Goal: Transaction & Acquisition: Book appointment/travel/reservation

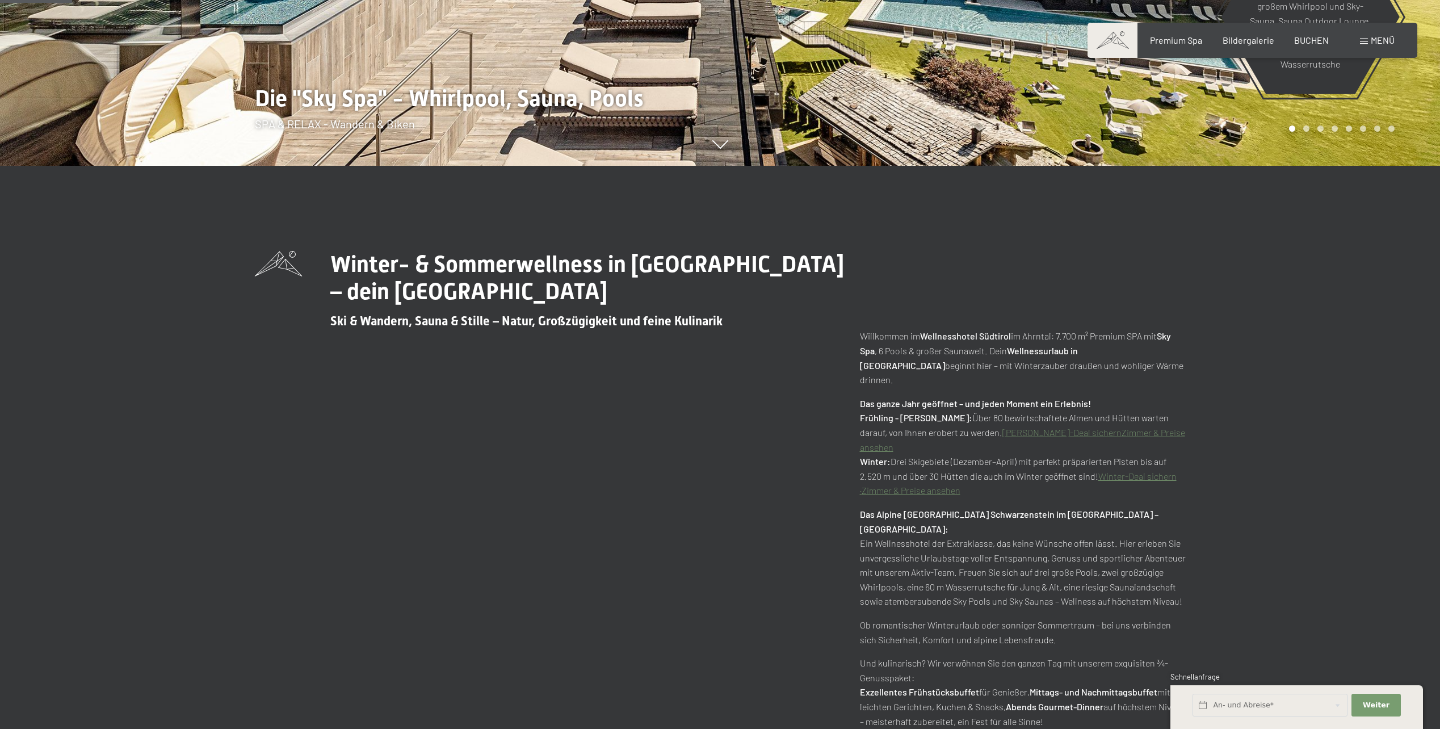
scroll to position [681, 0]
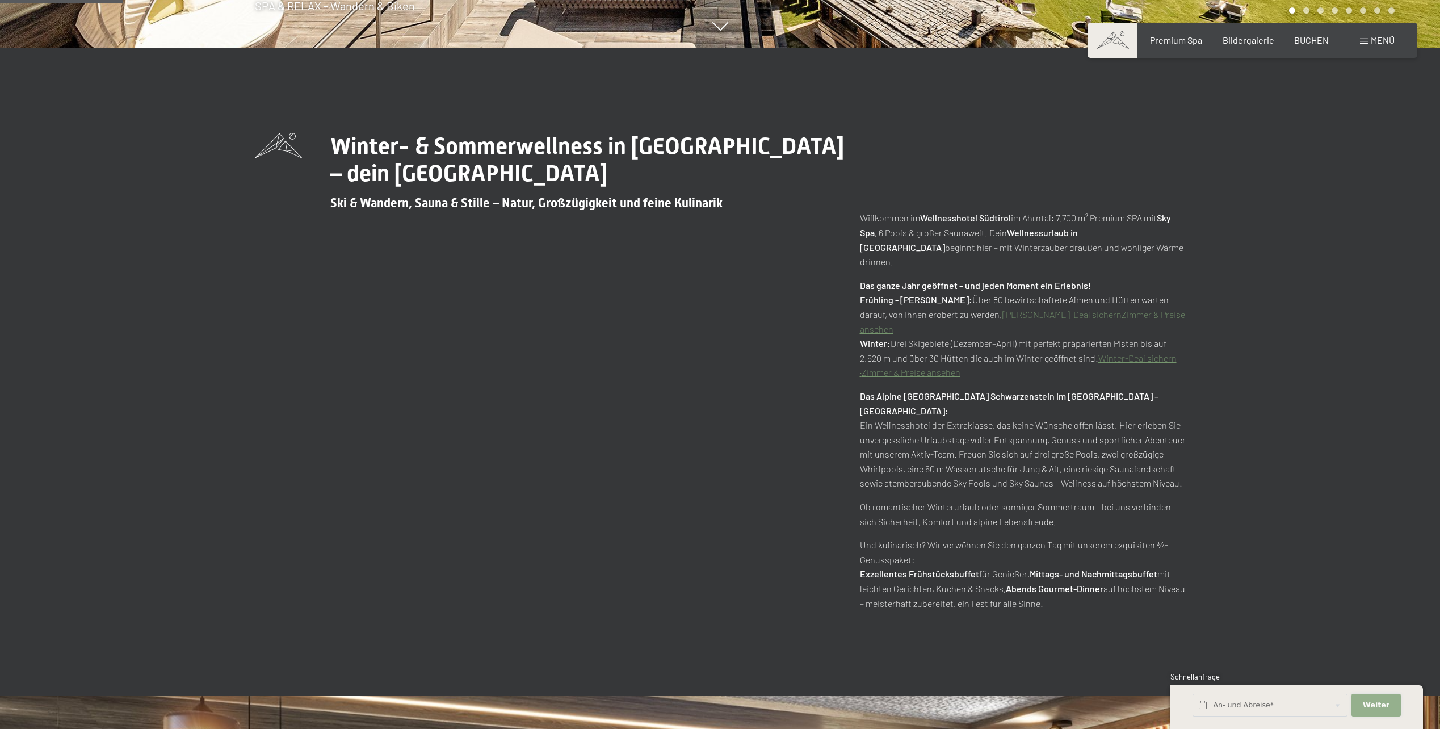
click at [1390, 707] on button "Weiter Adressfelder ausblenden" at bounding box center [1376, 705] width 49 height 23
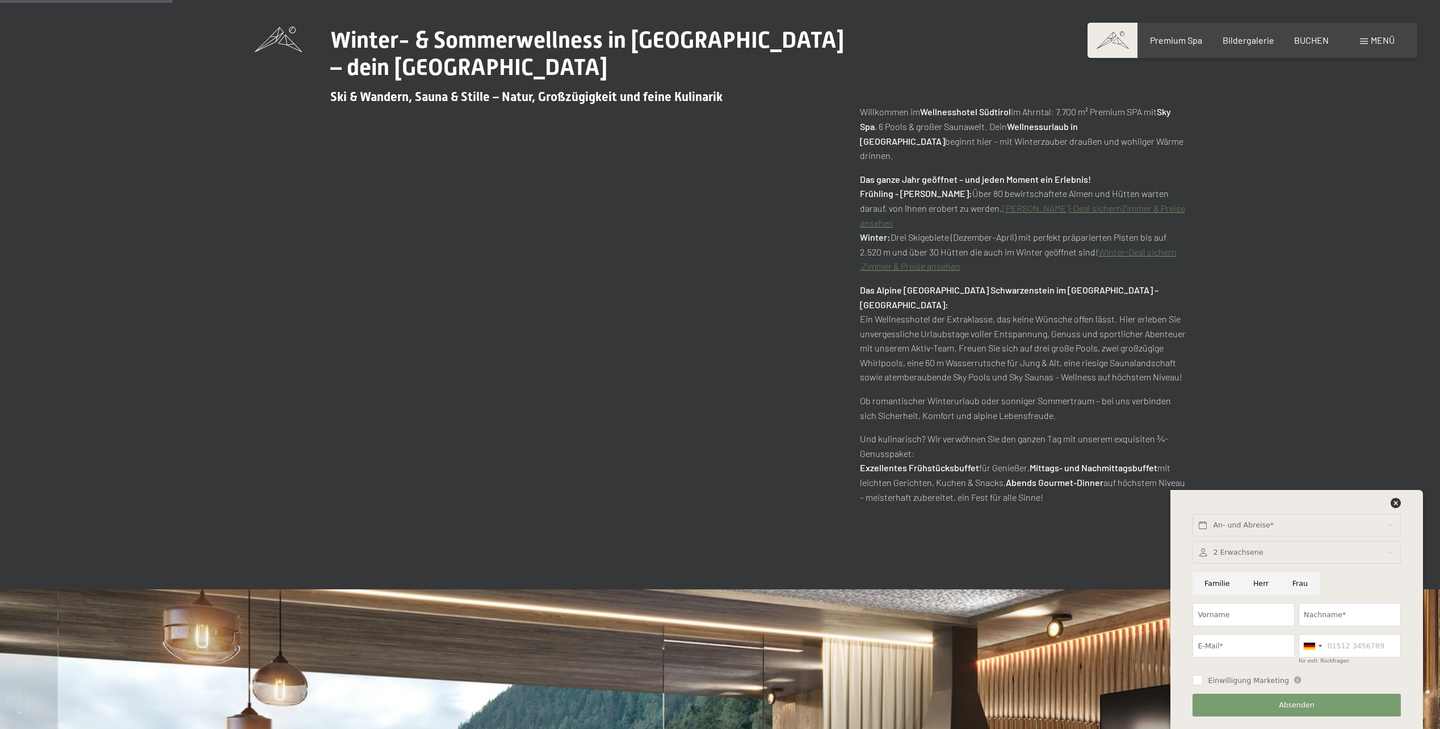
scroll to position [965, 0]
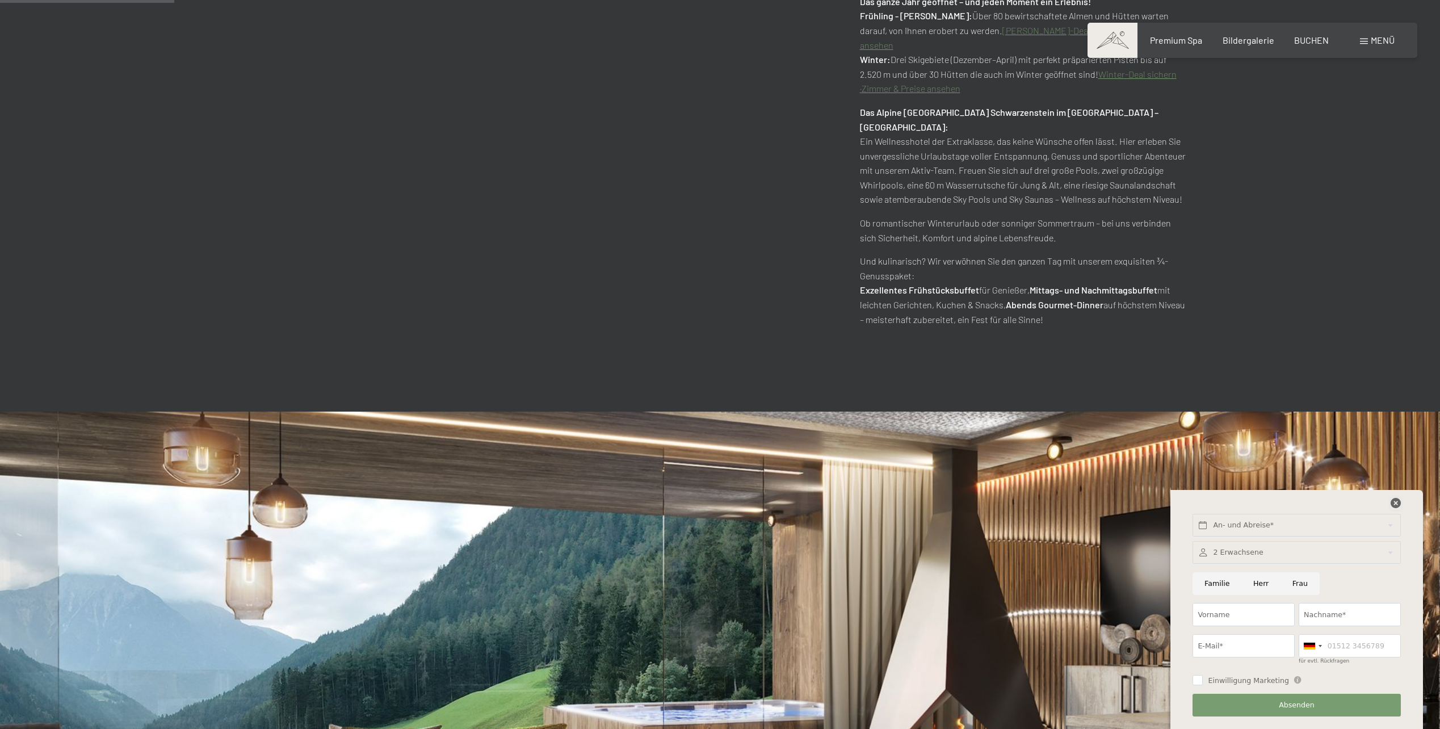
click at [1396, 502] on icon at bounding box center [1396, 503] width 10 height 10
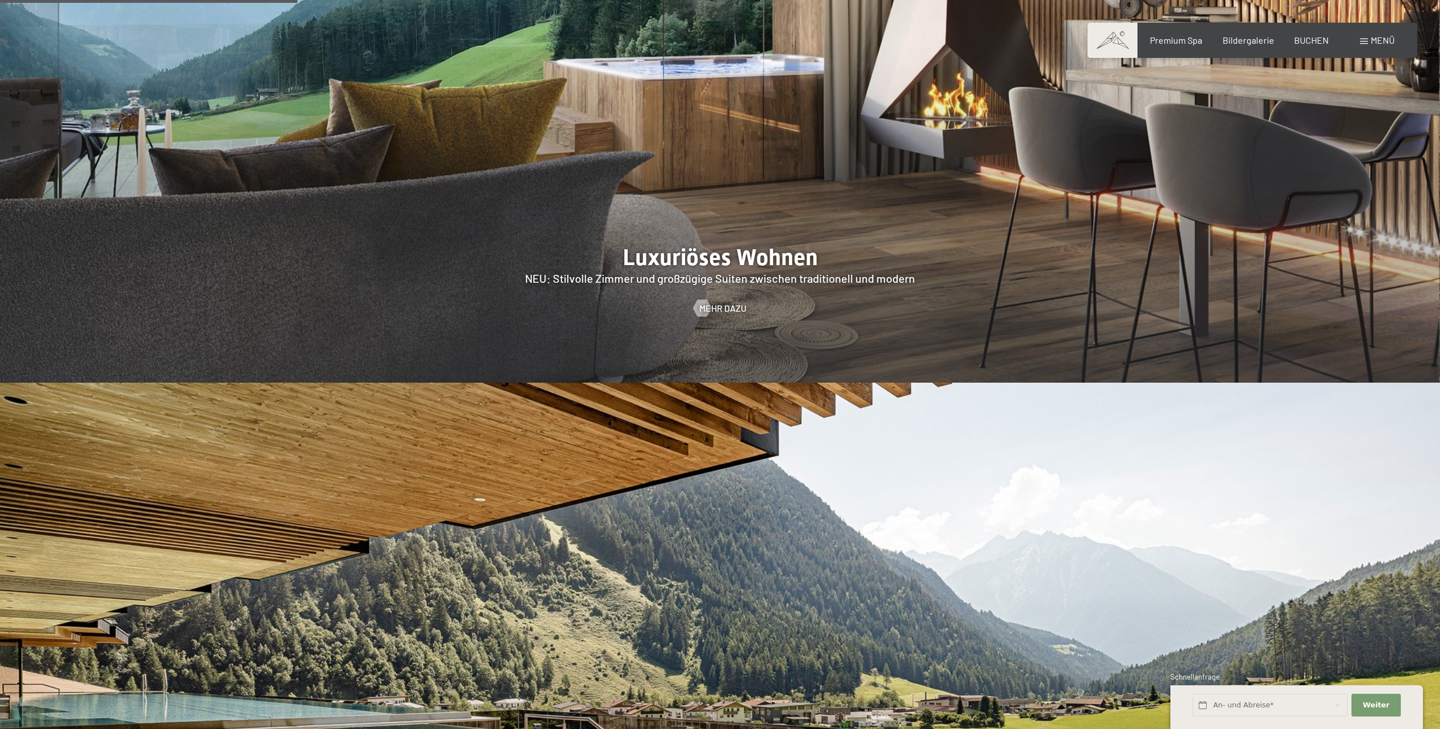
scroll to position [1533, 0]
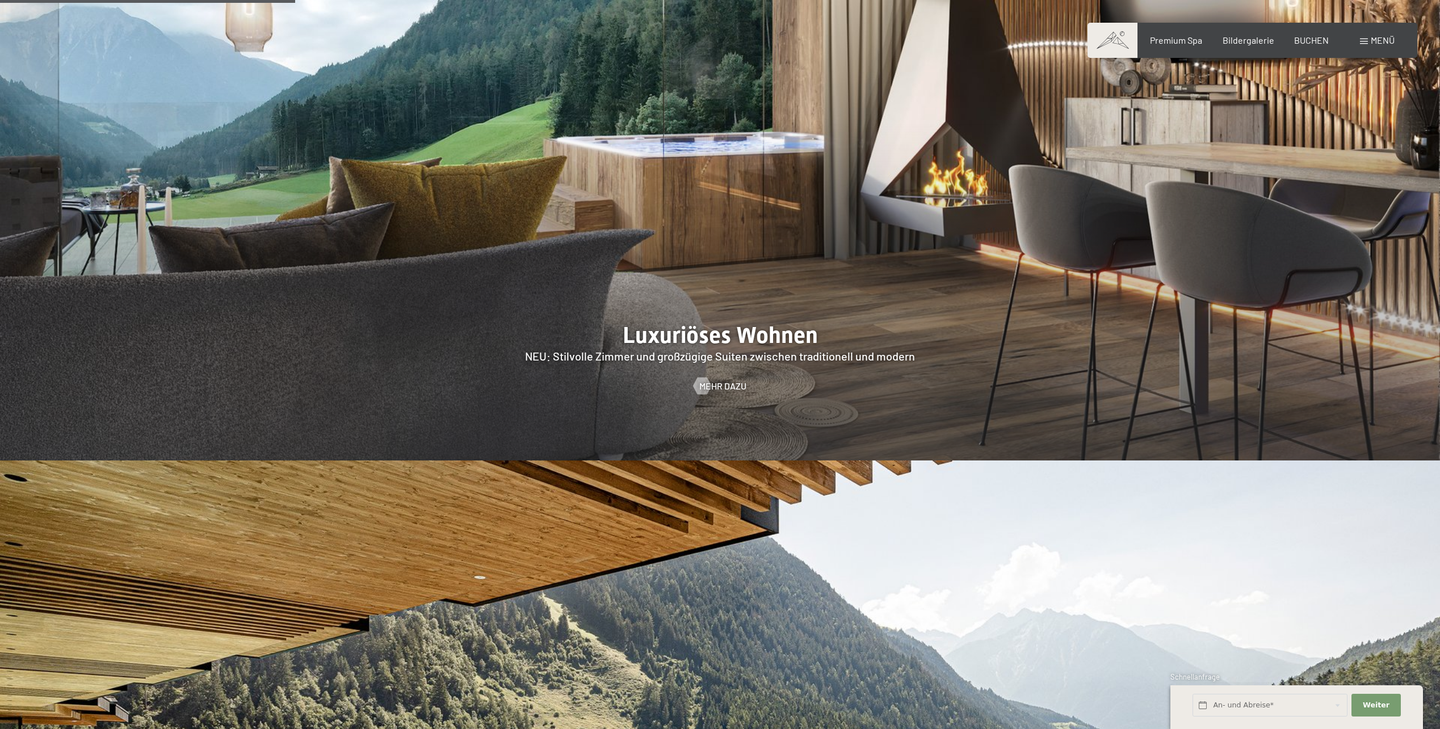
click at [1137, 48] on span at bounding box center [1113, 40] width 50 height 35
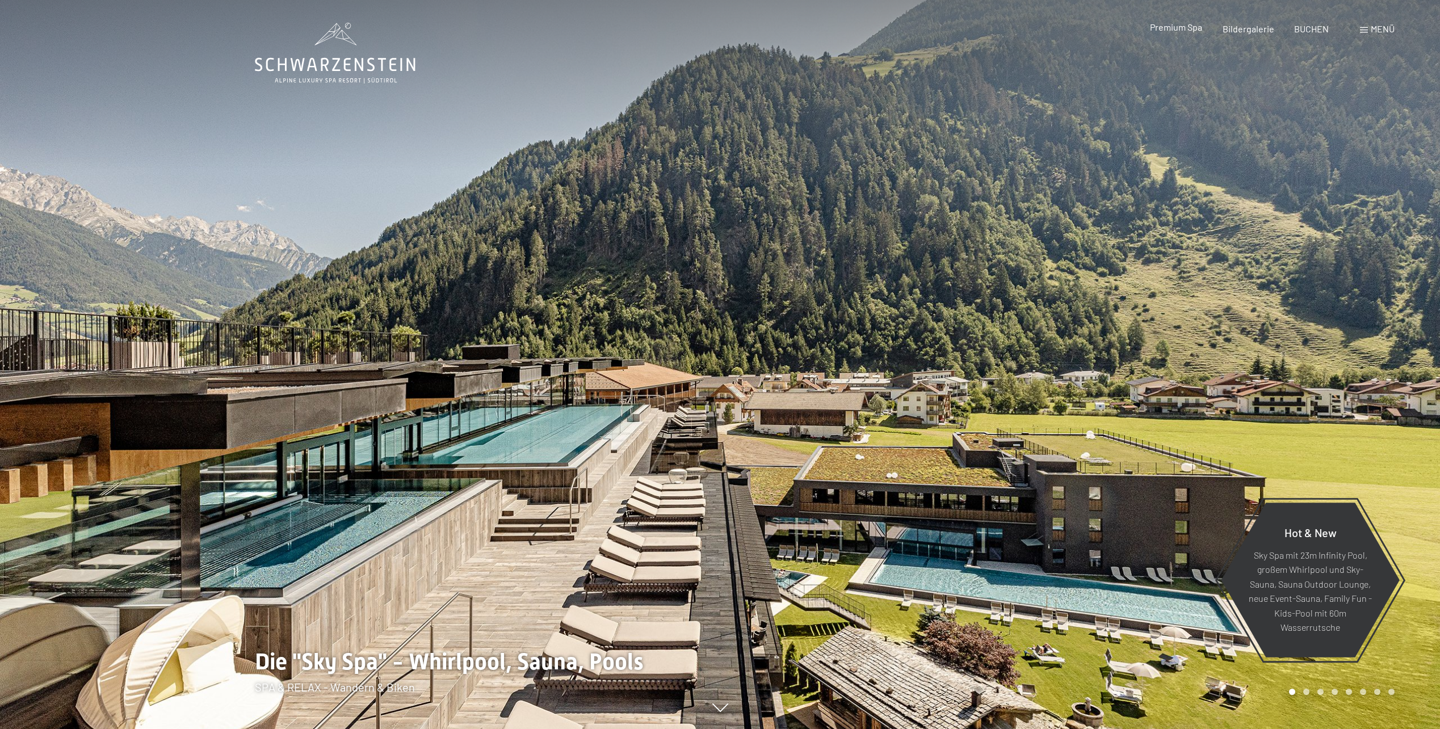
click at [1175, 32] on div "Premium Spa" at bounding box center [1176, 27] width 52 height 12
click at [1175, 24] on span "Premium Spa" at bounding box center [1176, 27] width 52 height 11
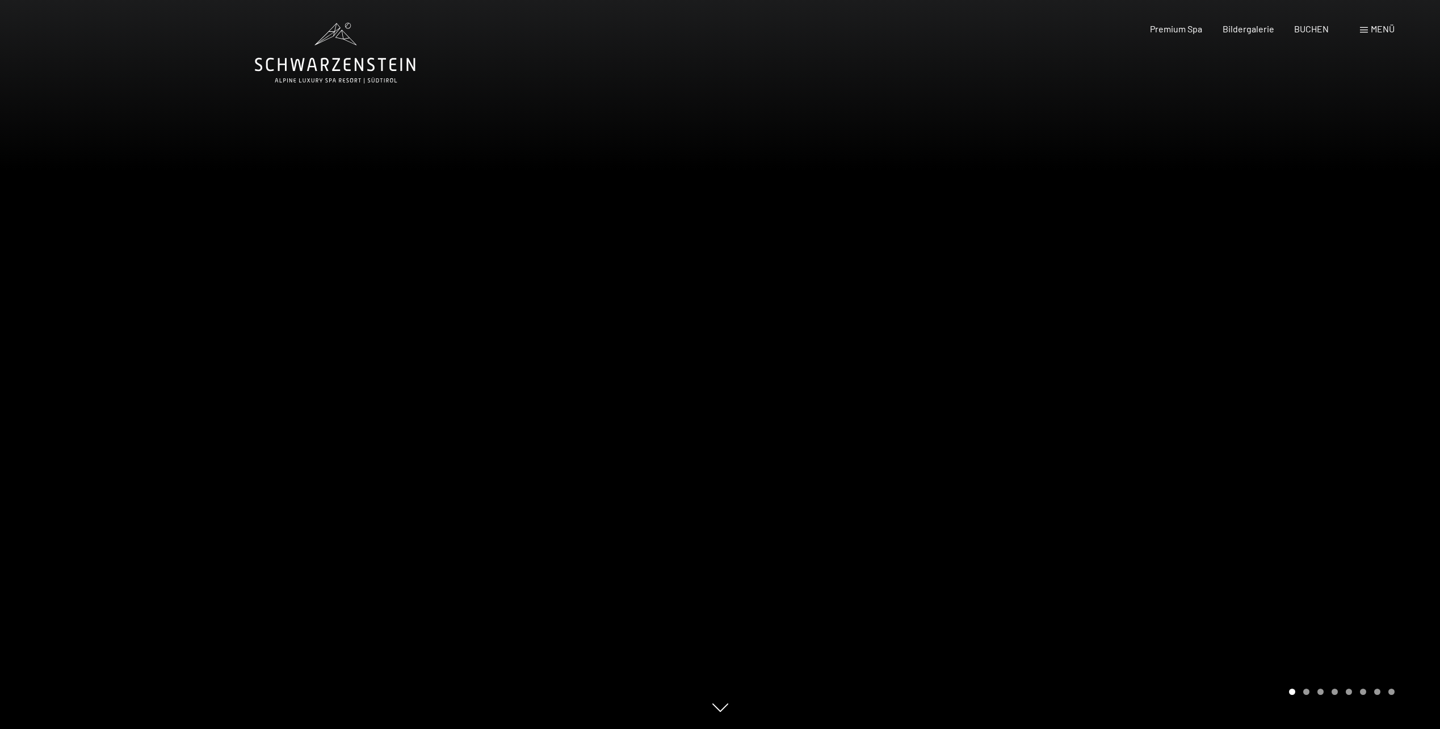
click at [1393, 389] on div at bounding box center [1081, 364] width 721 height 729
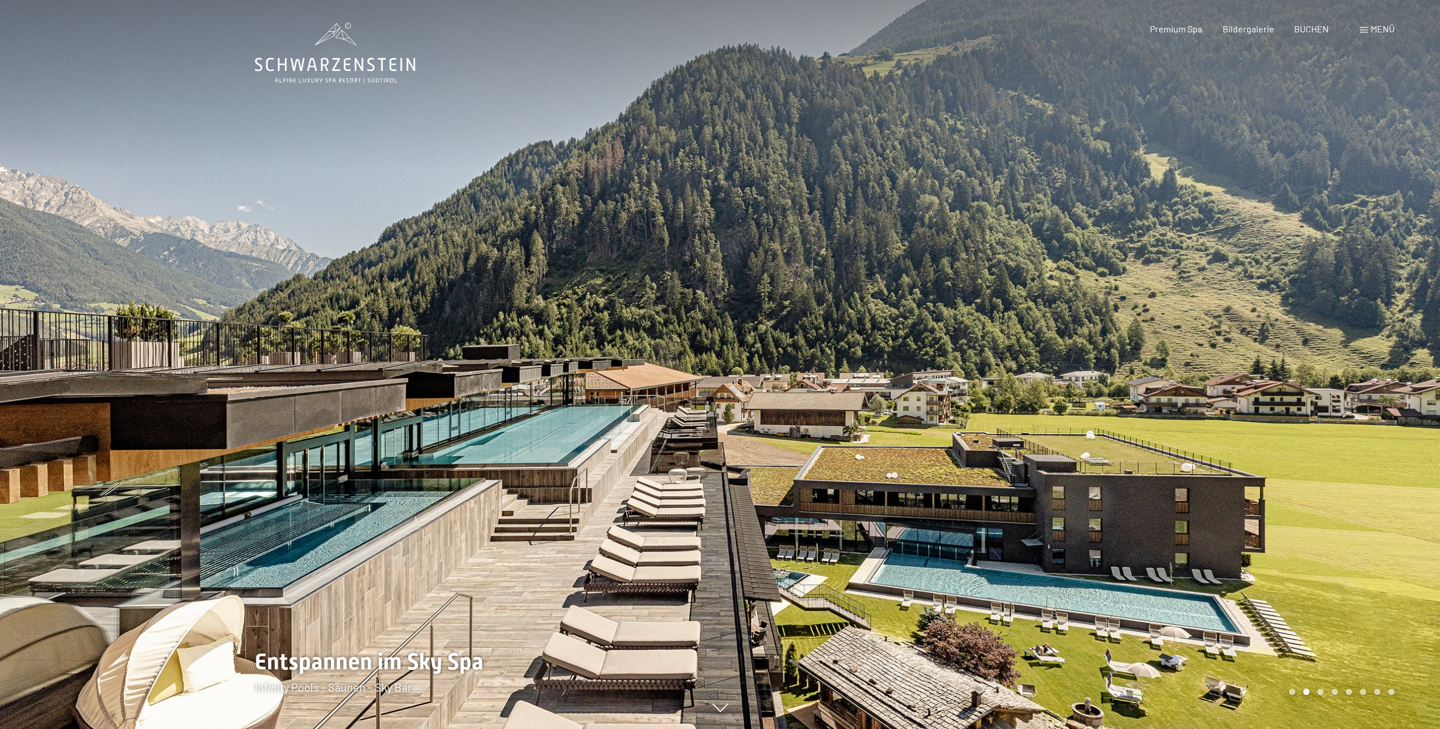
click at [1393, 389] on div at bounding box center [1081, 364] width 721 height 729
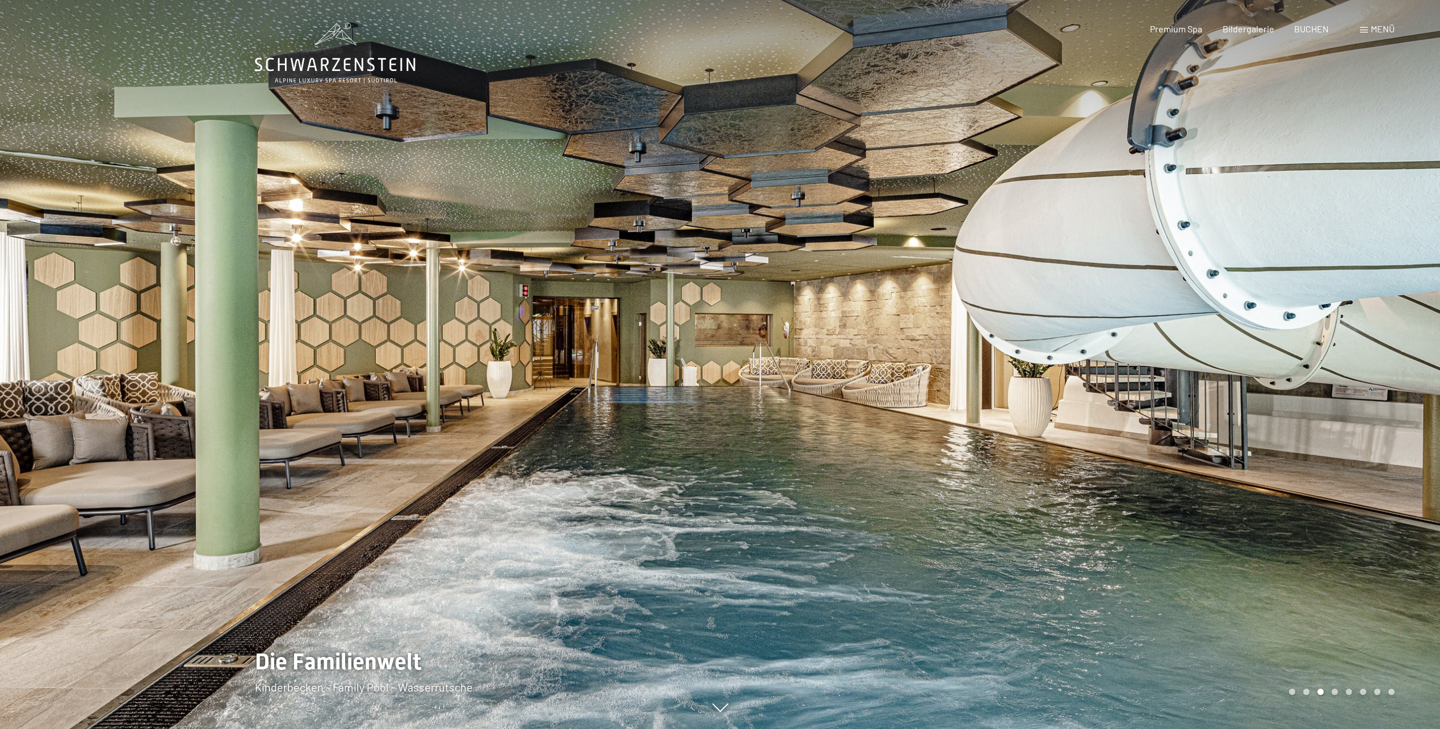
click at [1393, 389] on div at bounding box center [1081, 364] width 721 height 729
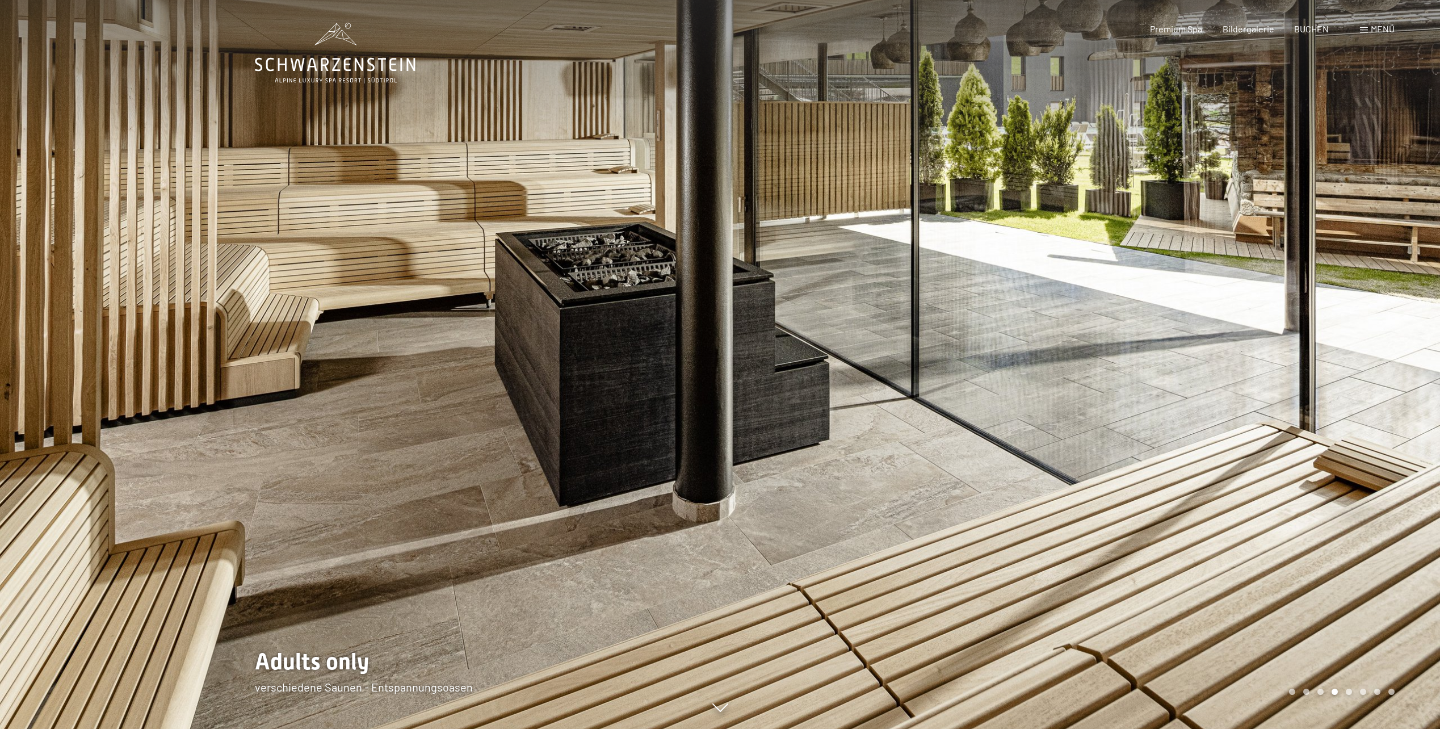
click at [1393, 389] on div at bounding box center [1081, 364] width 721 height 729
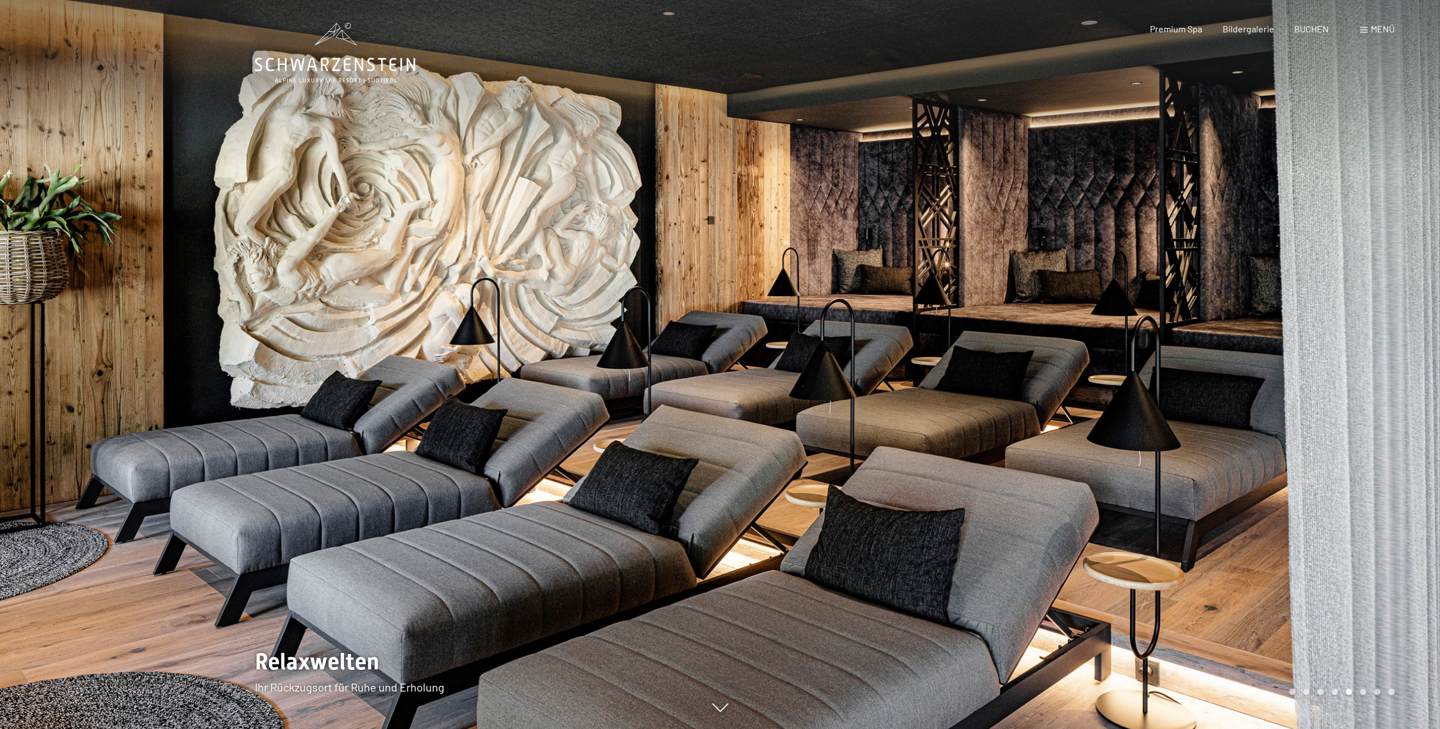
click at [1393, 389] on div at bounding box center [1081, 364] width 721 height 729
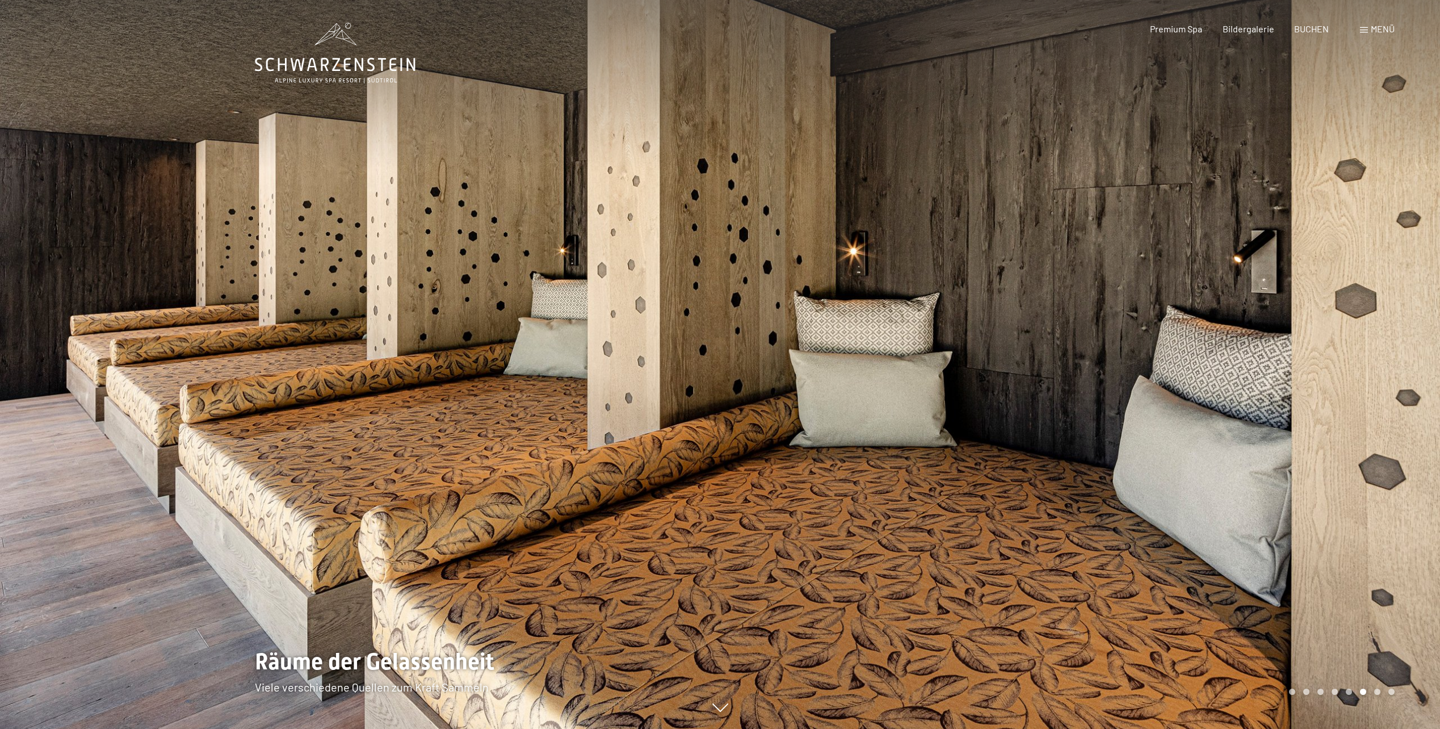
click at [1393, 389] on div at bounding box center [1081, 364] width 721 height 729
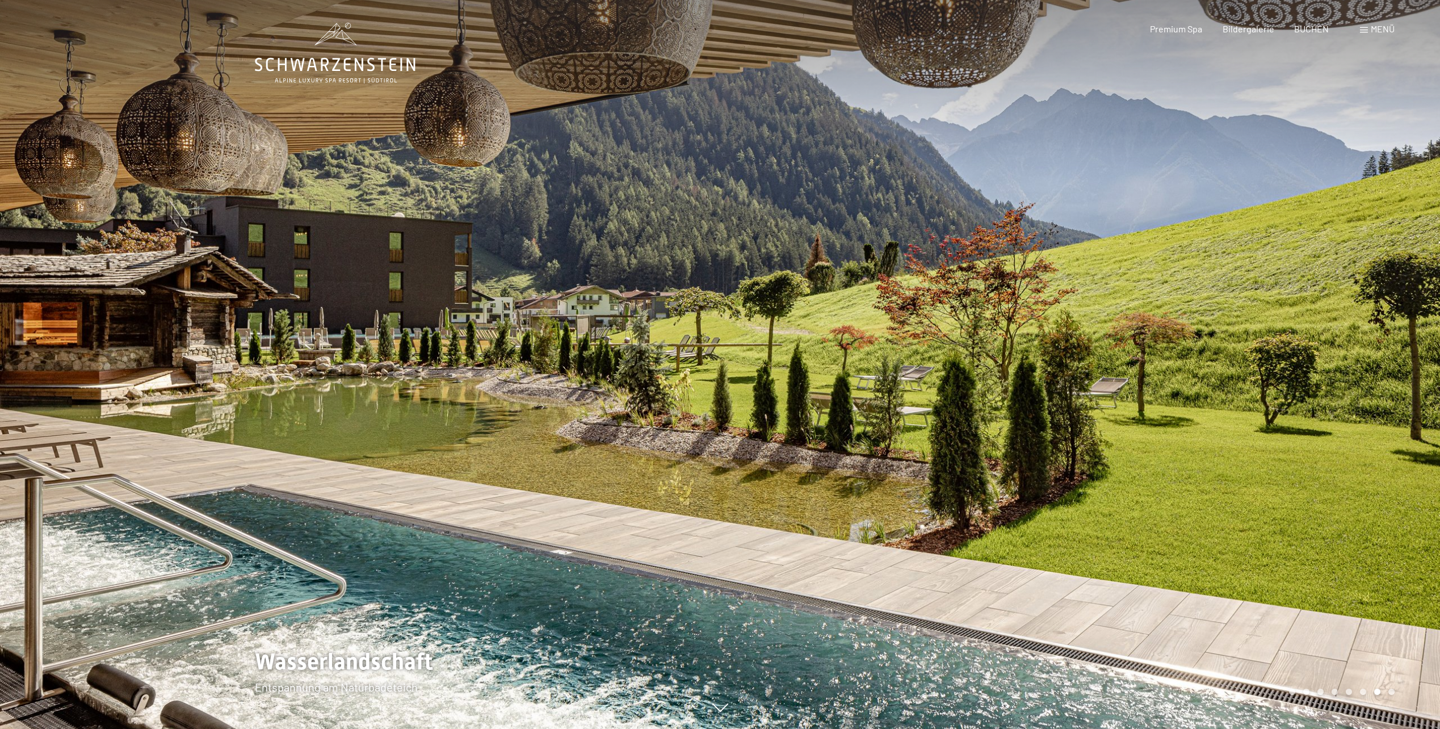
click at [1393, 389] on div at bounding box center [1081, 364] width 721 height 729
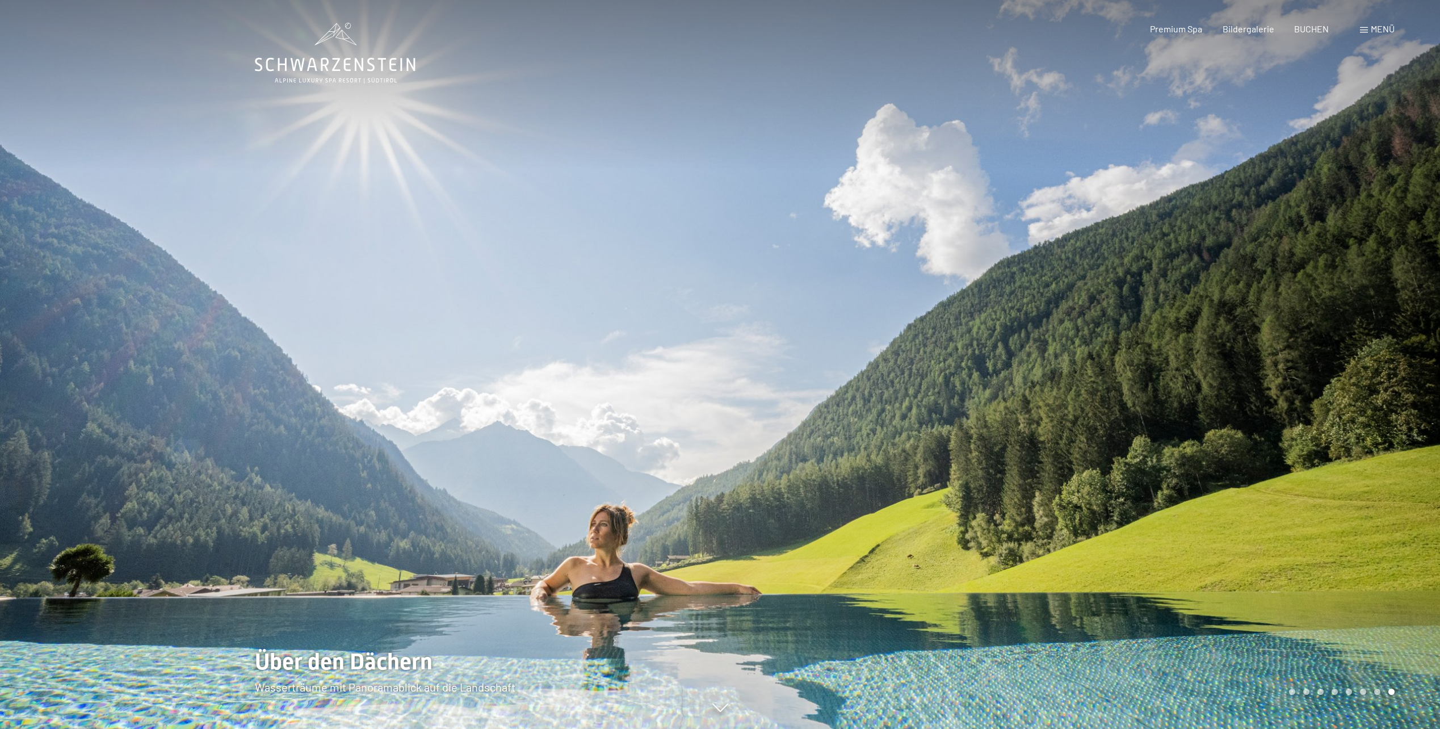
click at [1393, 389] on div at bounding box center [1081, 364] width 721 height 729
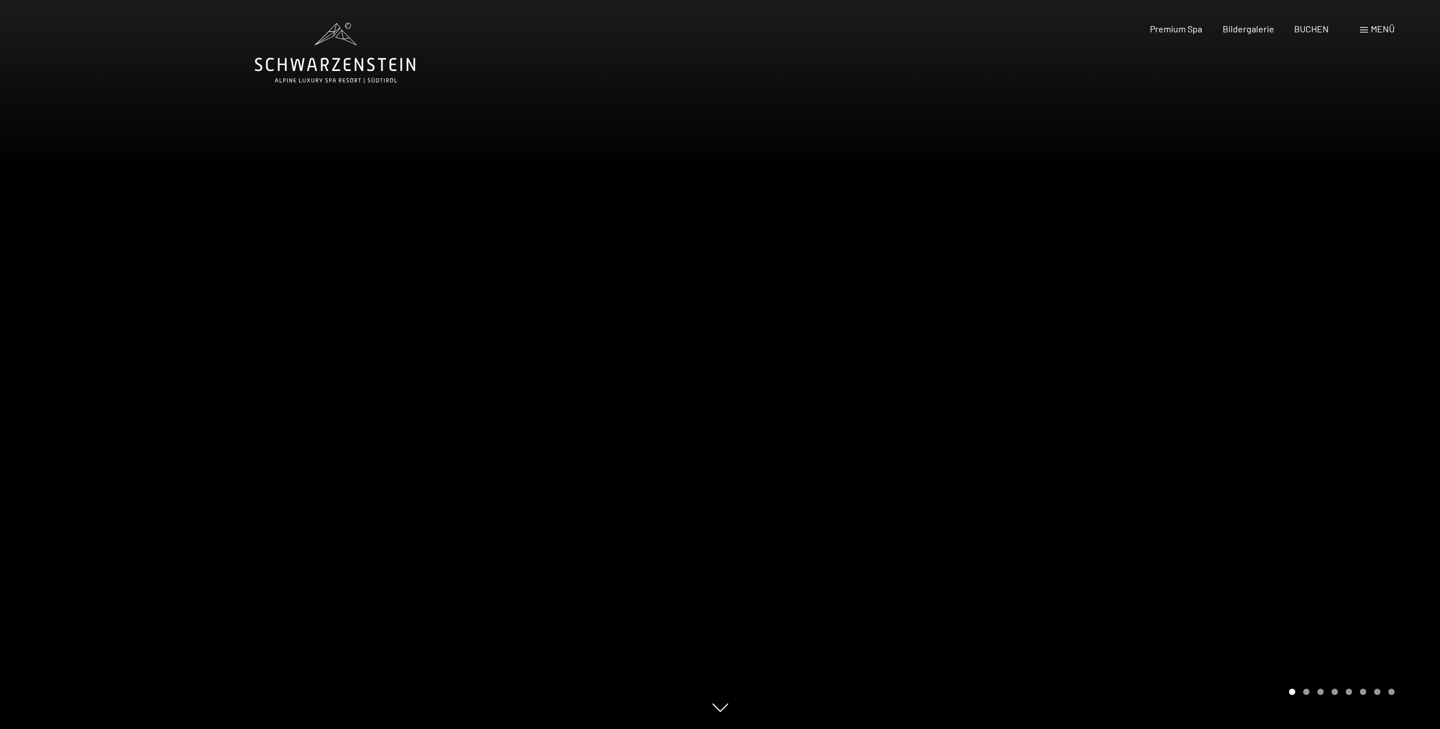
click at [1393, 389] on div at bounding box center [1081, 364] width 721 height 729
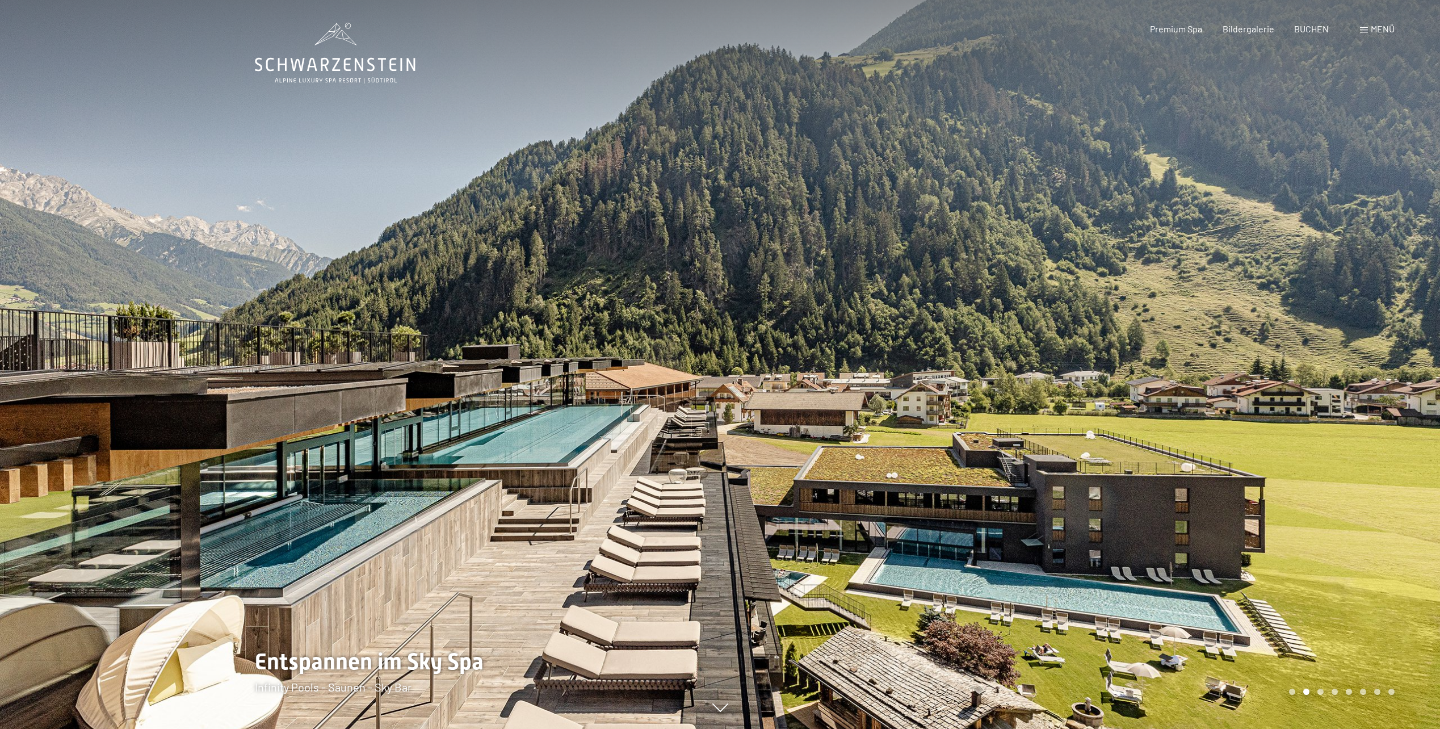
click at [1382, 28] on span "Menü" at bounding box center [1383, 28] width 24 height 11
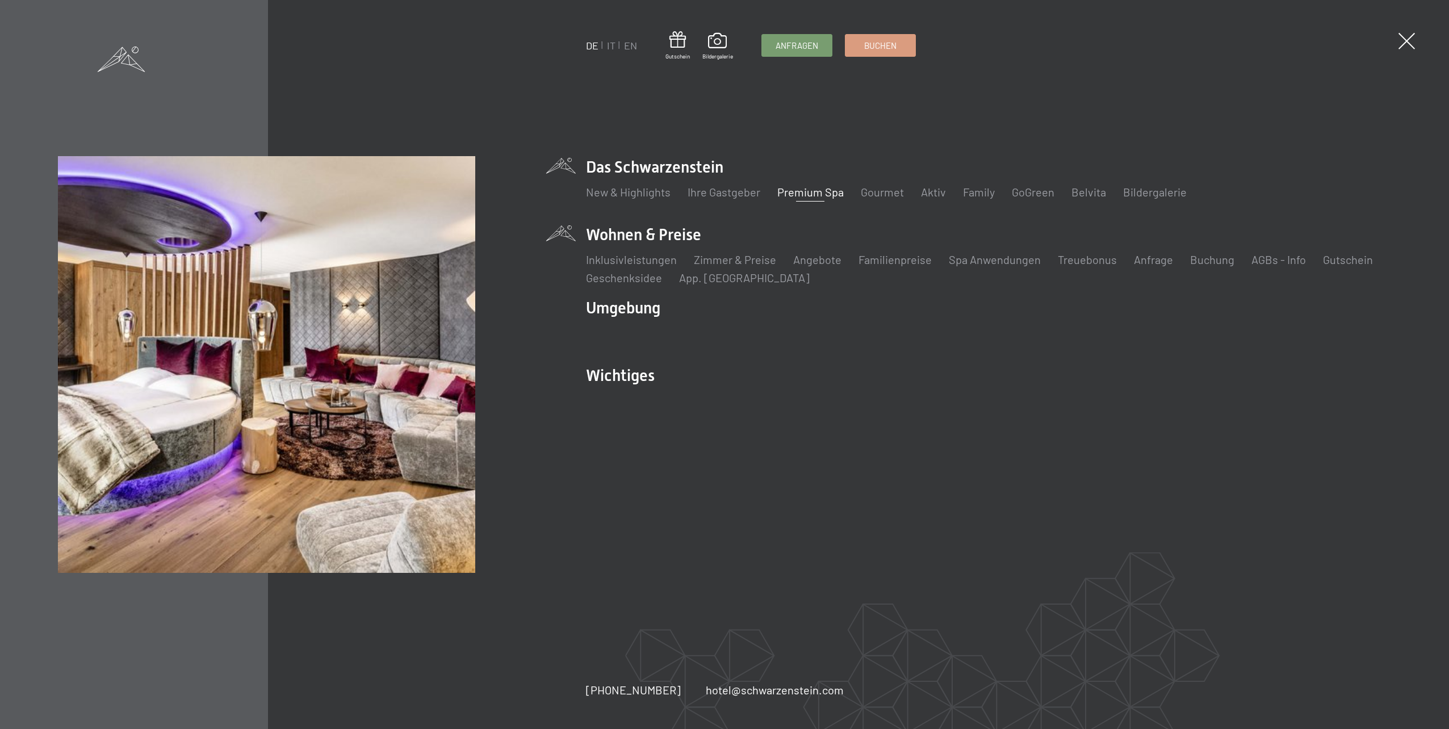
click at [675, 232] on li "Wohnen & Preise Inklusivleistungen Zimmer & Preise Liste Angebote Liste Familie…" at bounding box center [988, 255] width 805 height 62
click at [662, 258] on link "Inklusivleistungen" at bounding box center [631, 260] width 91 height 14
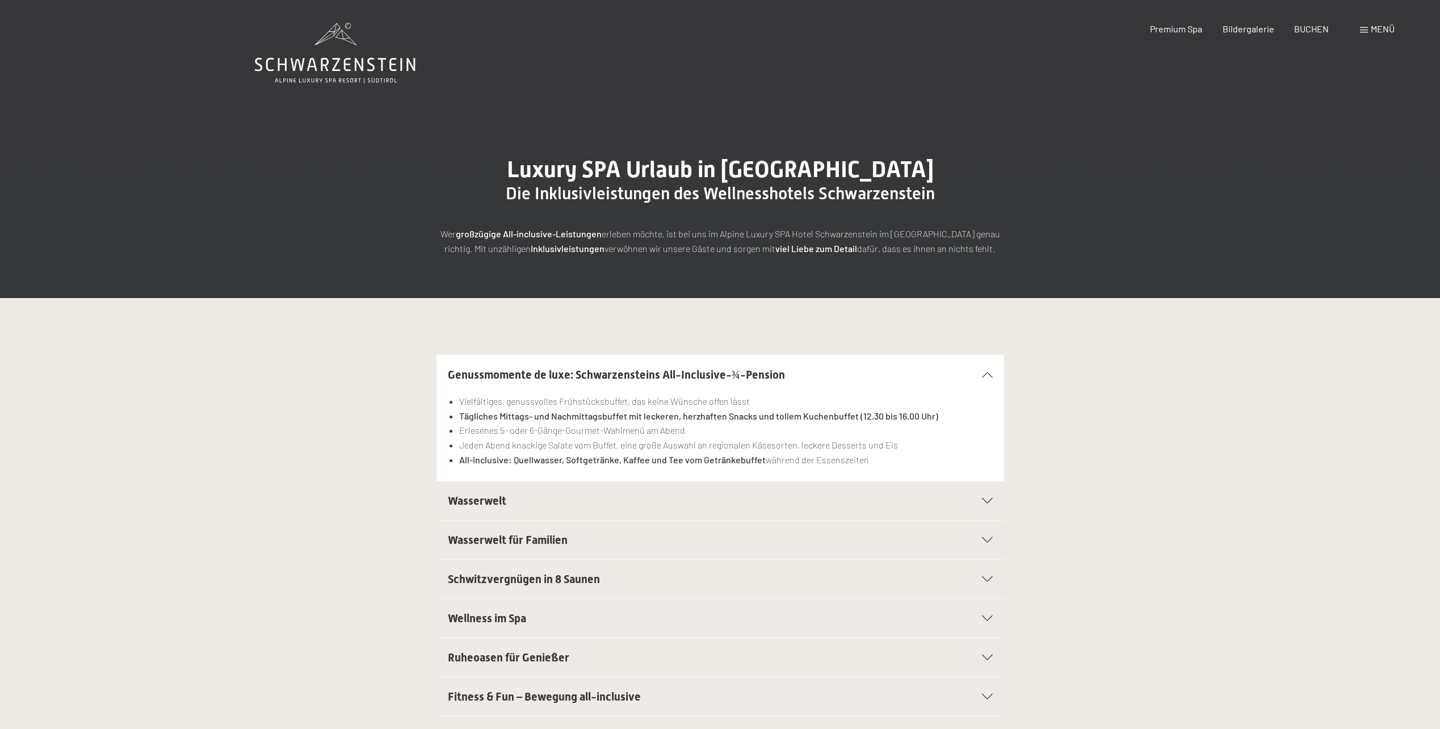
click at [1384, 24] on span "Menü" at bounding box center [1383, 28] width 24 height 11
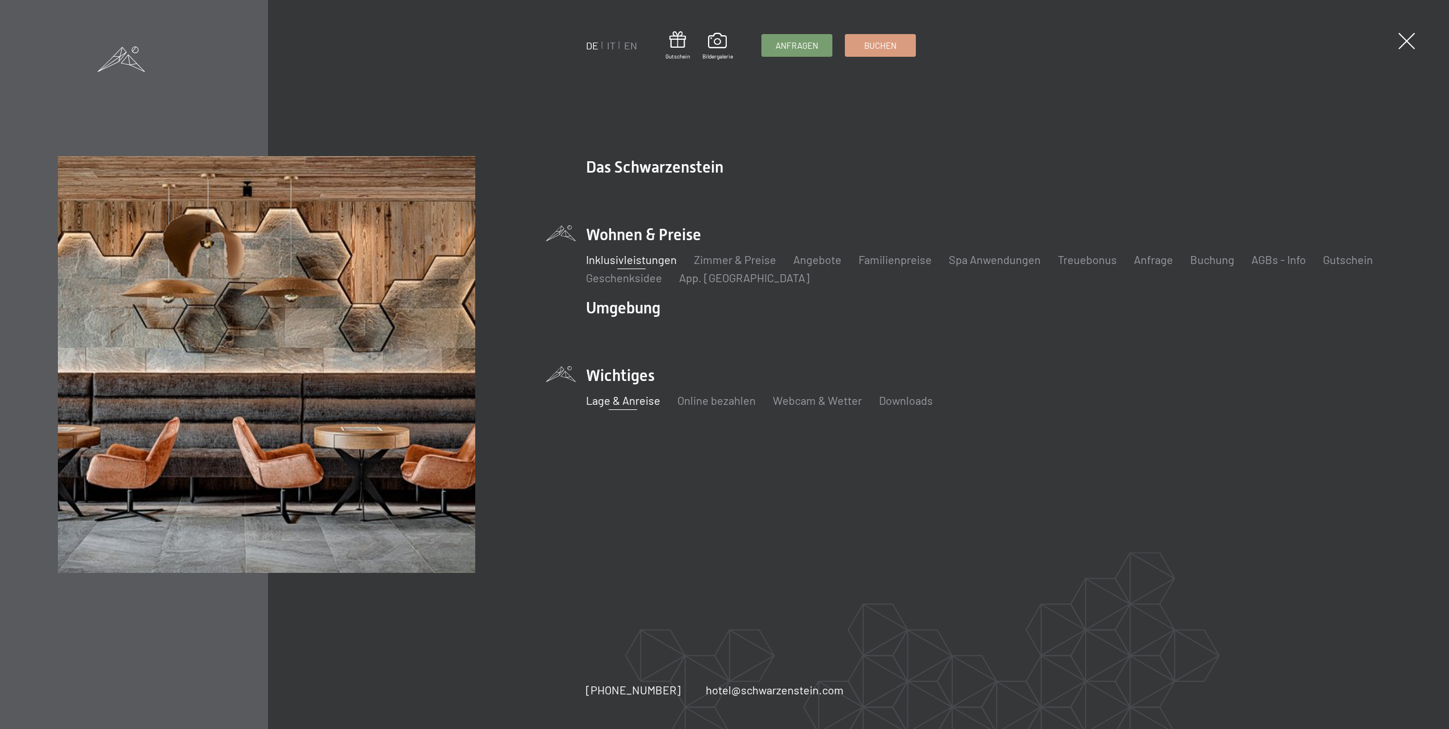
click at [623, 400] on link "Lage & Anreise" at bounding box center [623, 400] width 74 height 14
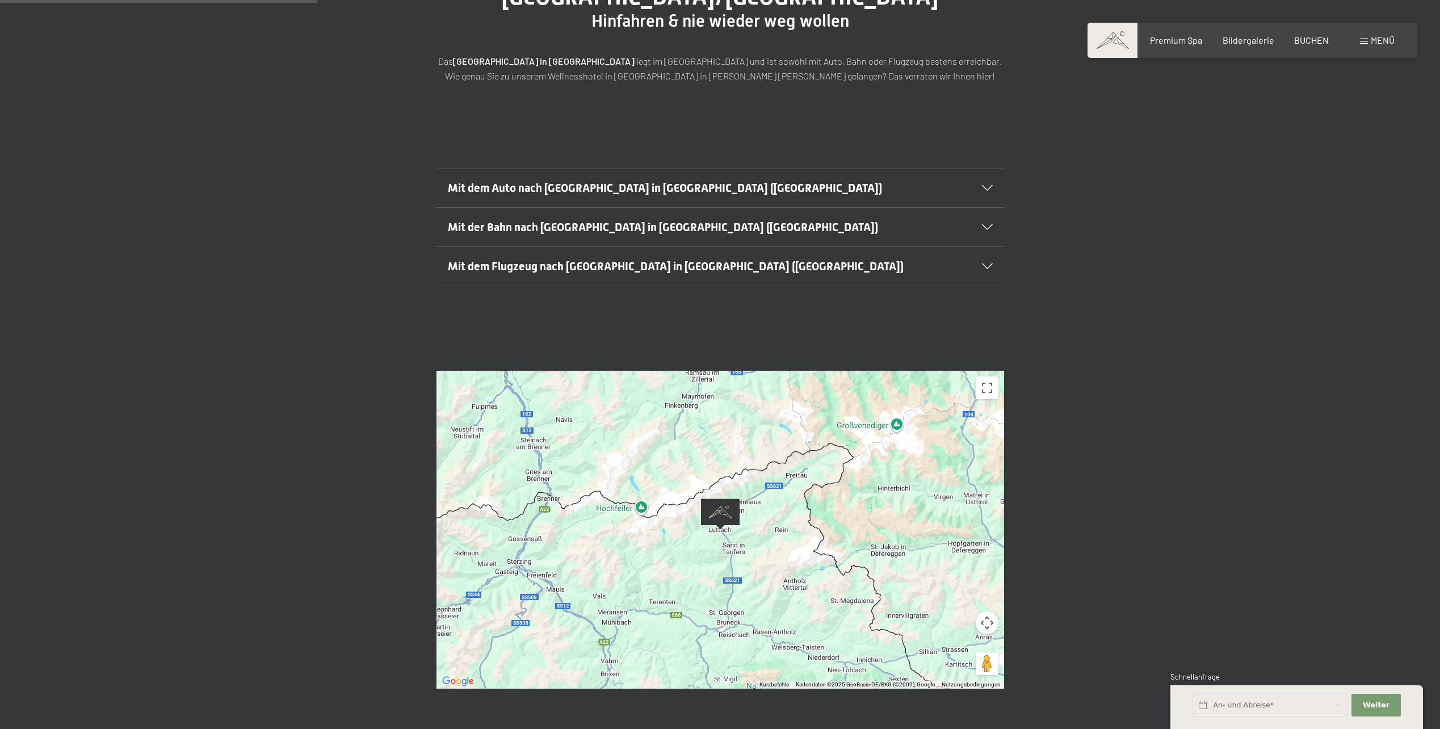
scroll to position [170, 0]
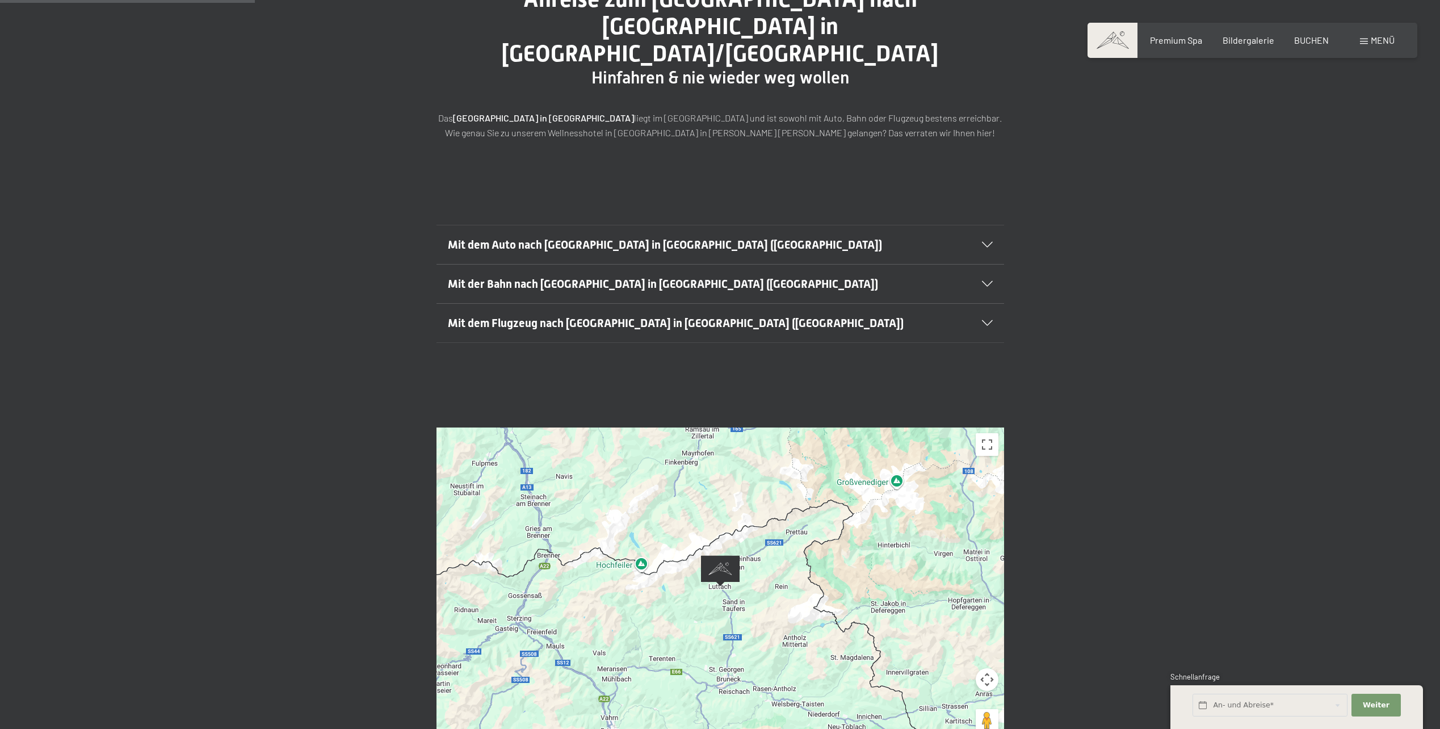
click at [724, 551] on img "Alpine Luxury SPA Resort SCHWARZENSTEIN" at bounding box center [721, 571] width 48 height 40
click at [1240, 705] on input "text" at bounding box center [1270, 705] width 155 height 23
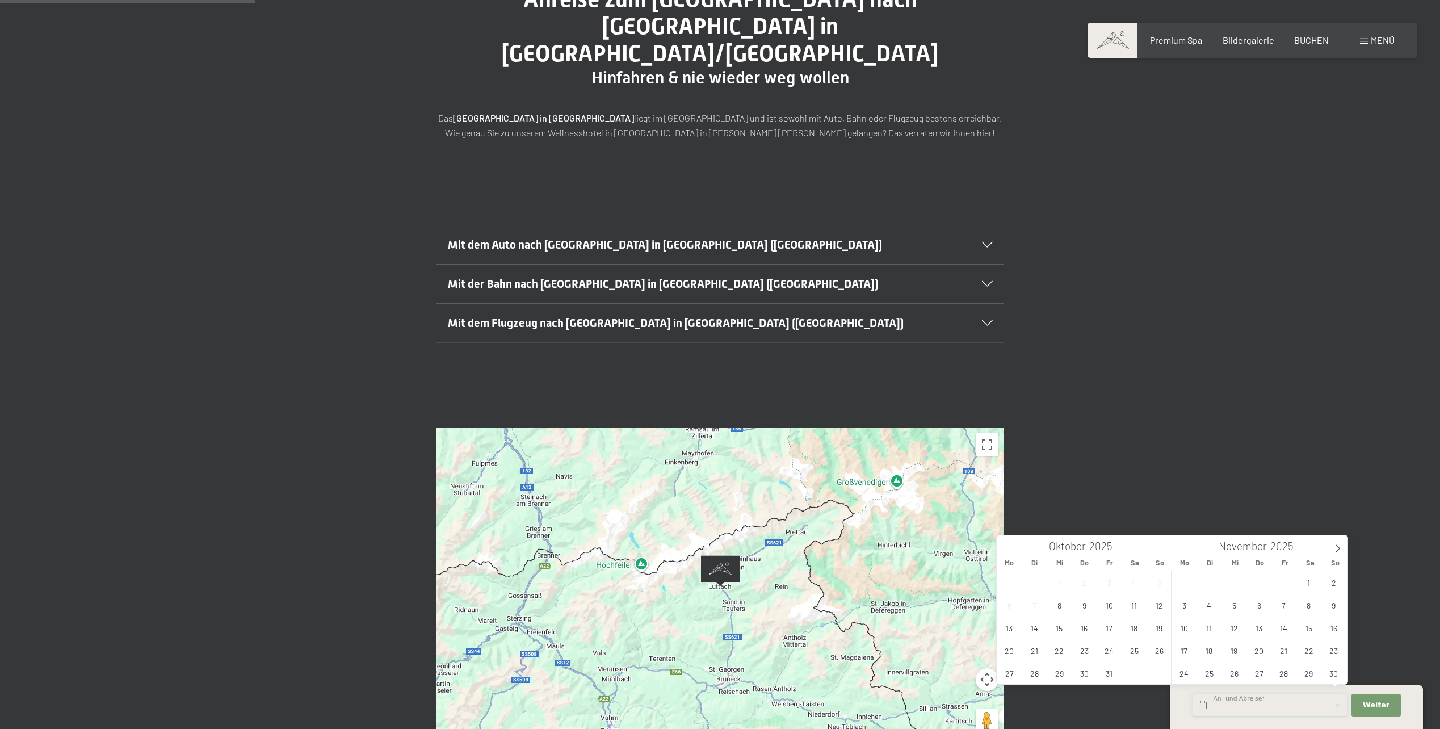
click at [1240, 705] on input "text" at bounding box center [1270, 705] width 155 height 23
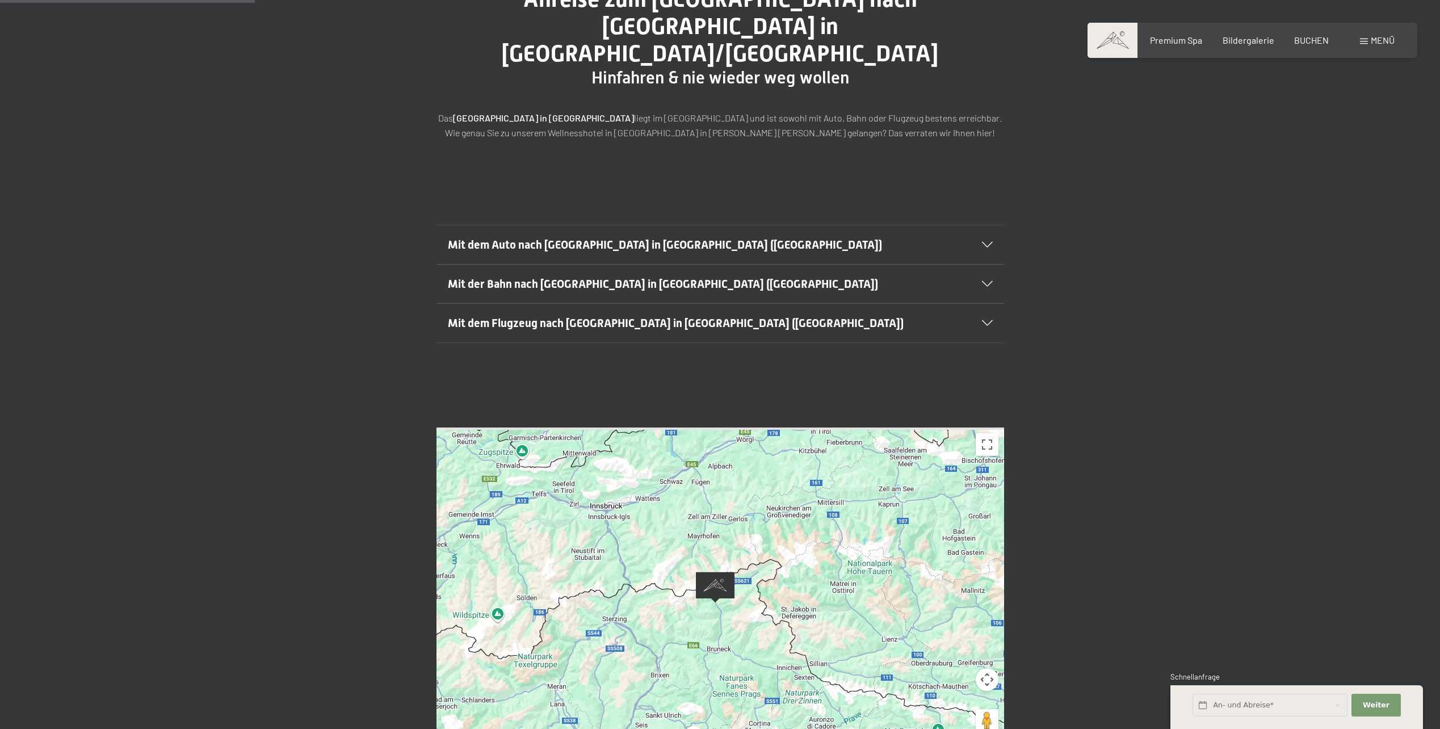
drag, startPoint x: 688, startPoint y: 535, endPoint x: 702, endPoint y: 577, distance: 44.9
click at [702, 577] on img "Alpine Luxury SPA Resort SCHWARZENSTEIN" at bounding box center [716, 587] width 48 height 40
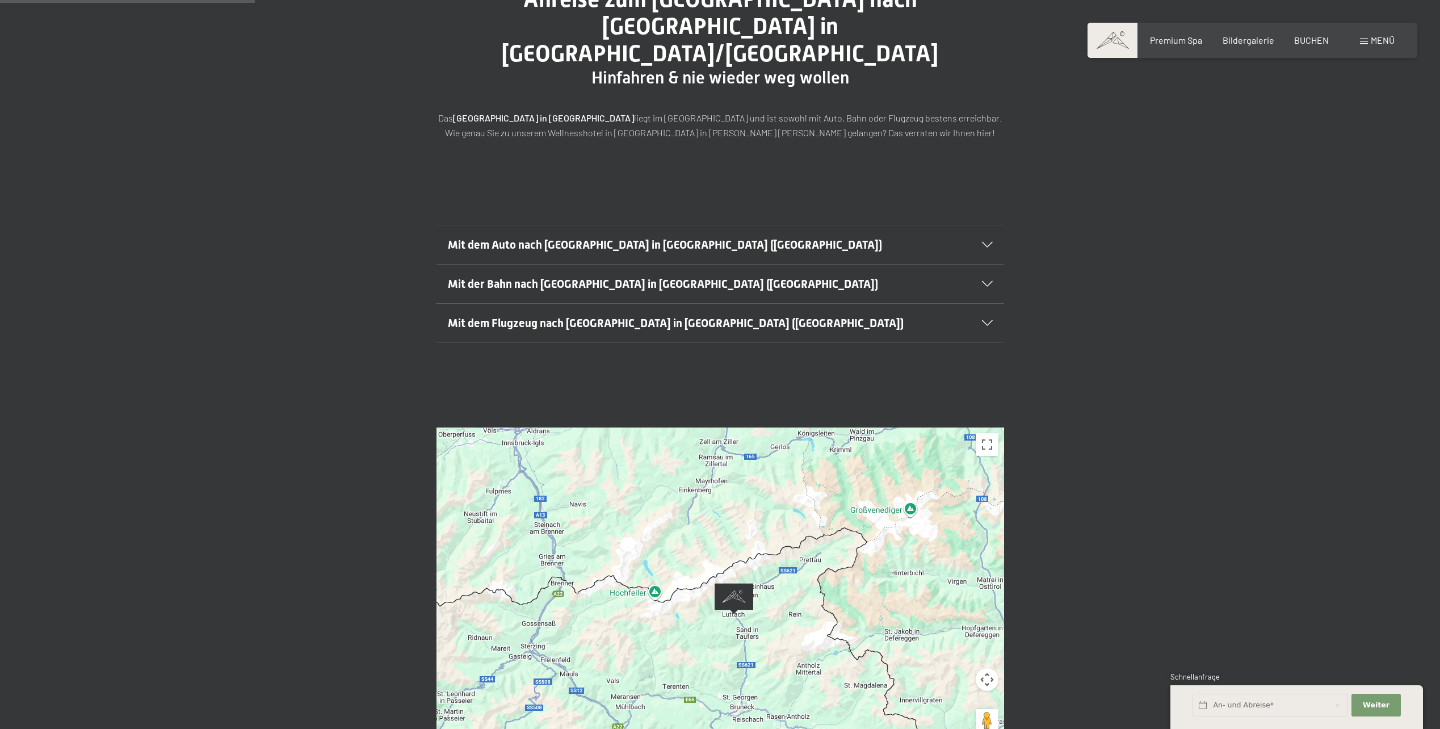
click at [580, 238] on span "Mit dem Auto nach Luttach in Südtirol (Italien)" at bounding box center [665, 245] width 434 height 14
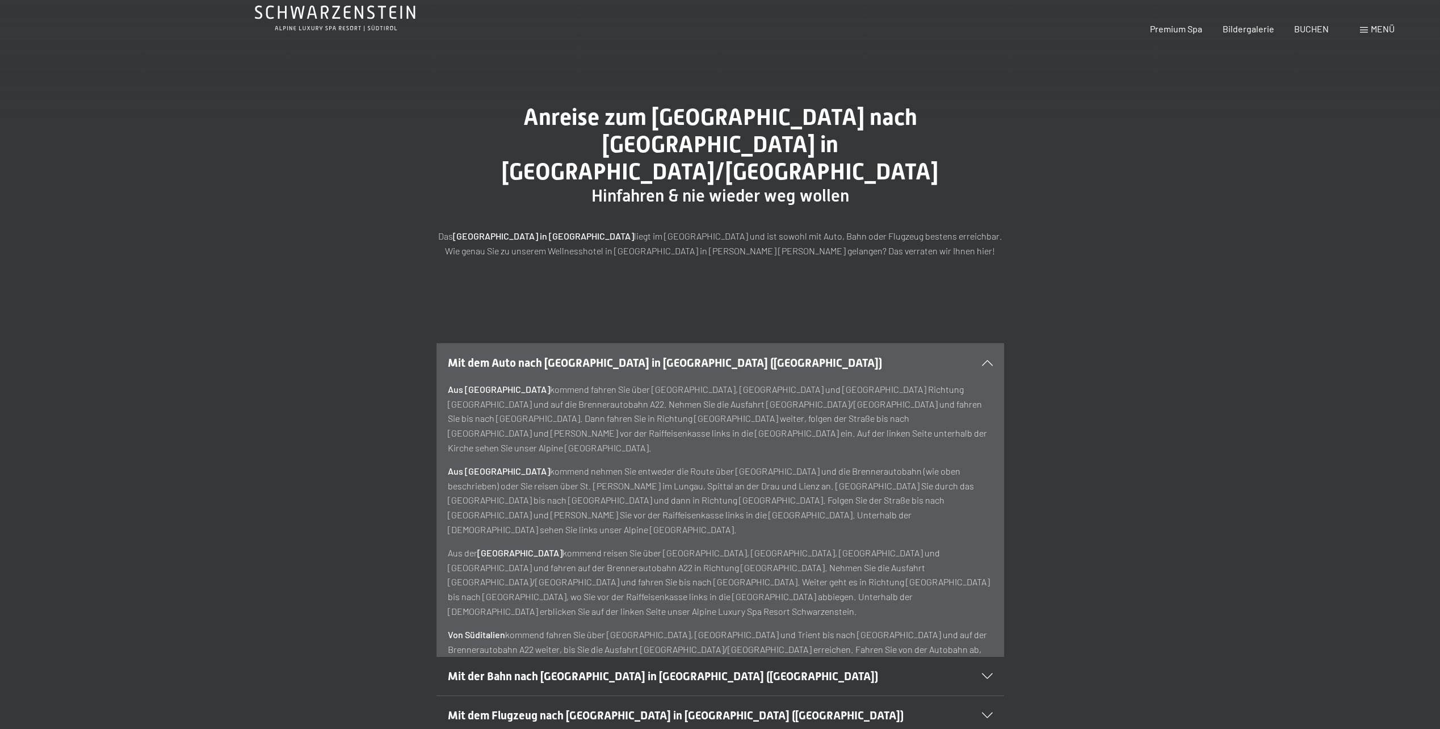
scroll to position [0, 0]
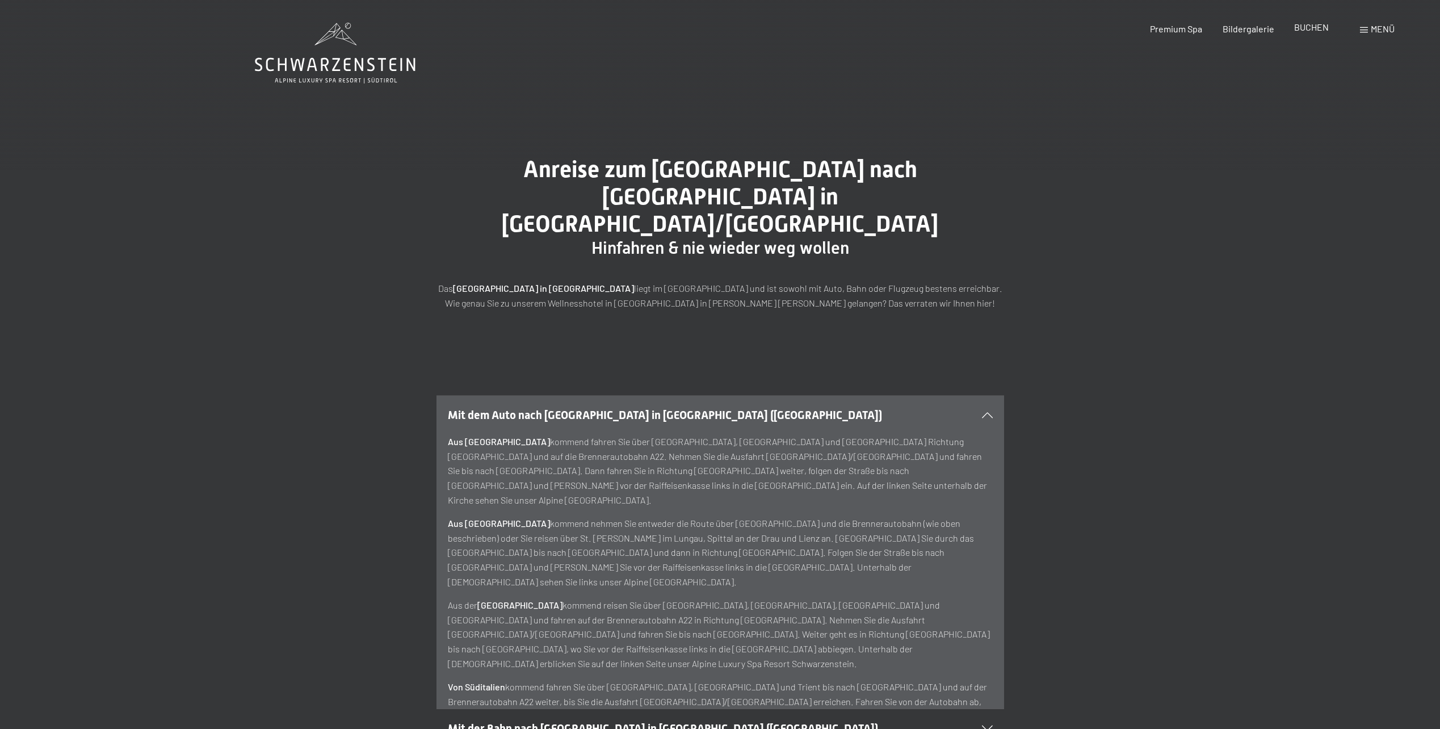
click at [1308, 33] on div "BUCHEN" at bounding box center [1312, 27] width 35 height 12
click at [1306, 25] on span "BUCHEN" at bounding box center [1312, 27] width 35 height 11
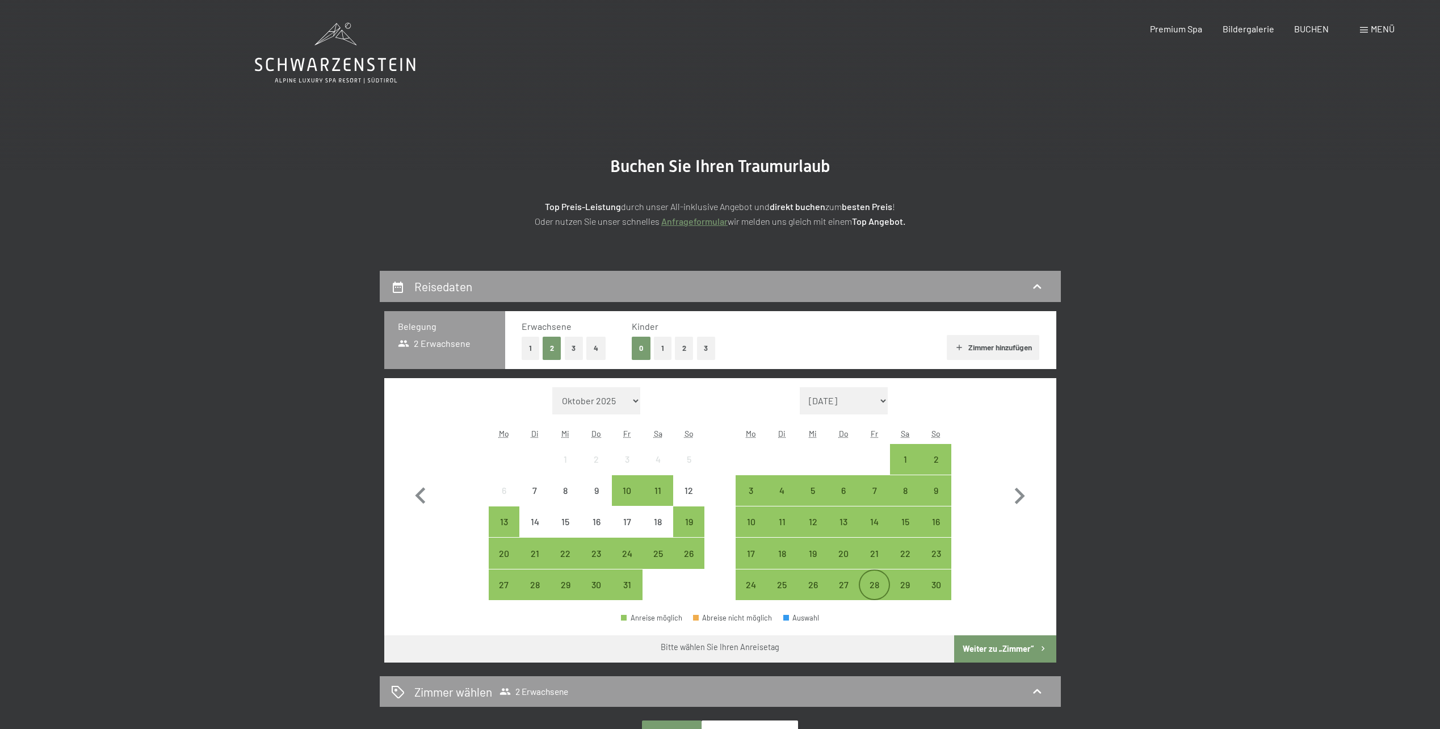
click at [877, 587] on div "28" at bounding box center [874, 594] width 28 height 28
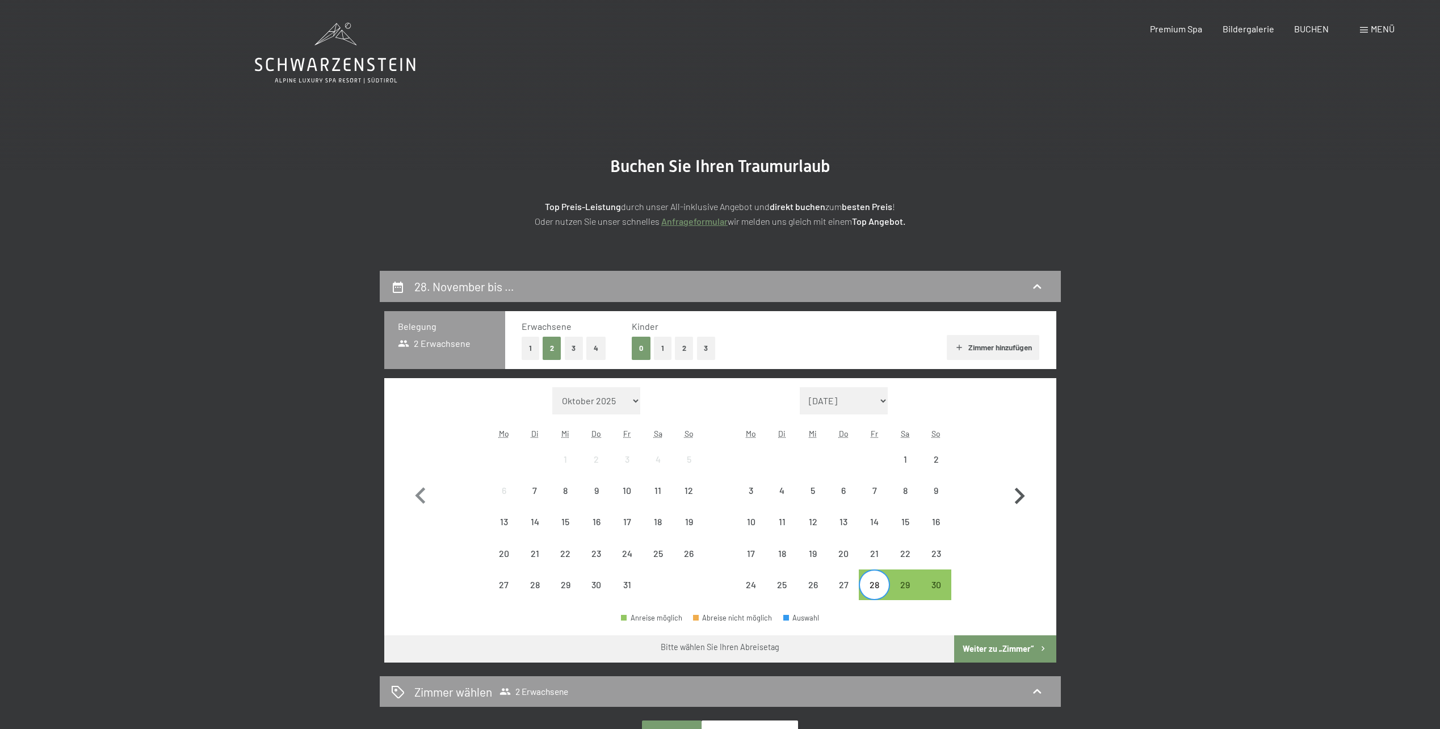
click at [1018, 496] on icon "button" at bounding box center [1019, 496] width 33 height 33
select select "[DATE]"
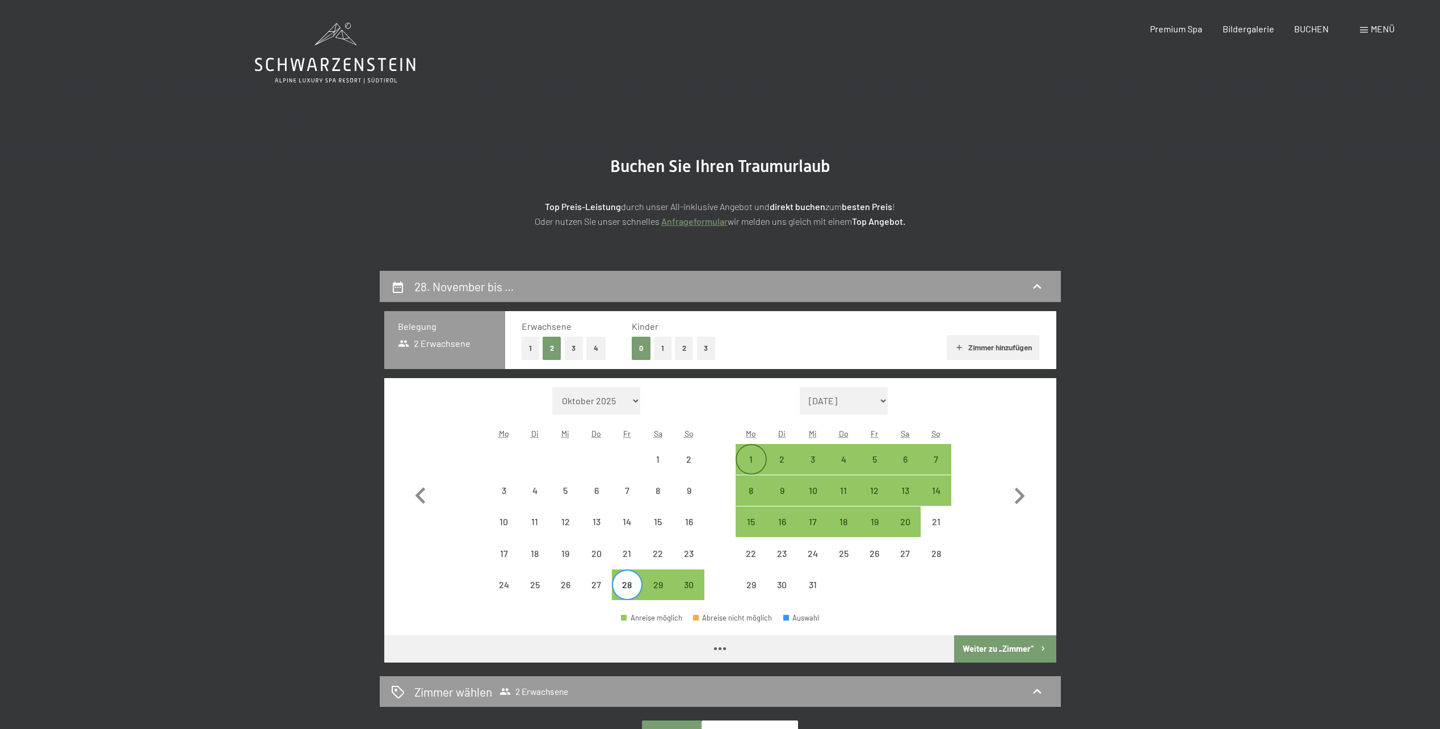
click at [752, 451] on div "1" at bounding box center [751, 459] width 28 height 28
select select "[DATE]"
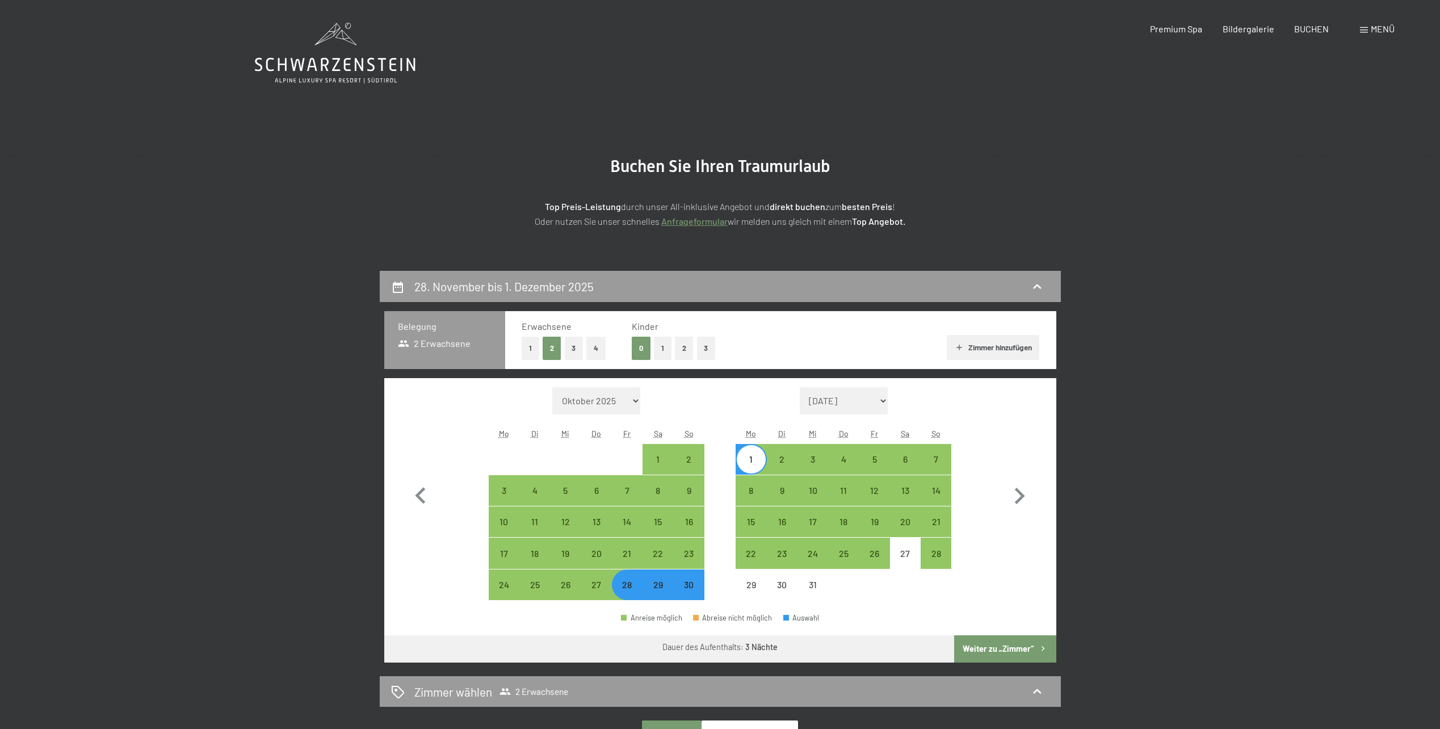
click at [1000, 643] on button "Weiter zu „Zimmer“" at bounding box center [1005, 648] width 102 height 27
select select "[DATE]"
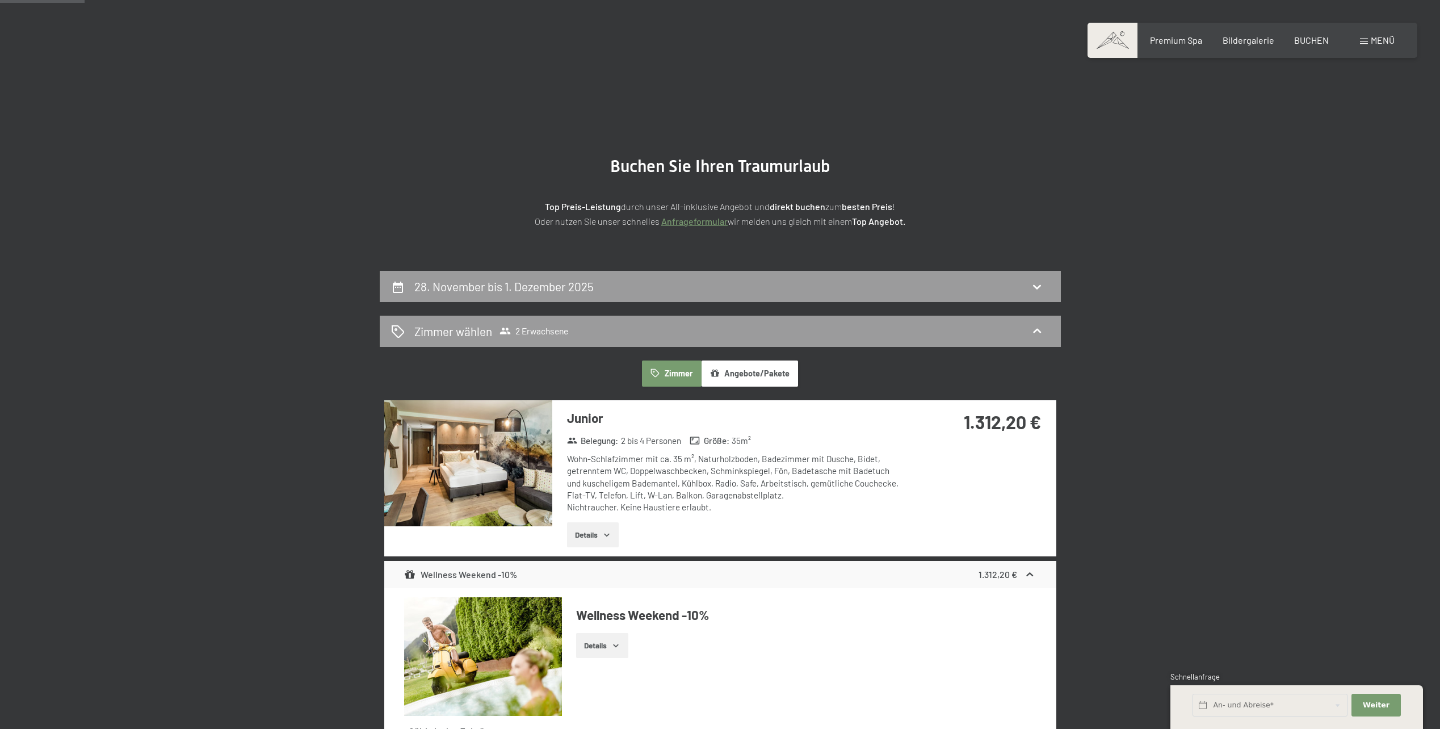
scroll to position [271, 0]
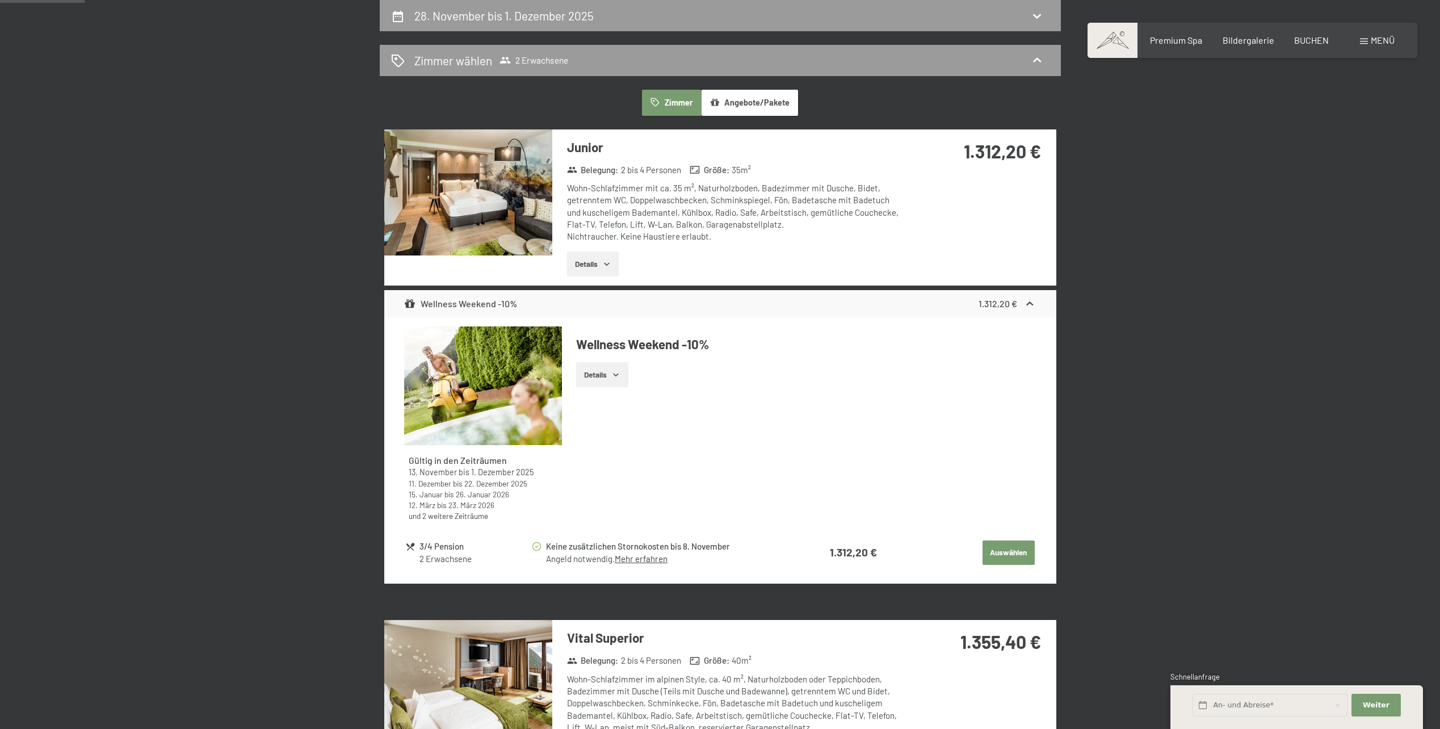
click at [1019, 552] on button "Auswählen" at bounding box center [1009, 553] width 52 height 25
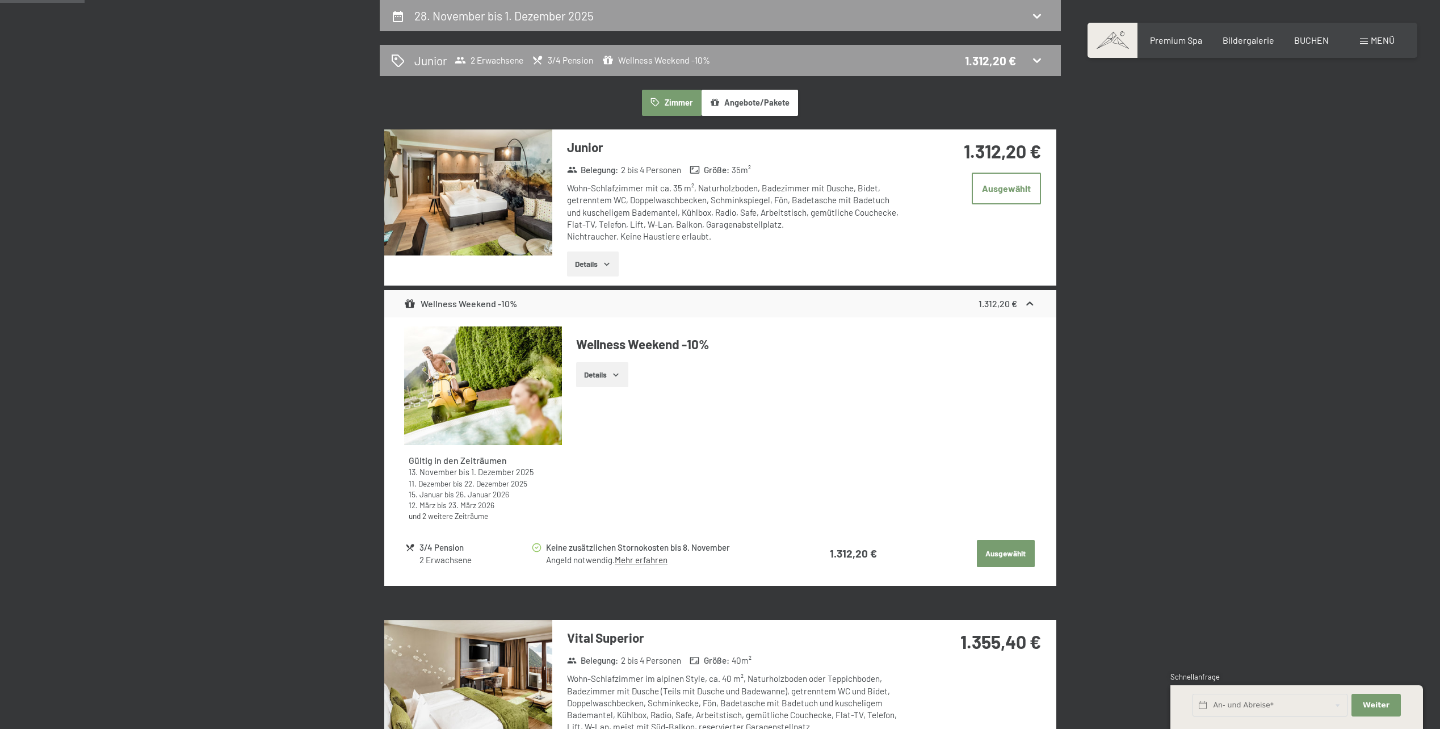
click at [1006, 550] on button "Ausgewählt" at bounding box center [1006, 553] width 58 height 27
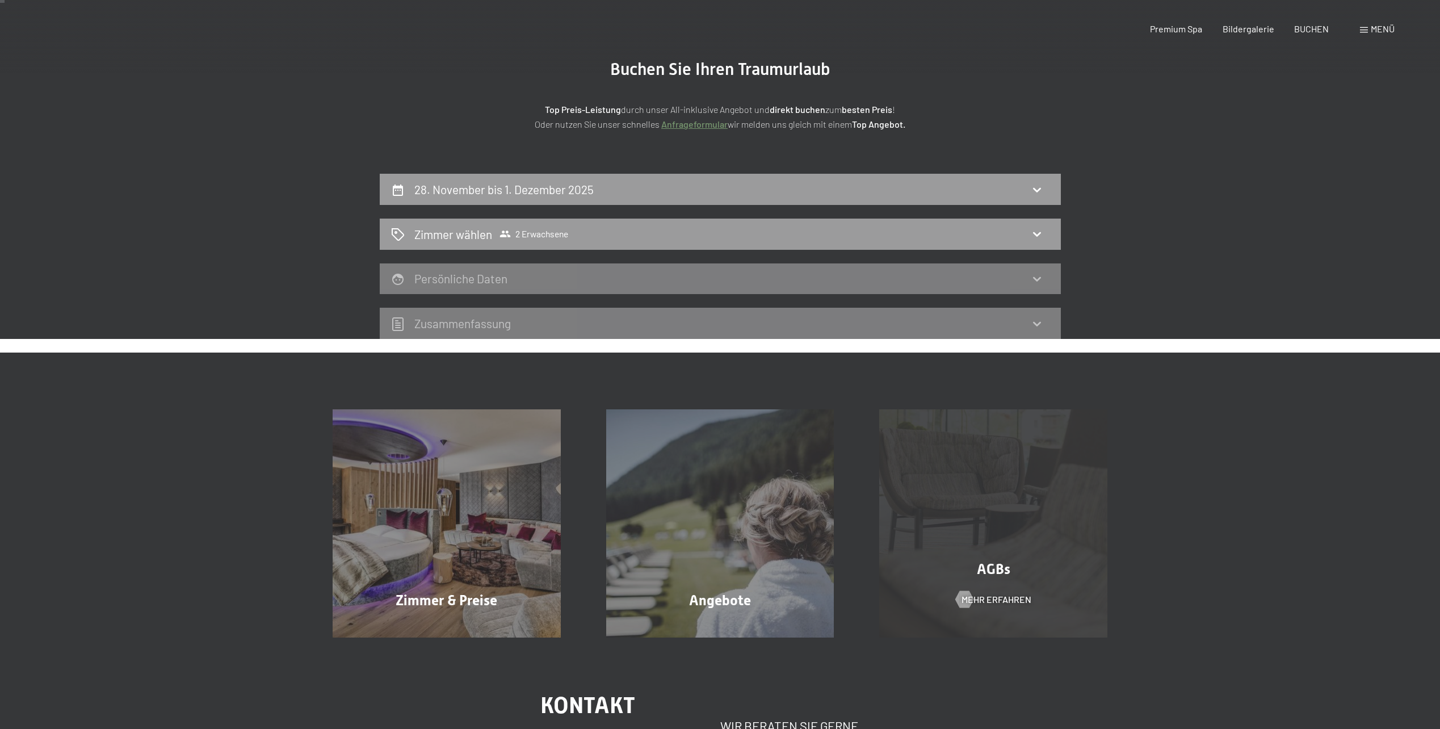
scroll to position [0, 0]
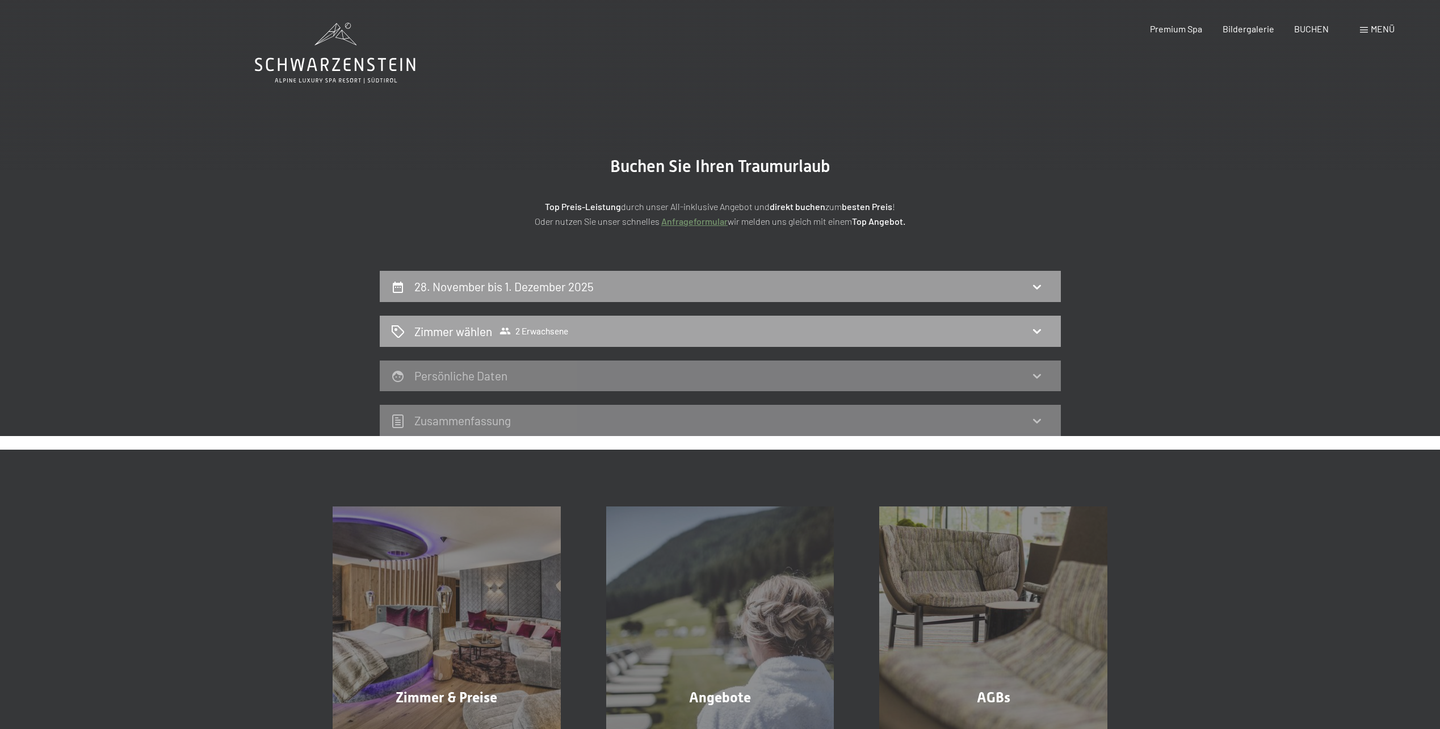
click at [591, 326] on div "Zimmer wählen 2 Erwachsene" at bounding box center [720, 331] width 659 height 16
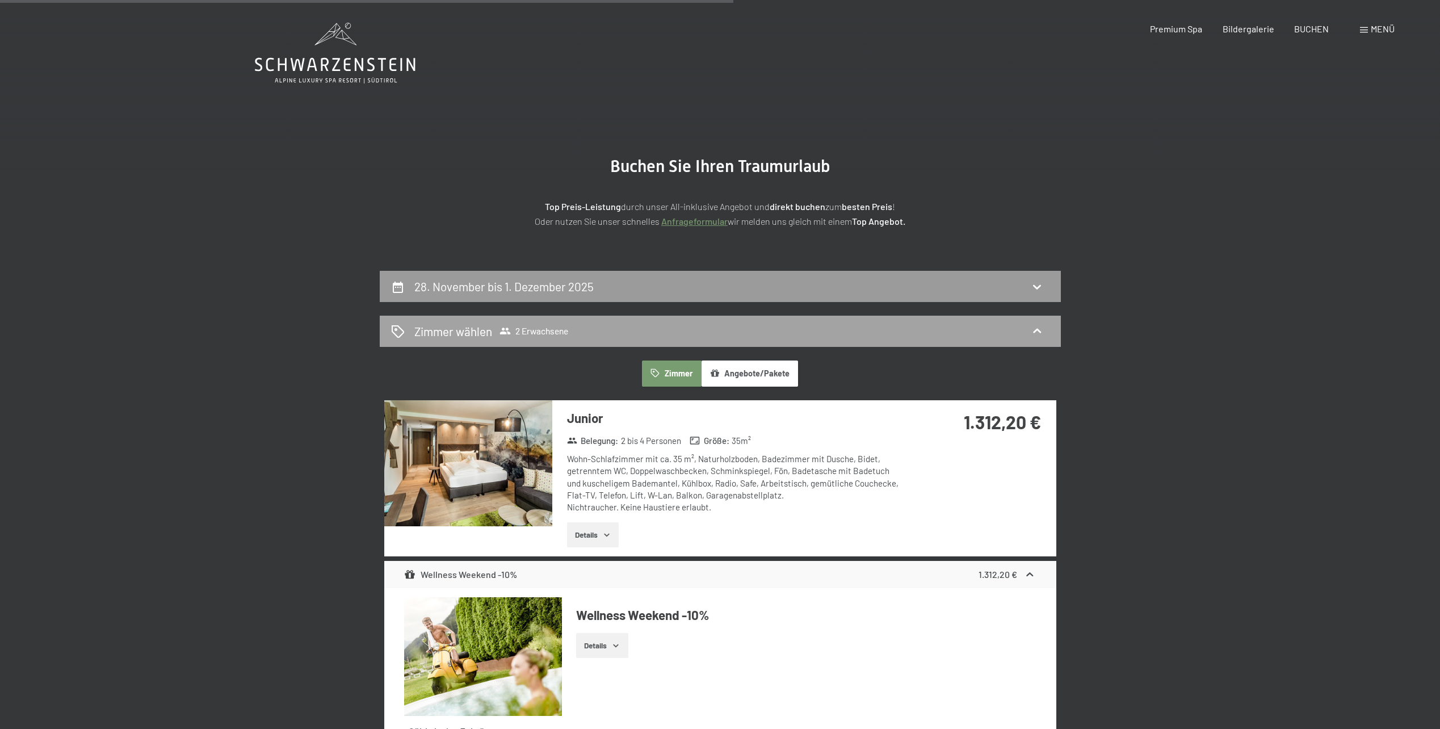
scroll to position [271, 0]
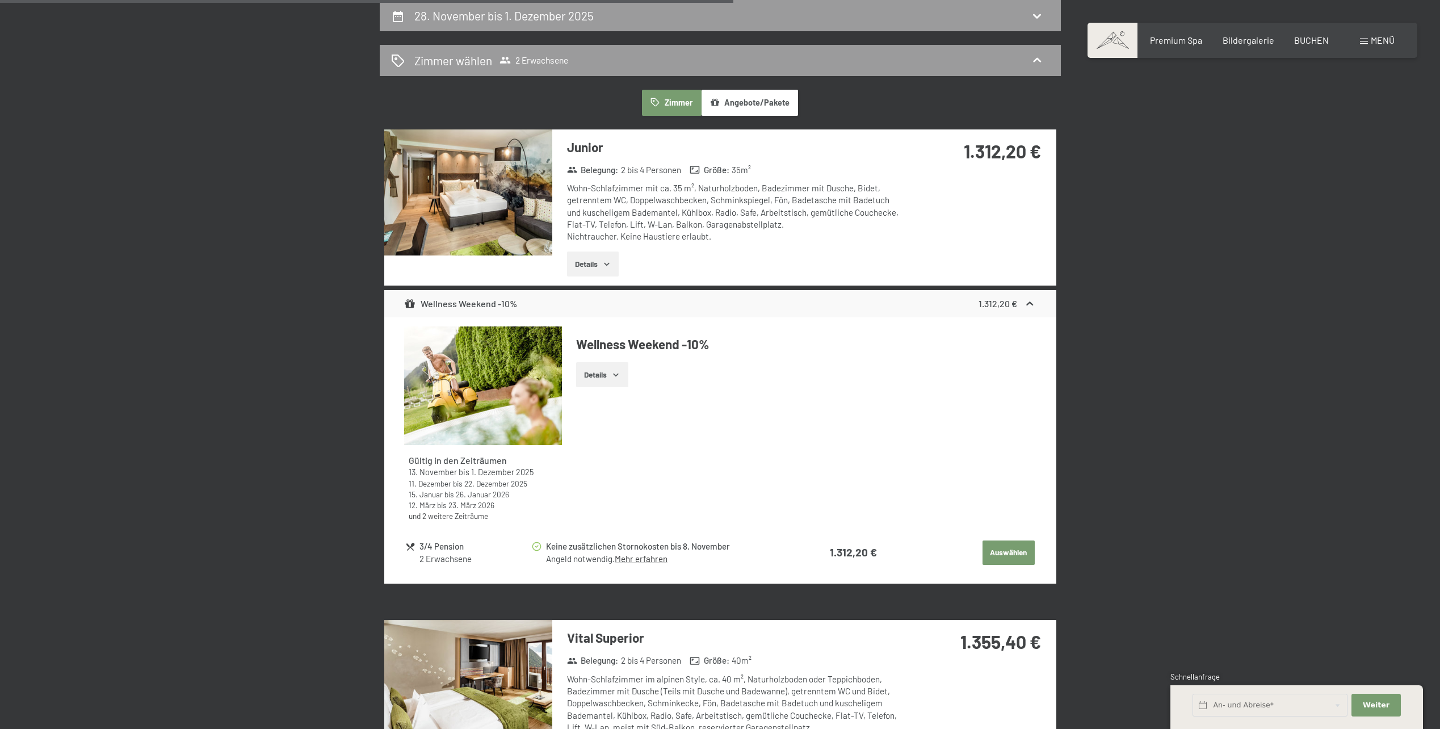
click at [1006, 546] on button "Auswählen" at bounding box center [1009, 553] width 52 height 25
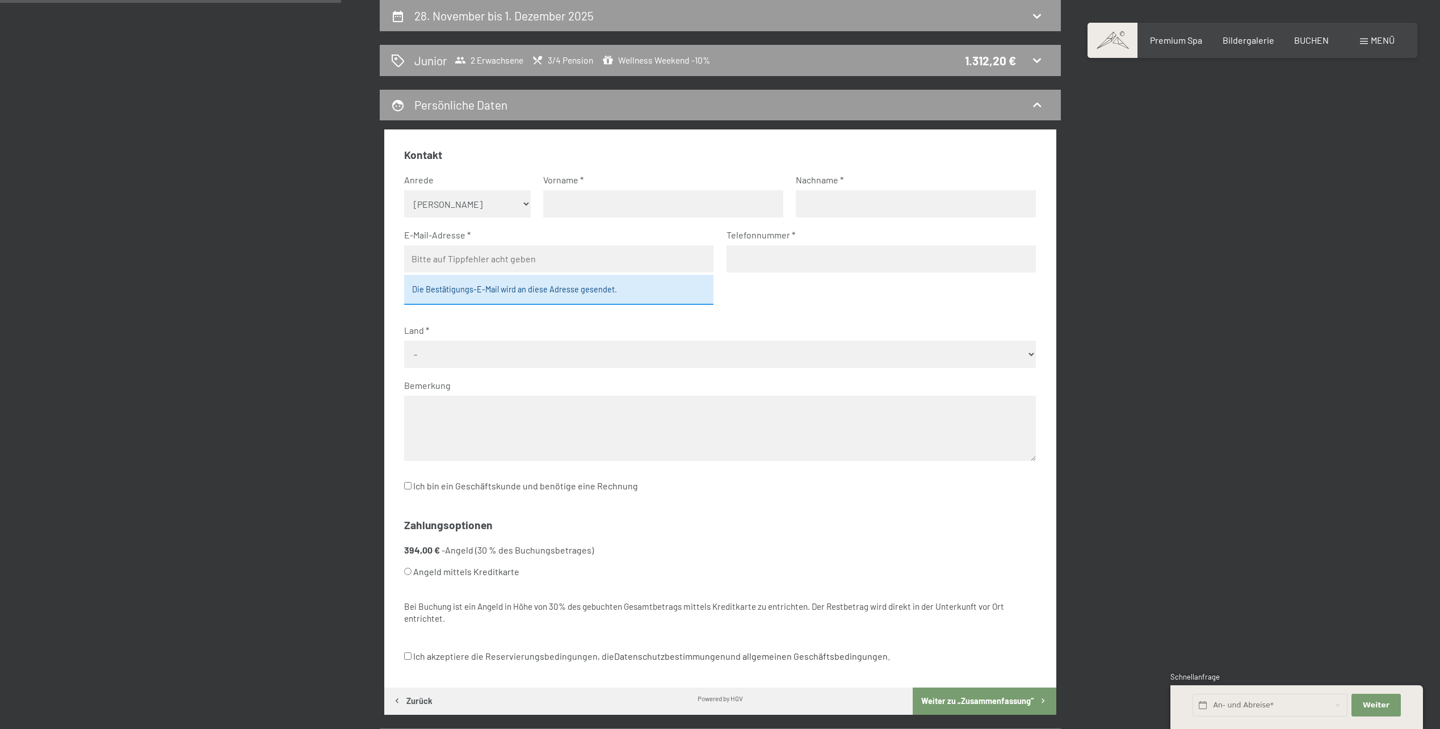
scroll to position [0, 0]
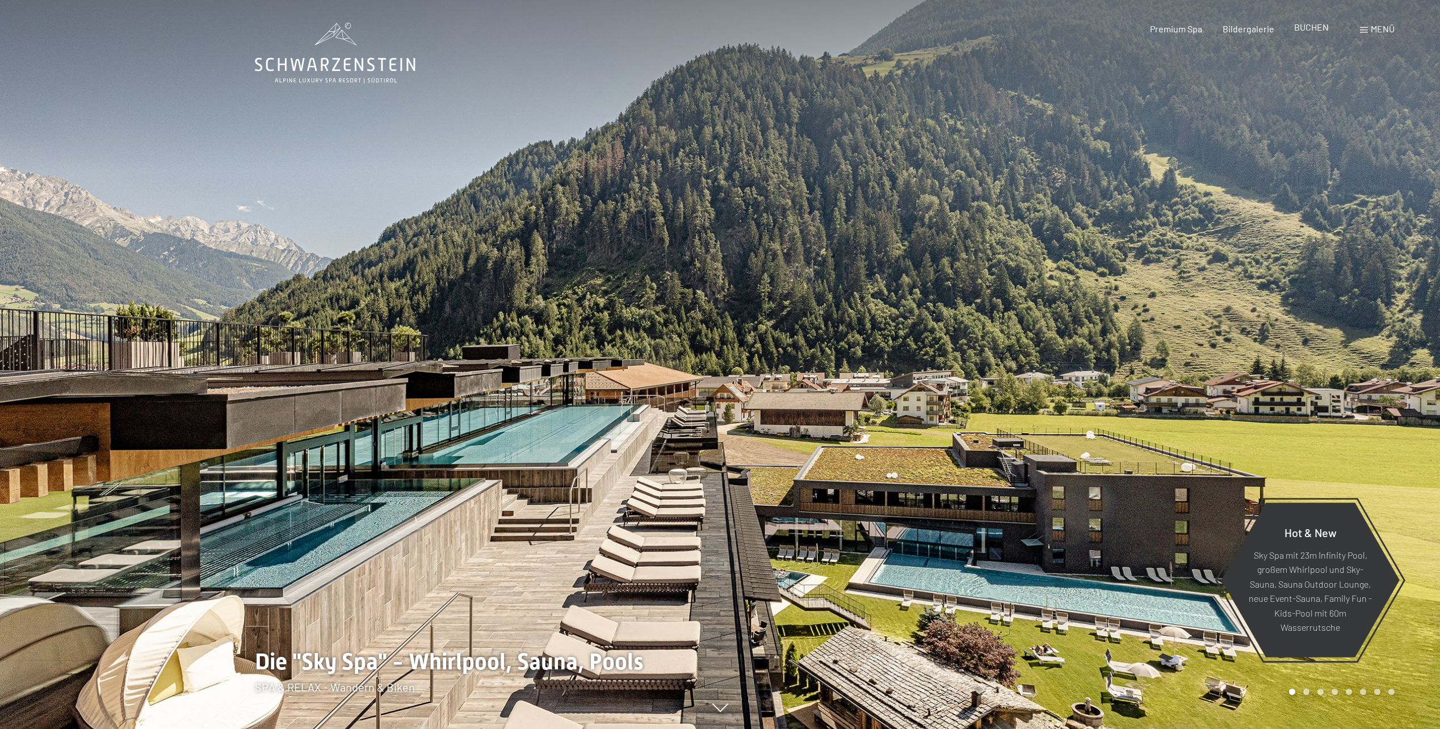
click at [1303, 29] on span "BUCHEN" at bounding box center [1312, 27] width 35 height 11
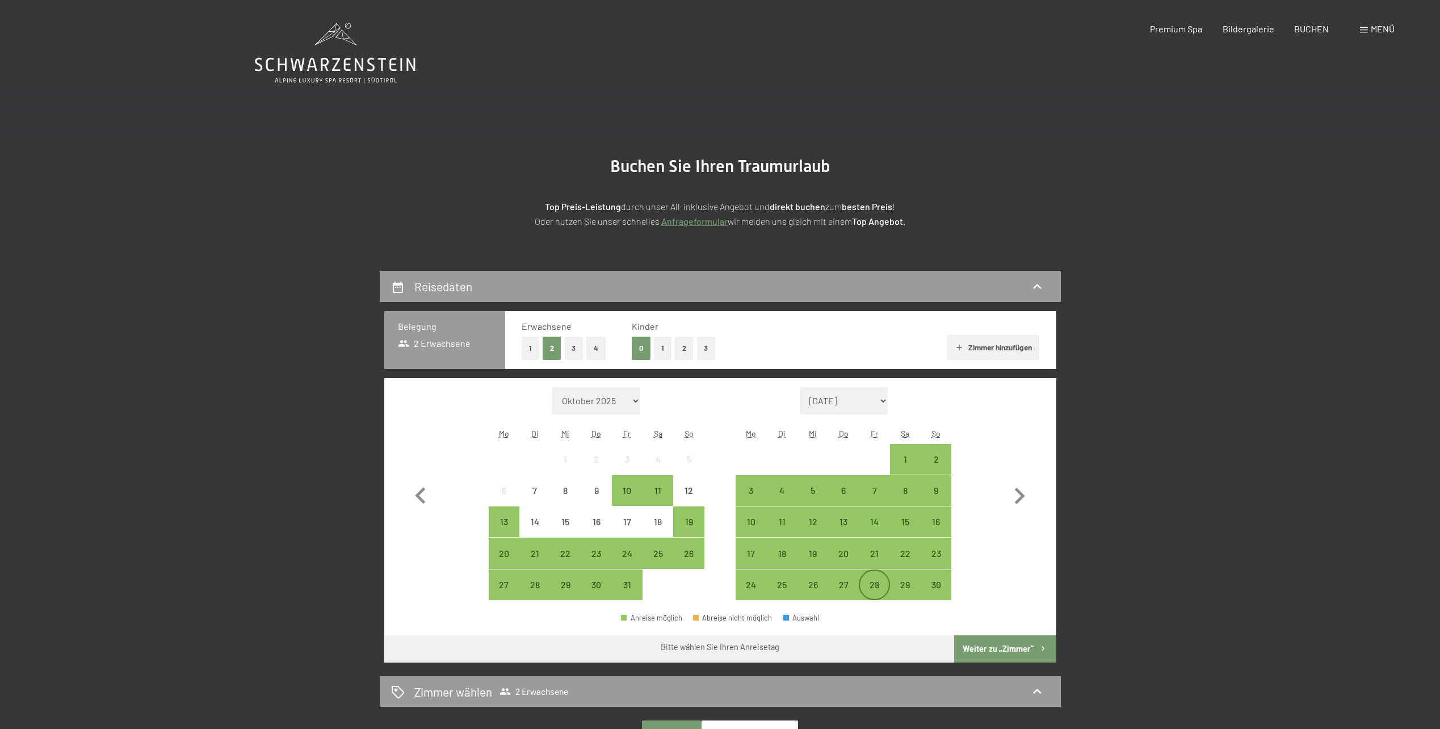
click at [884, 588] on div "28" at bounding box center [874, 594] width 28 height 28
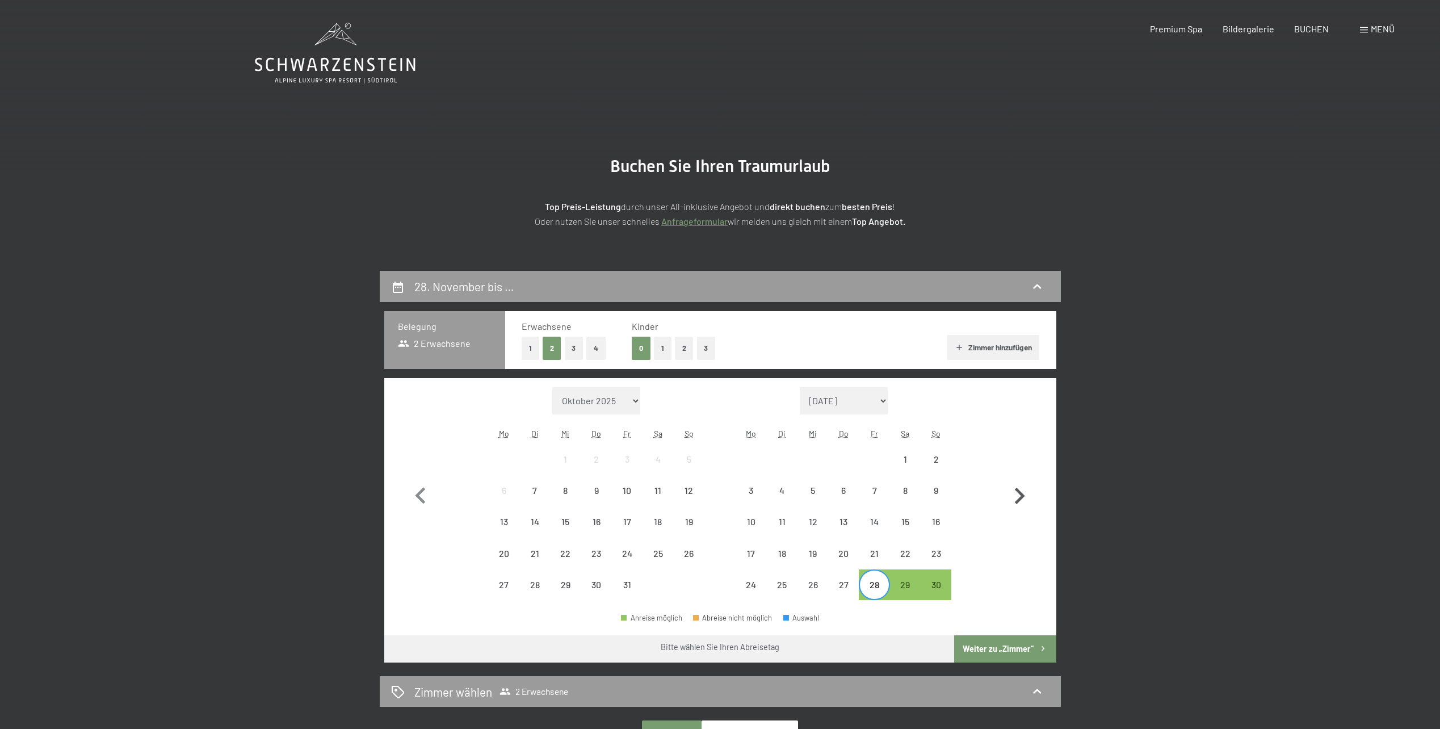
click at [1025, 485] on icon "button" at bounding box center [1019, 496] width 33 height 33
select select "2025-11-01"
select select "2025-12-01"
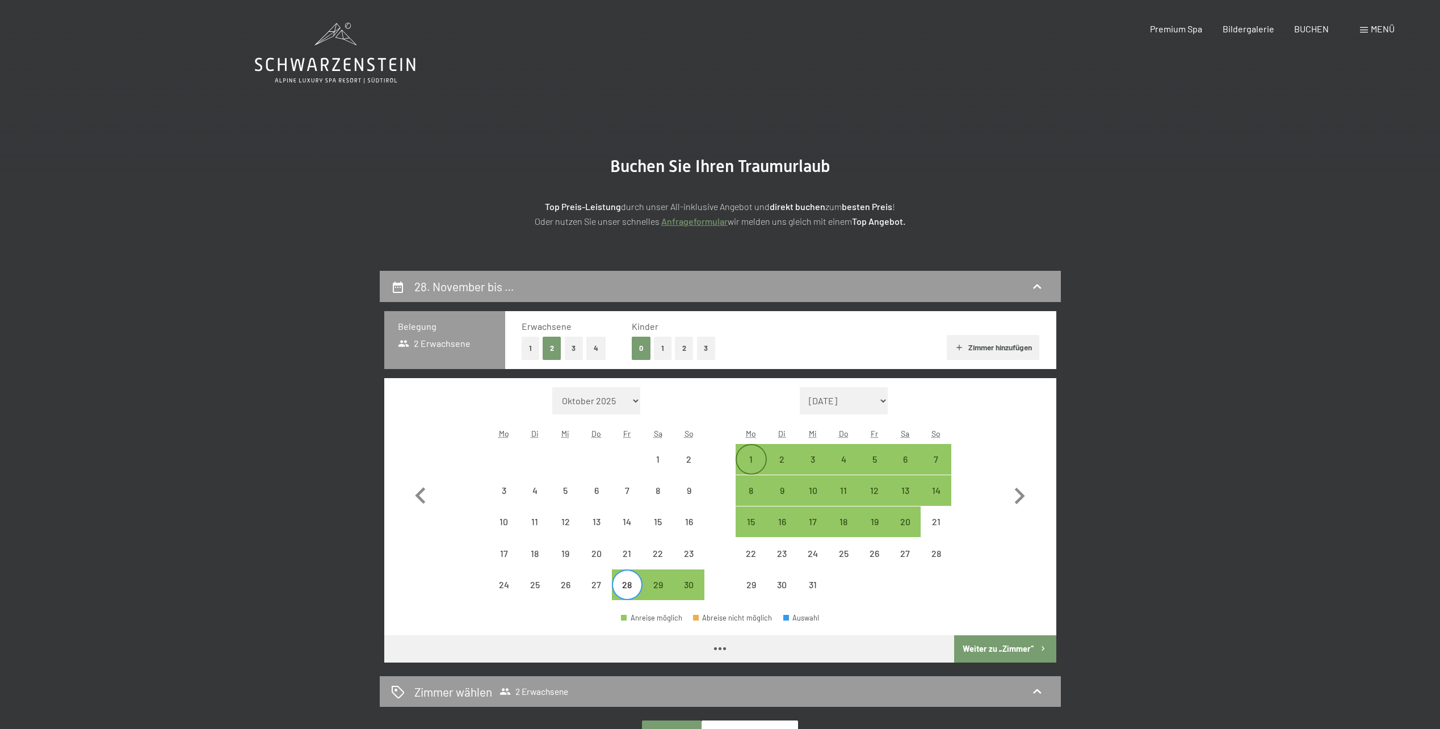
click at [752, 463] on div "1" at bounding box center [751, 469] width 28 height 28
select select "2025-11-01"
select select "2025-12-01"
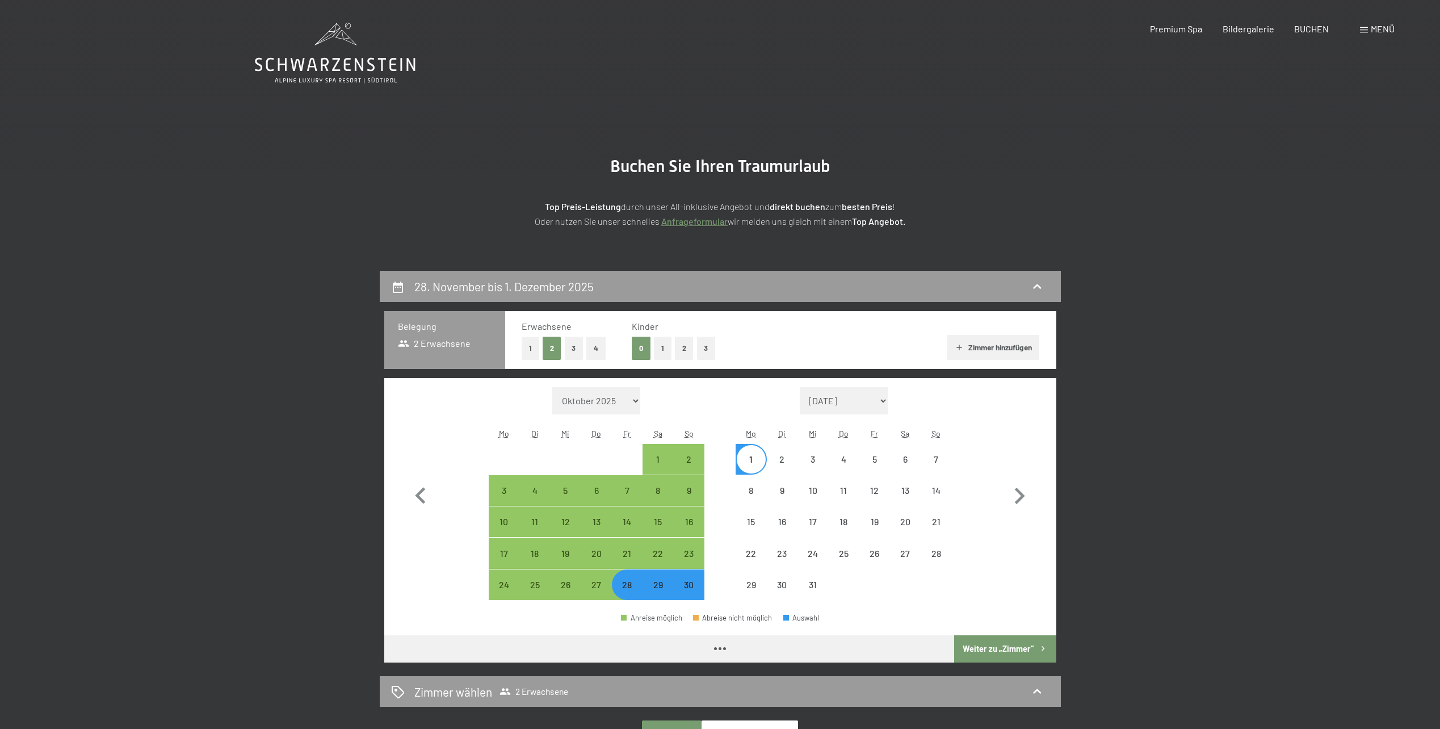
select select "2025-11-01"
select select "2025-12-01"
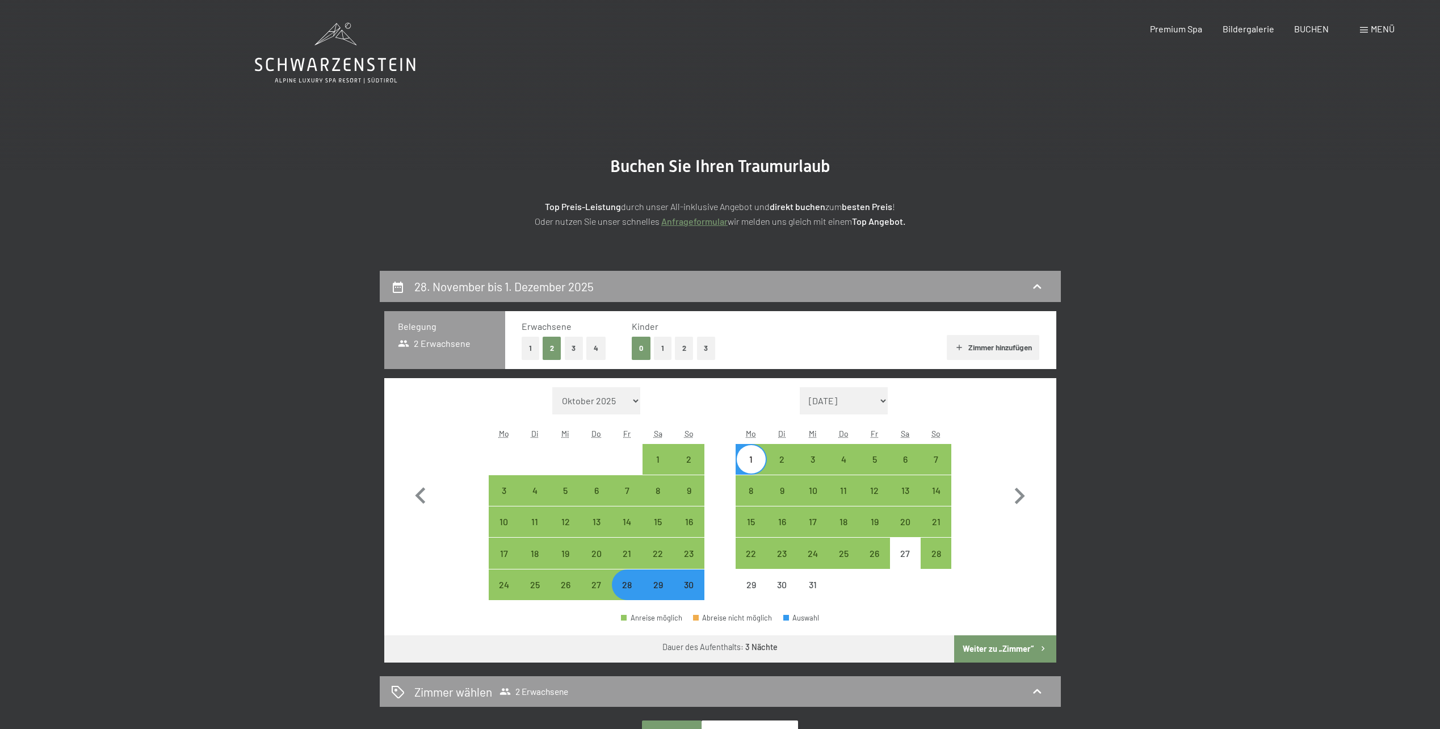
click at [1008, 643] on button "Weiter zu „Zimmer“" at bounding box center [1005, 648] width 102 height 27
select select "2025-11-01"
select select "2025-12-01"
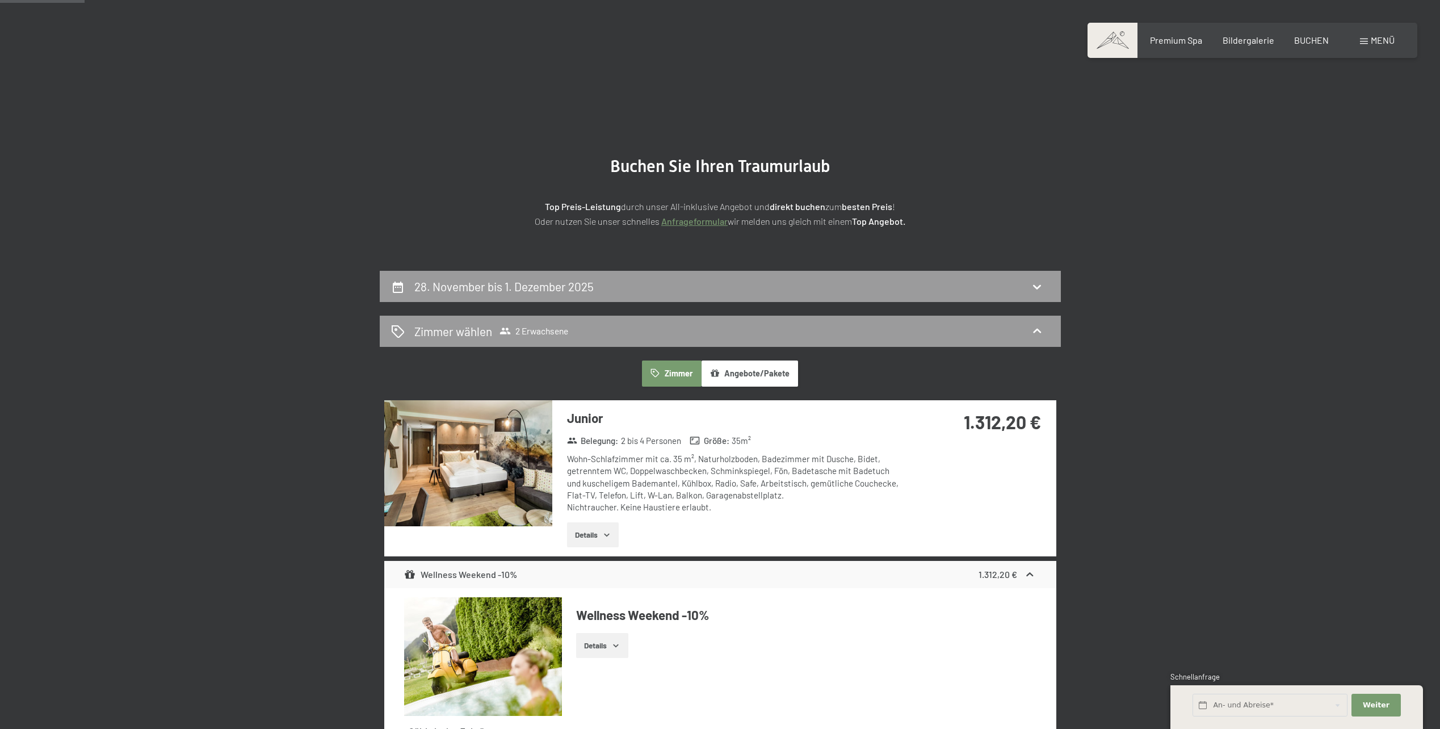
scroll to position [271, 0]
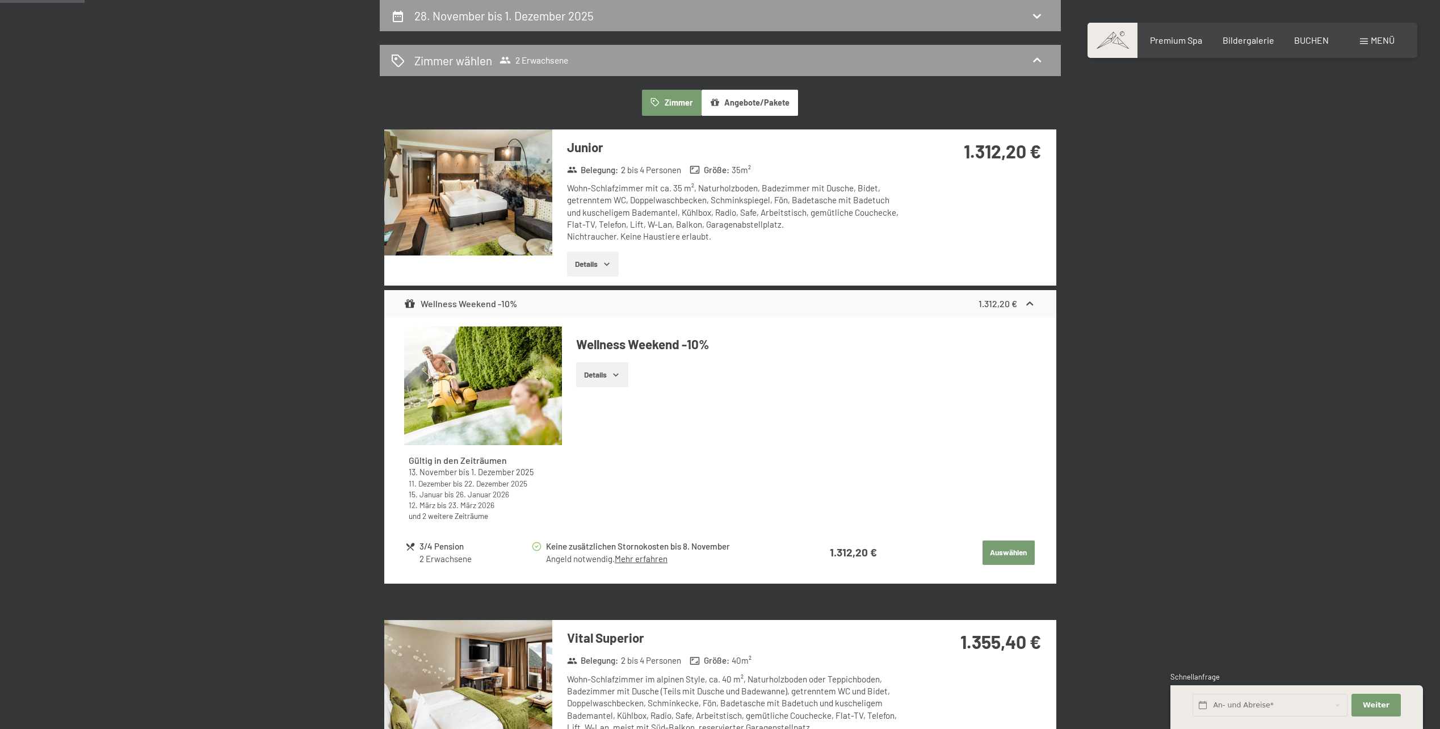
click at [999, 553] on button "Auswählen" at bounding box center [1009, 553] width 52 height 25
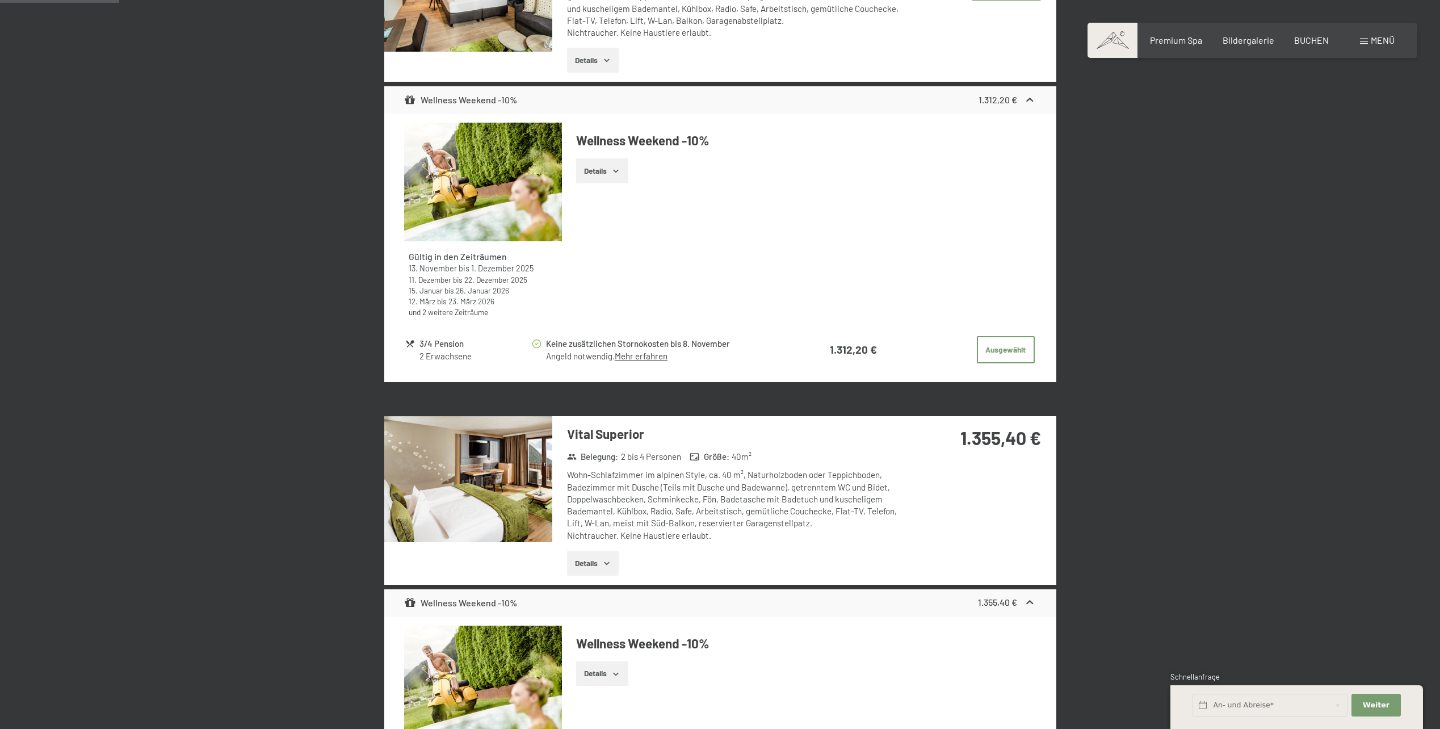
scroll to position [384, 0]
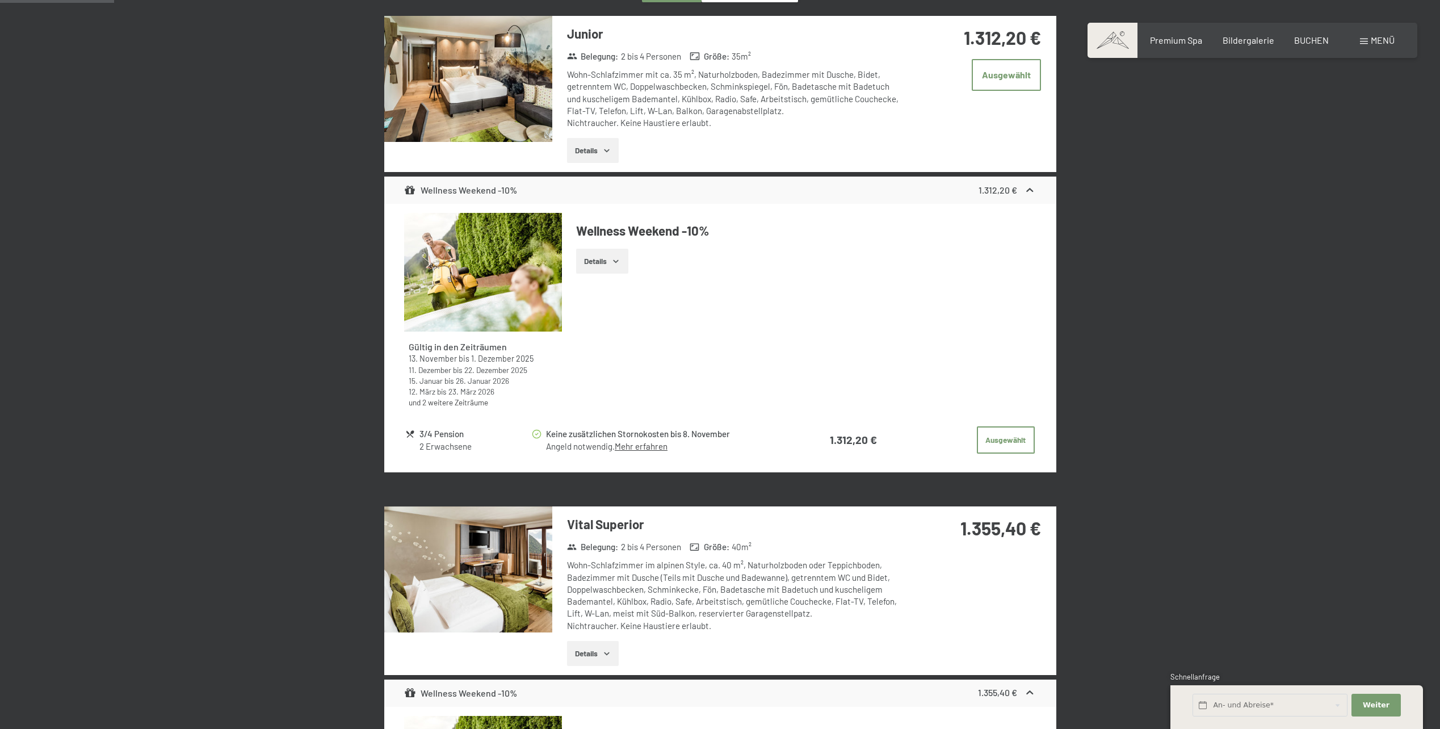
click at [595, 148] on button "Details" at bounding box center [593, 150] width 52 height 25
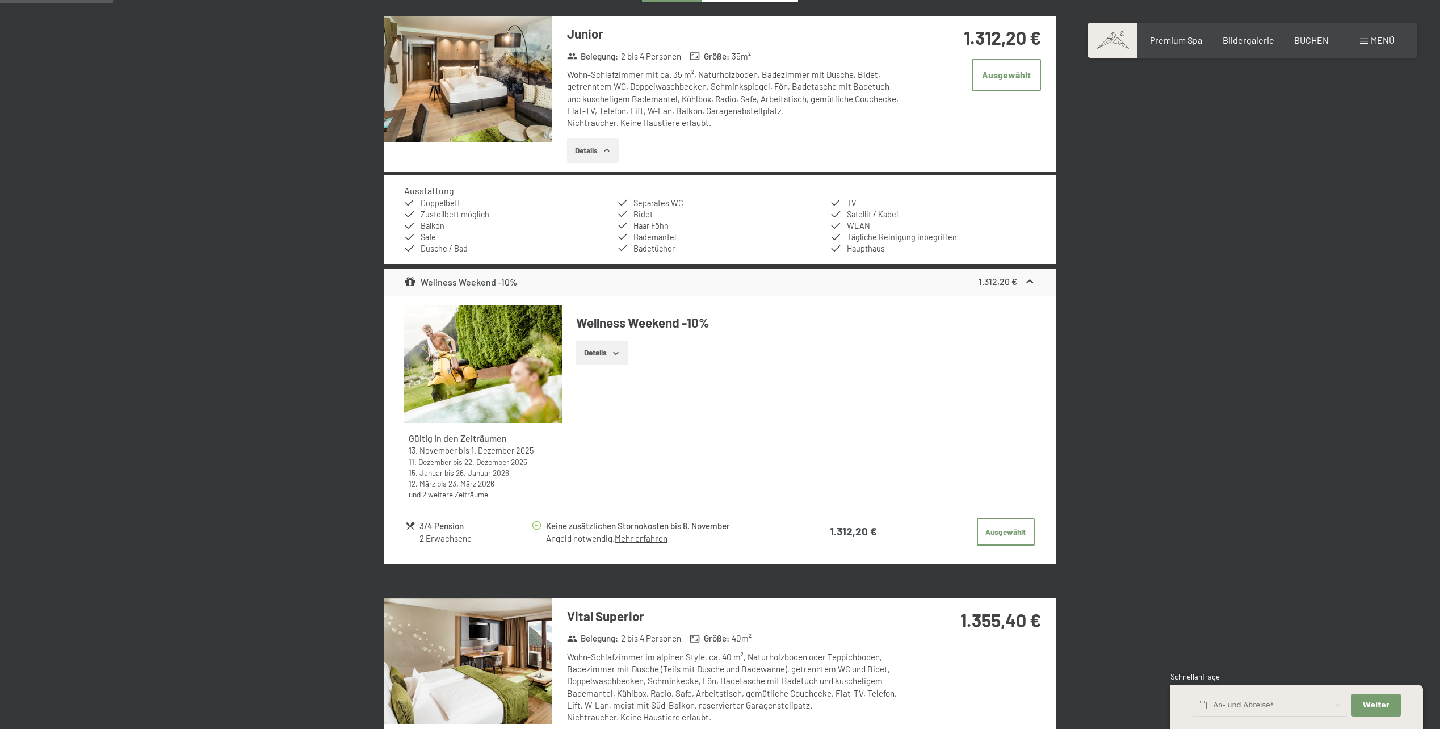
scroll to position [100, 0]
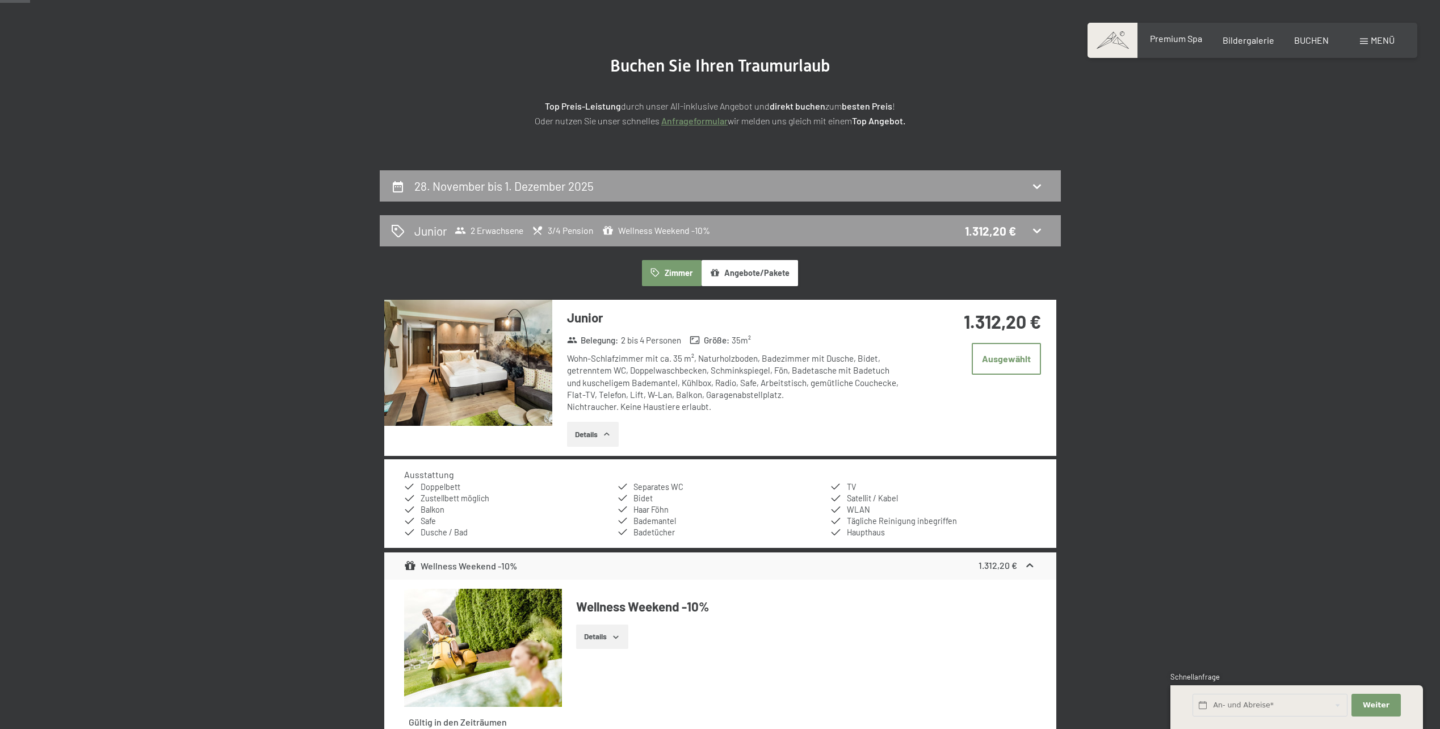
click at [1190, 43] on span "Premium Spa" at bounding box center [1176, 38] width 52 height 11
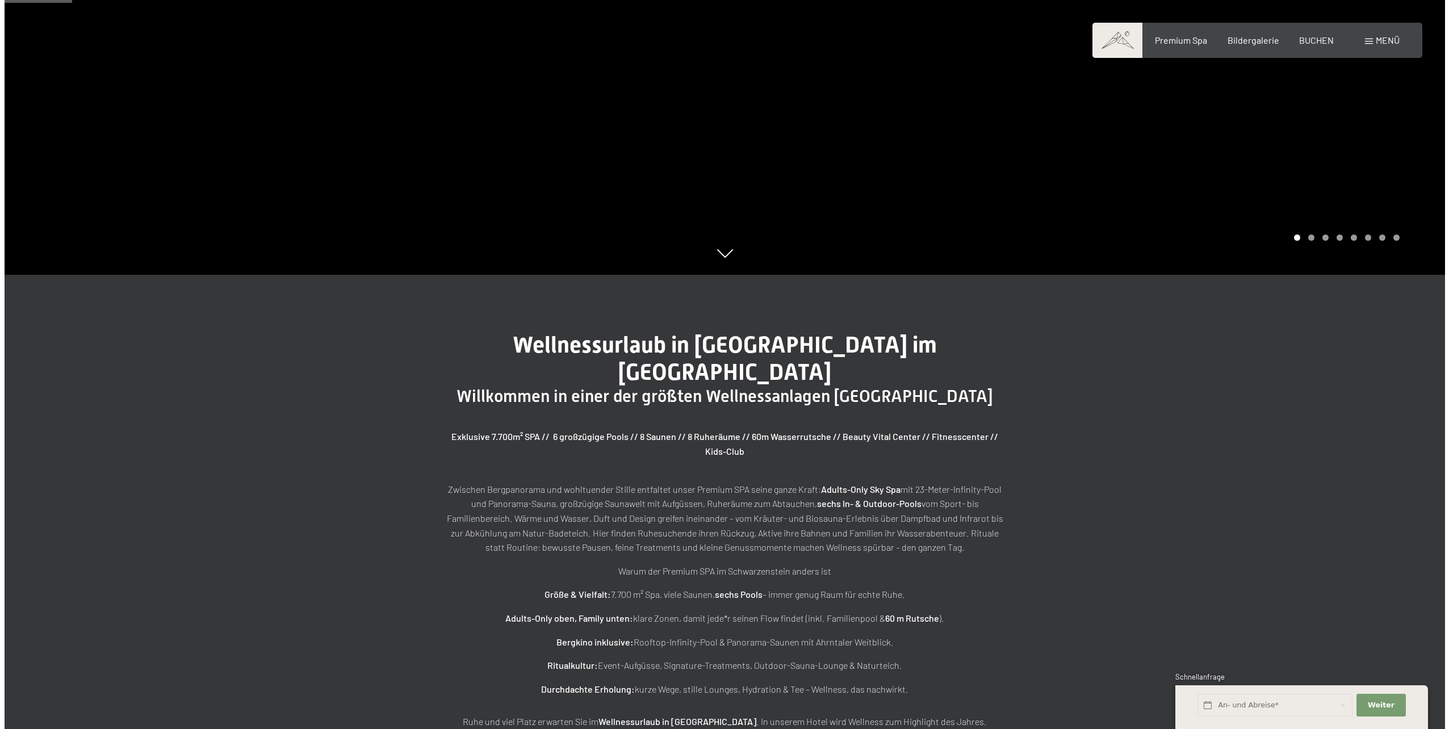
scroll to position [57, 0]
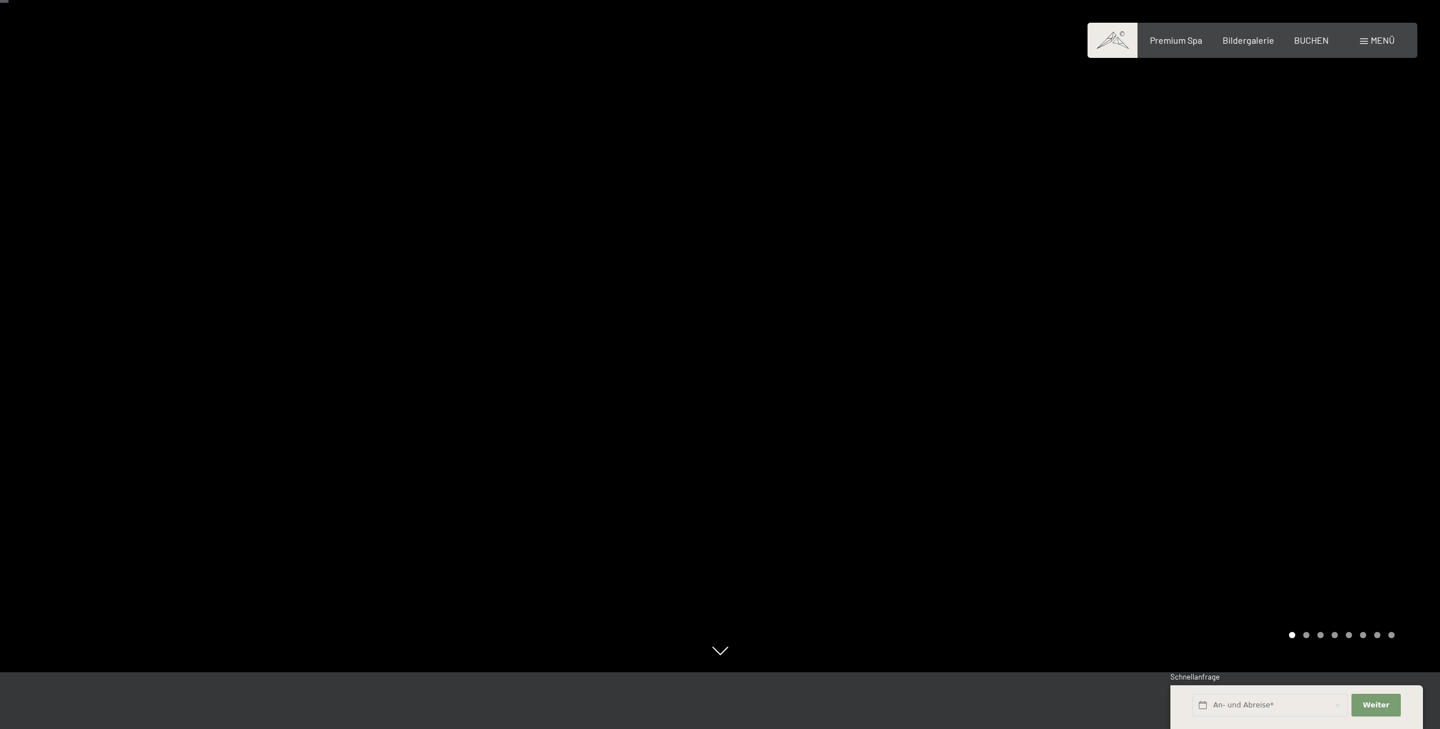
click at [1388, 35] on span "Menü" at bounding box center [1383, 40] width 24 height 11
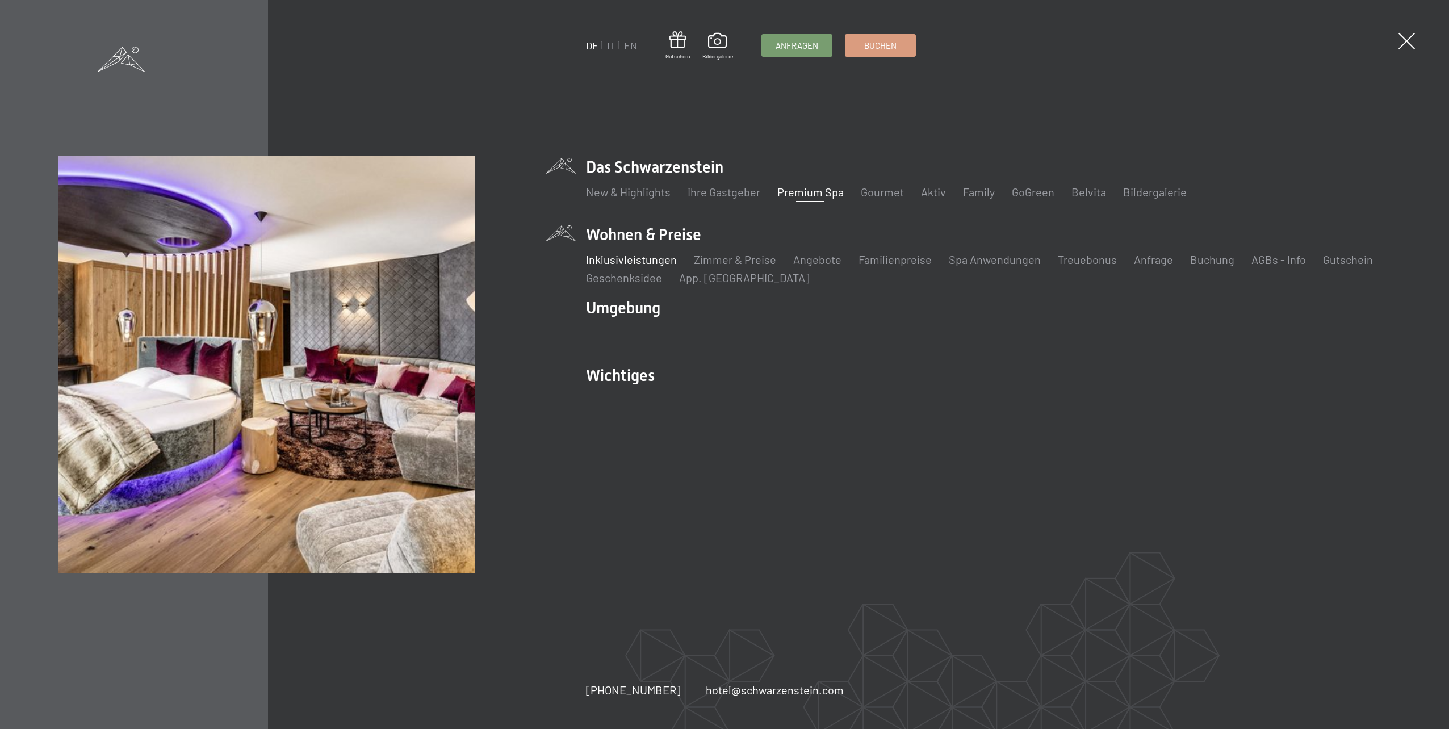
click at [621, 261] on link "Inklusivleistungen" at bounding box center [631, 260] width 91 height 14
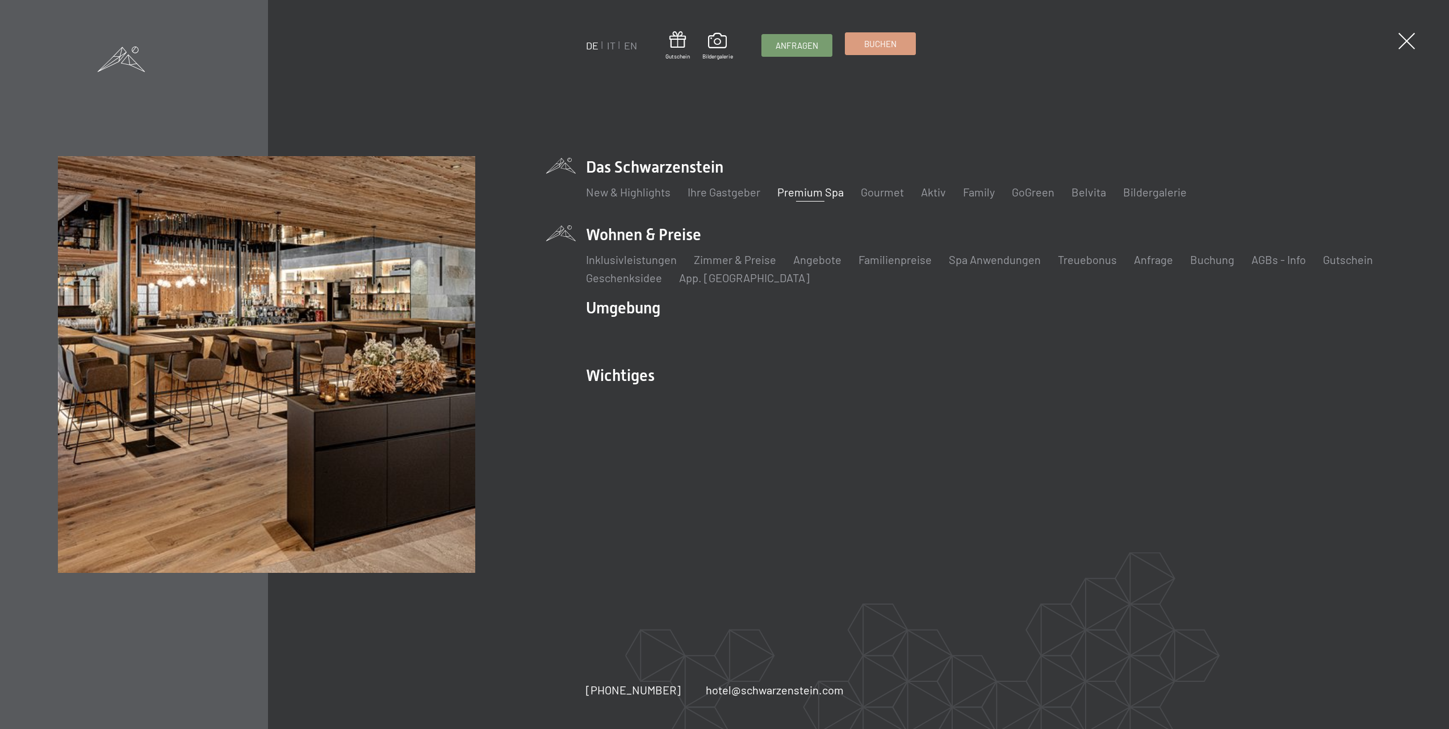
click at [851, 41] on link "Buchen" at bounding box center [880, 44] width 70 height 22
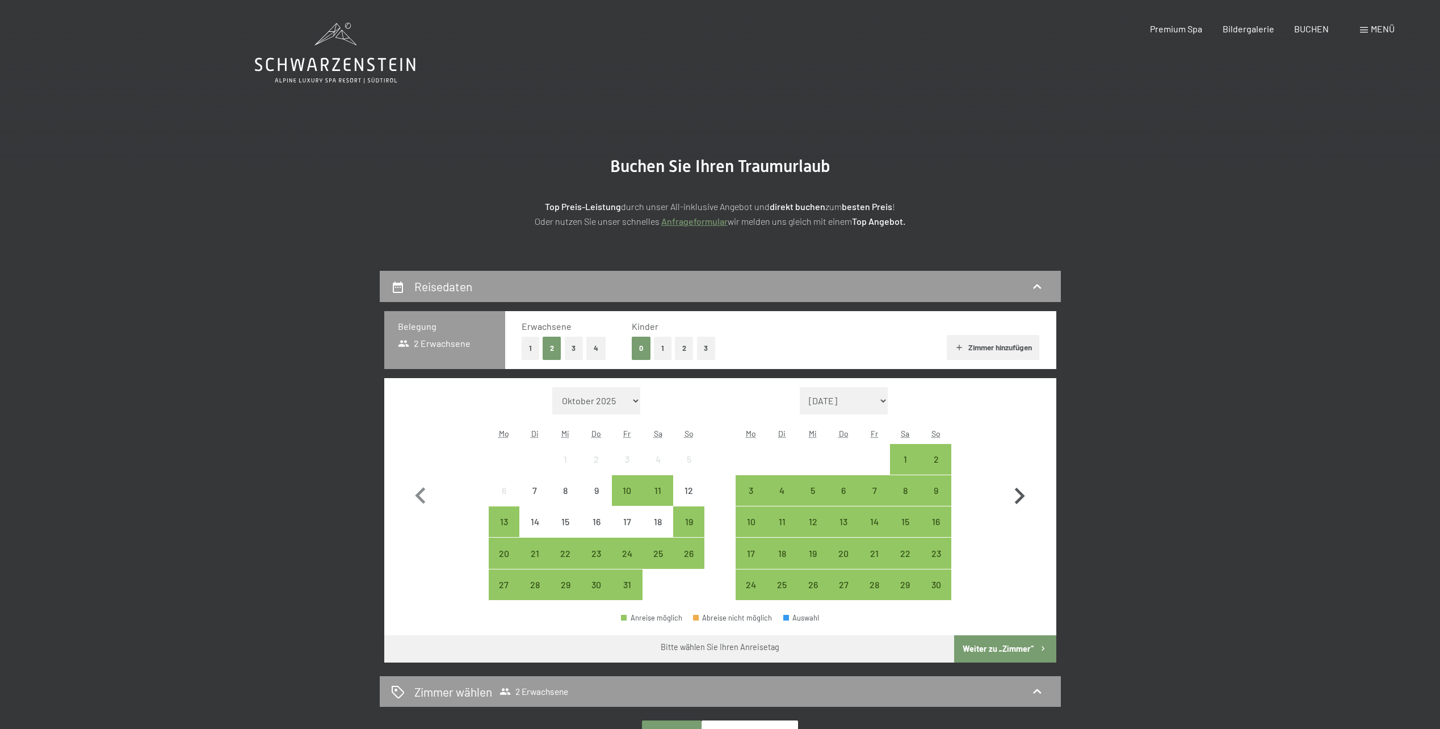
click at [1021, 499] on icon "button" at bounding box center [1020, 496] width 10 height 16
select select "[DATE]"
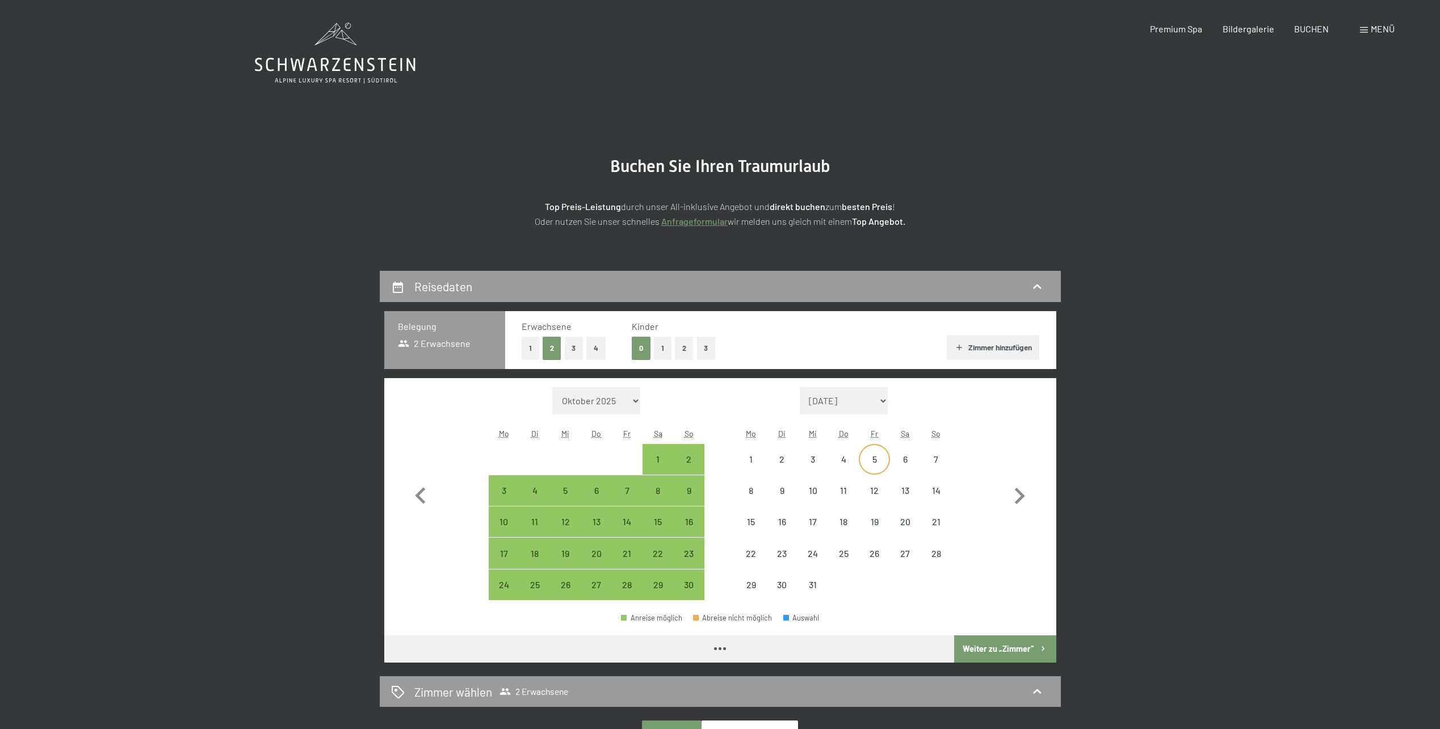
select select "[DATE]"
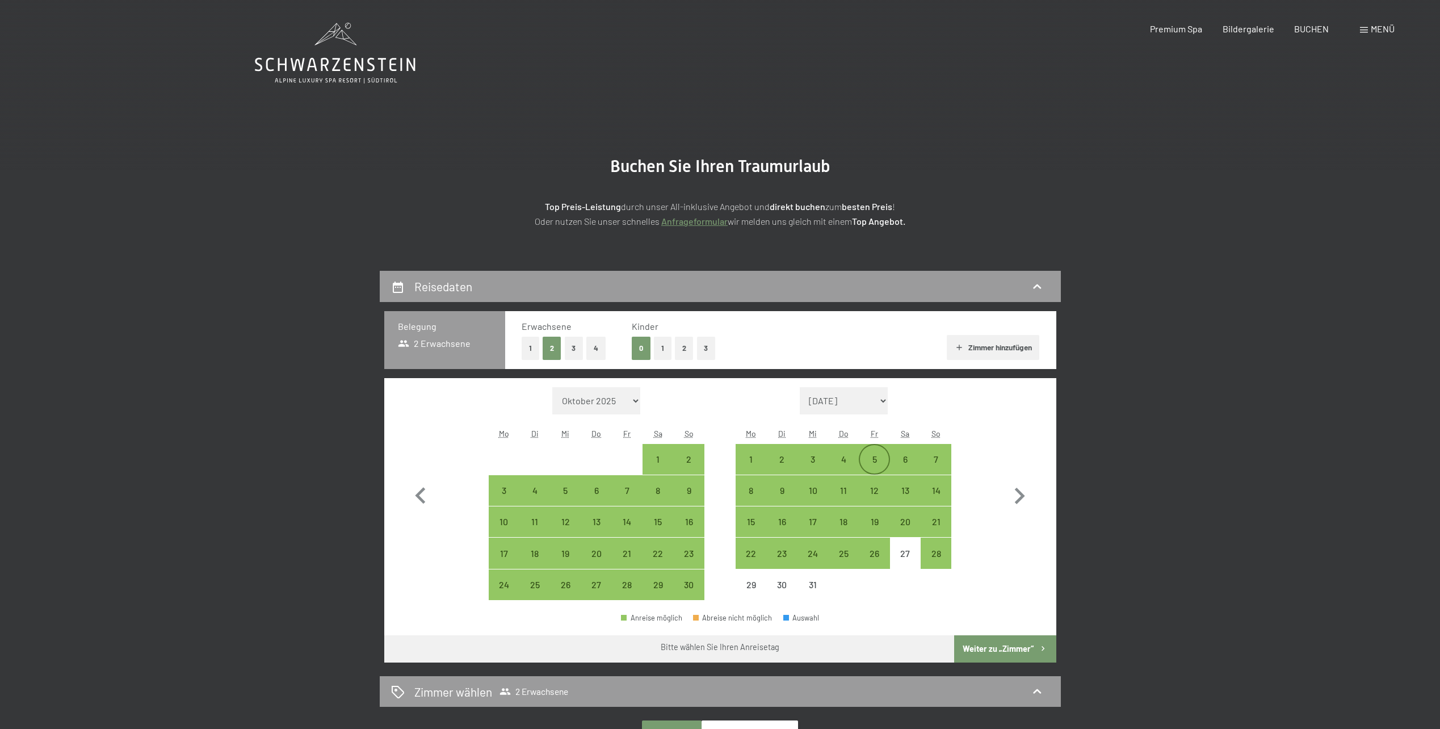
click at [865, 463] on div "5" at bounding box center [874, 469] width 28 height 28
select select "[DATE]"
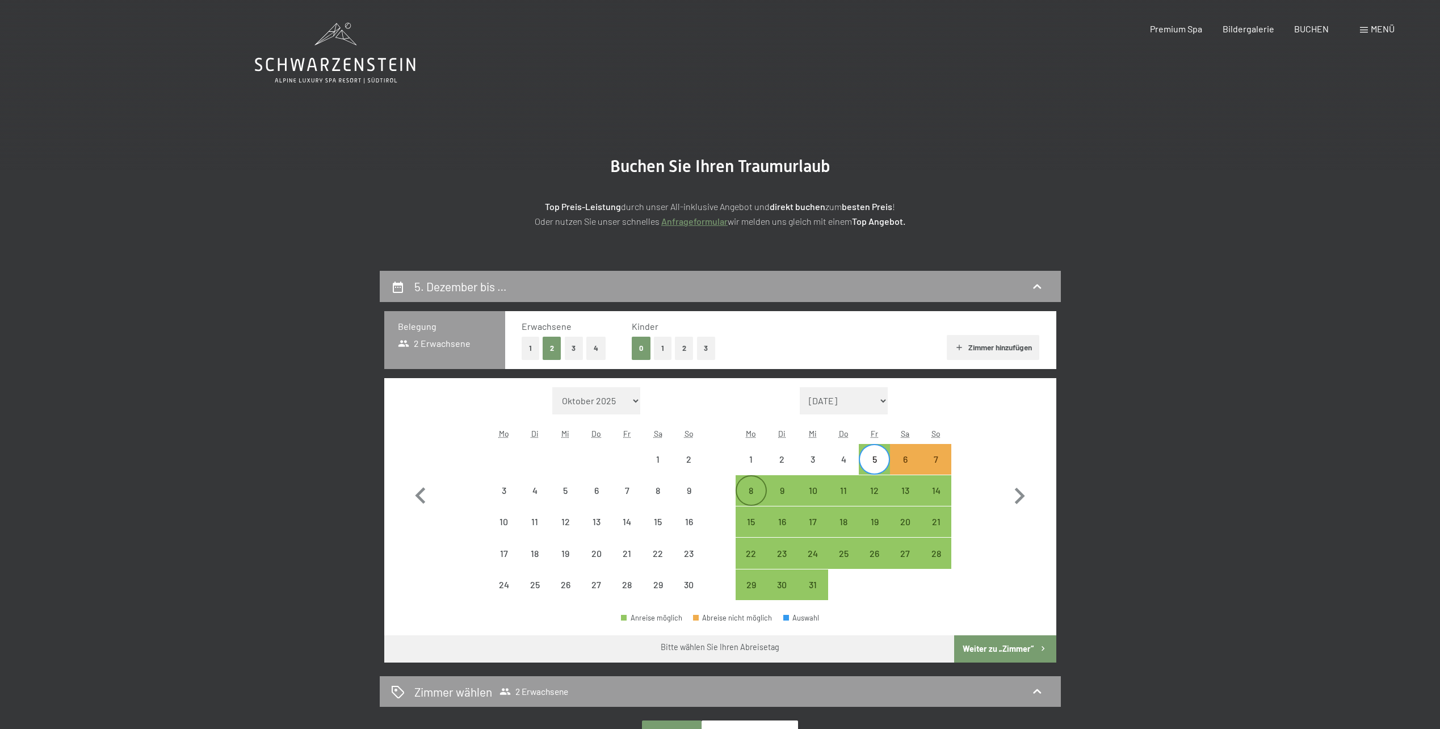
click at [740, 492] on div "8" at bounding box center [751, 500] width 28 height 28
select select "[DATE]"
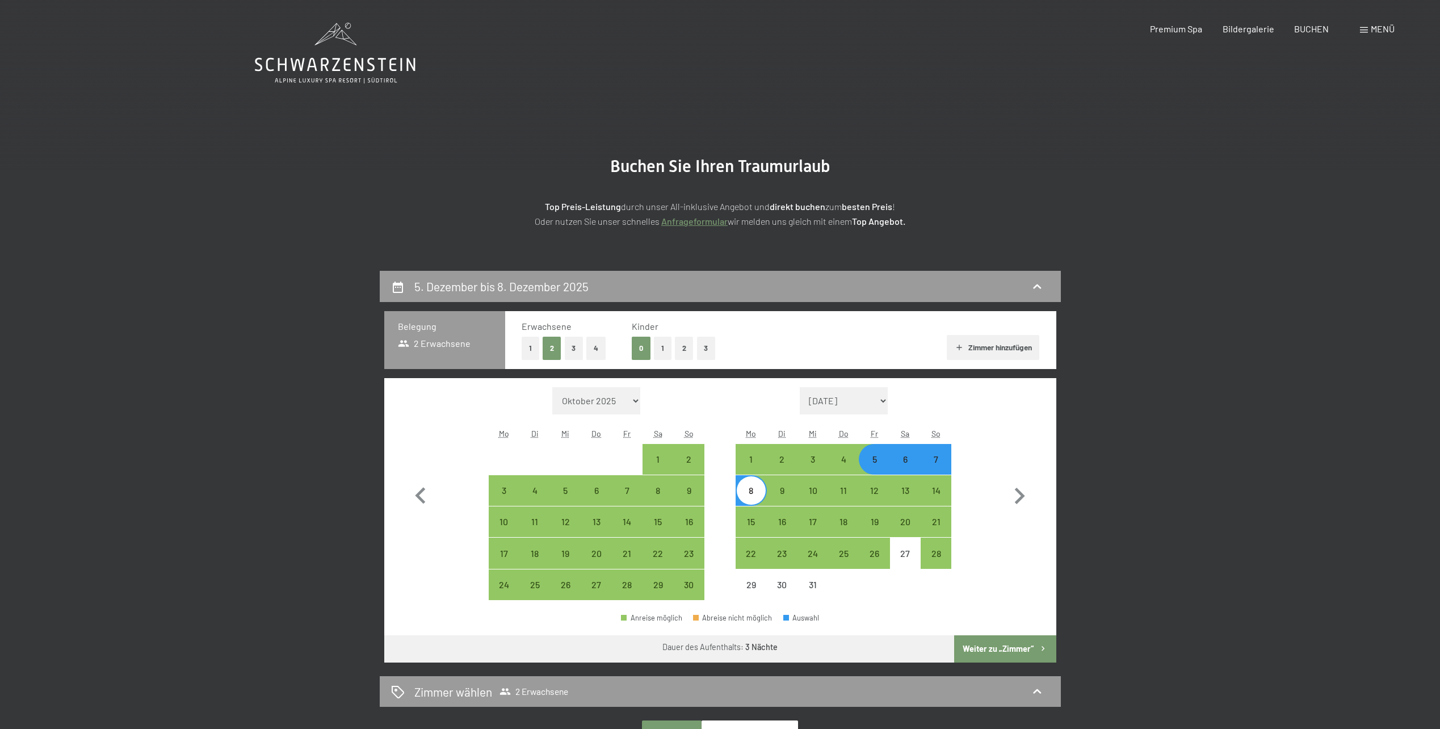
click at [1028, 650] on button "Weiter zu „Zimmer“" at bounding box center [1005, 648] width 102 height 27
select select "[DATE]"
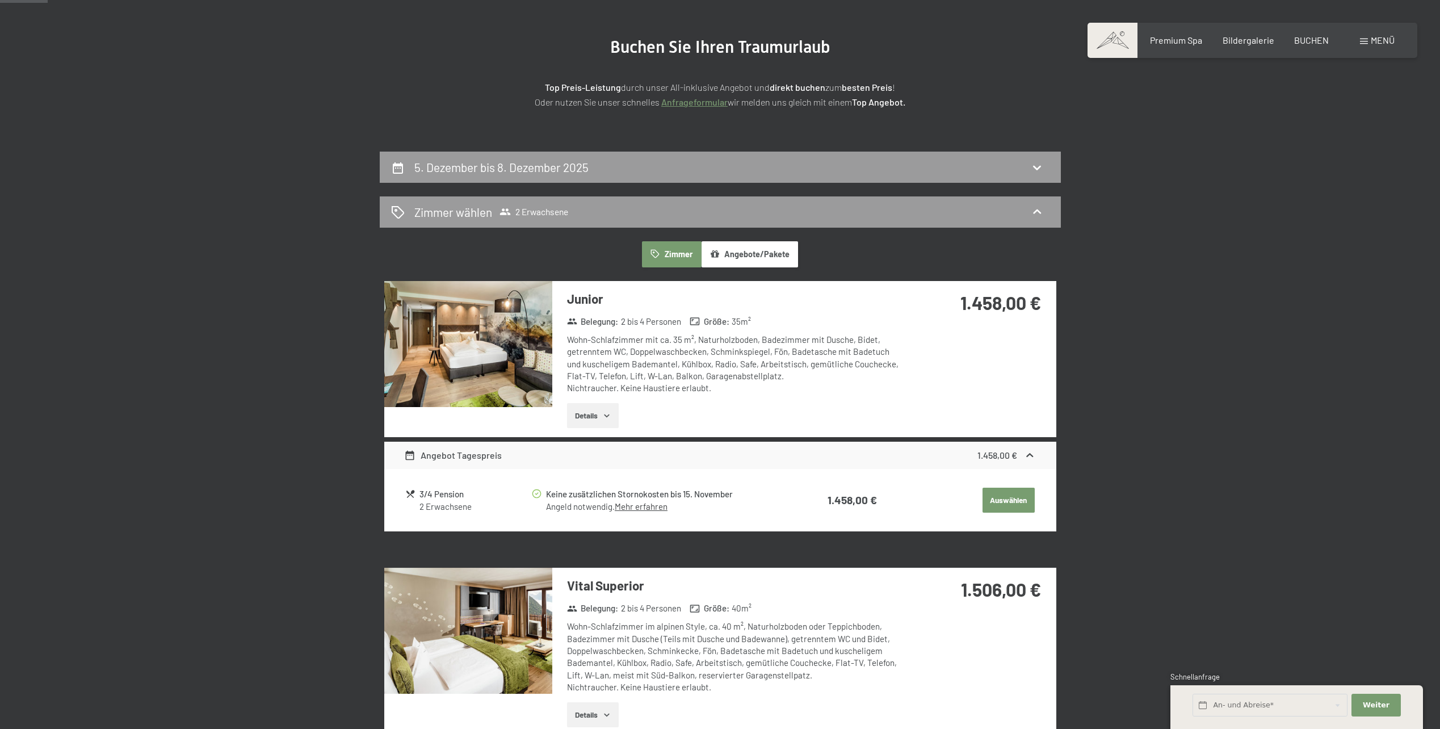
scroll to position [100, 0]
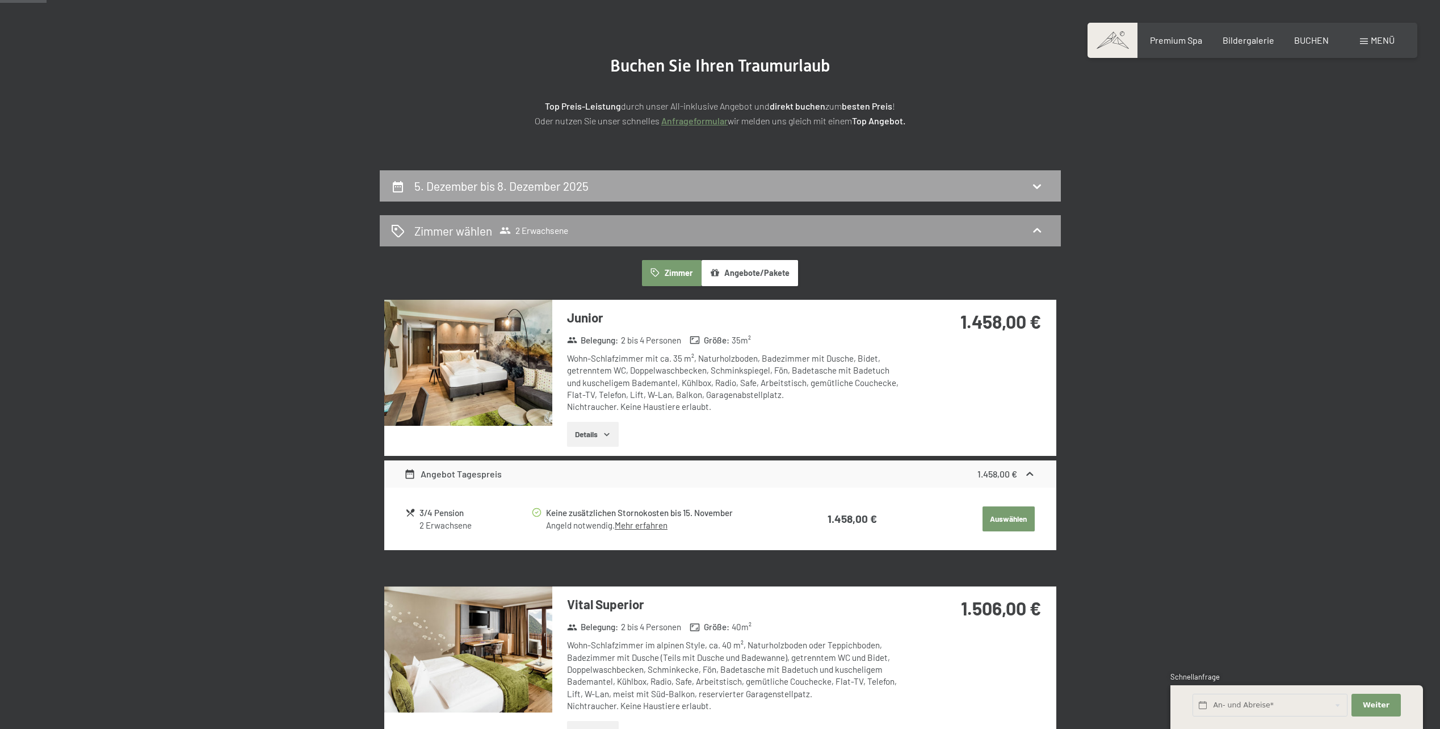
click at [881, 194] on div "5. Dezember bis 8. Dezember 2025" at bounding box center [720, 186] width 659 height 16
select select "[DATE]"
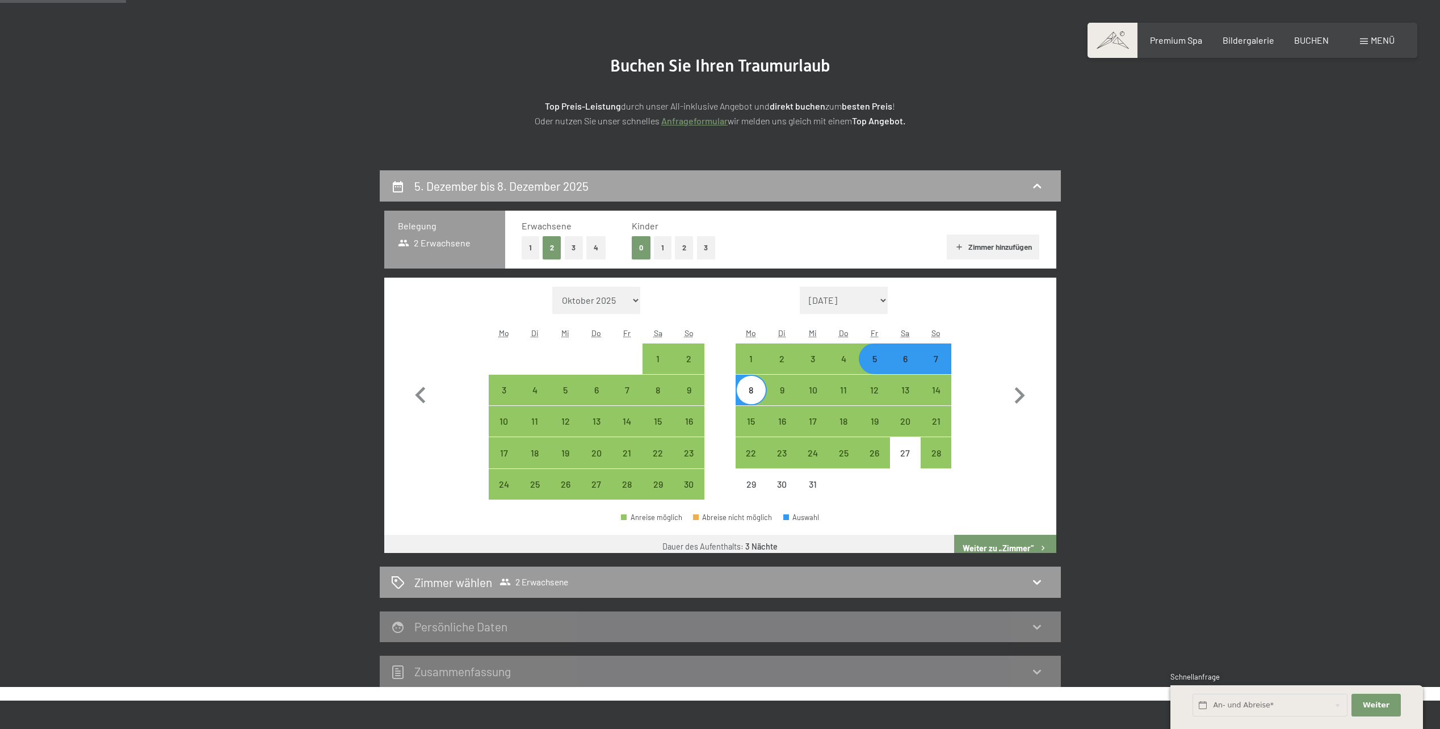
scroll to position [271, 0]
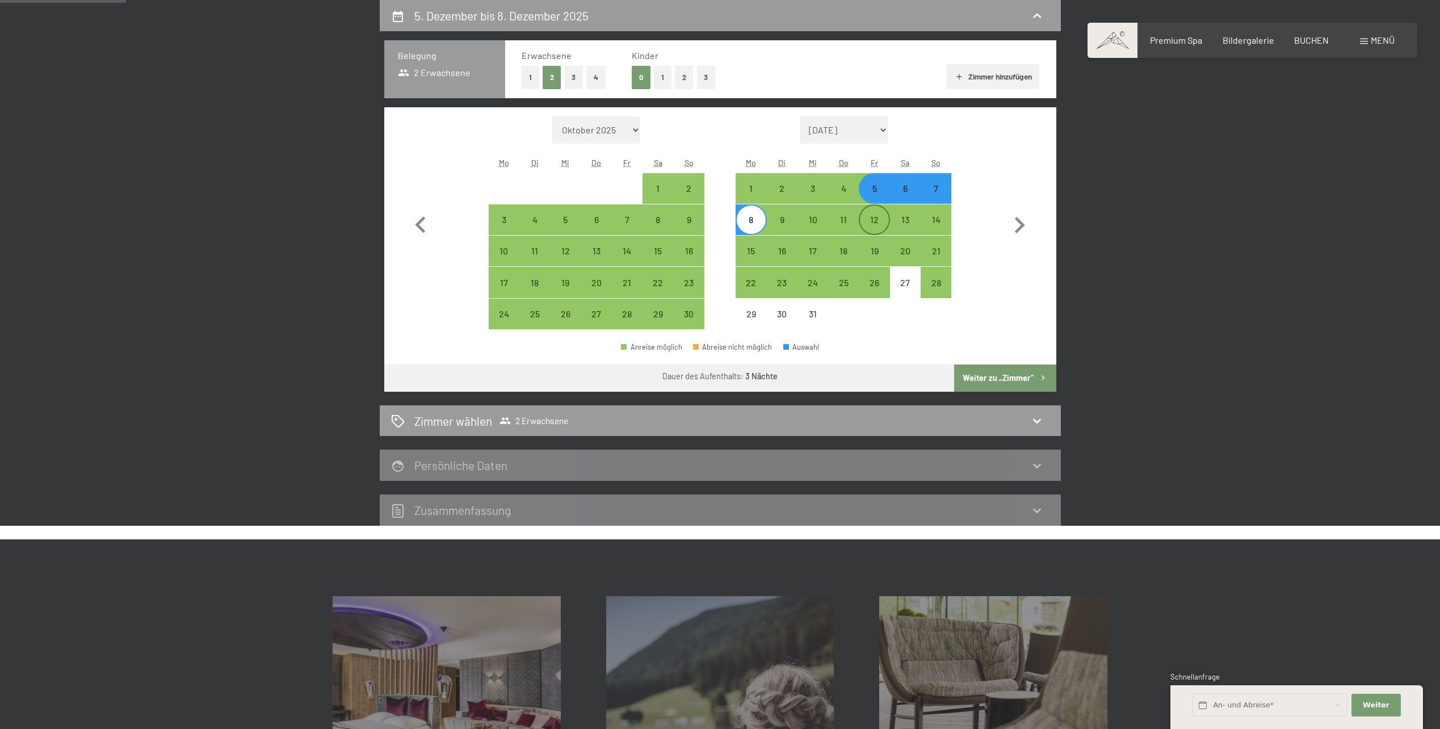
click at [876, 217] on div "12" at bounding box center [874, 229] width 28 height 28
select select "[DATE]"
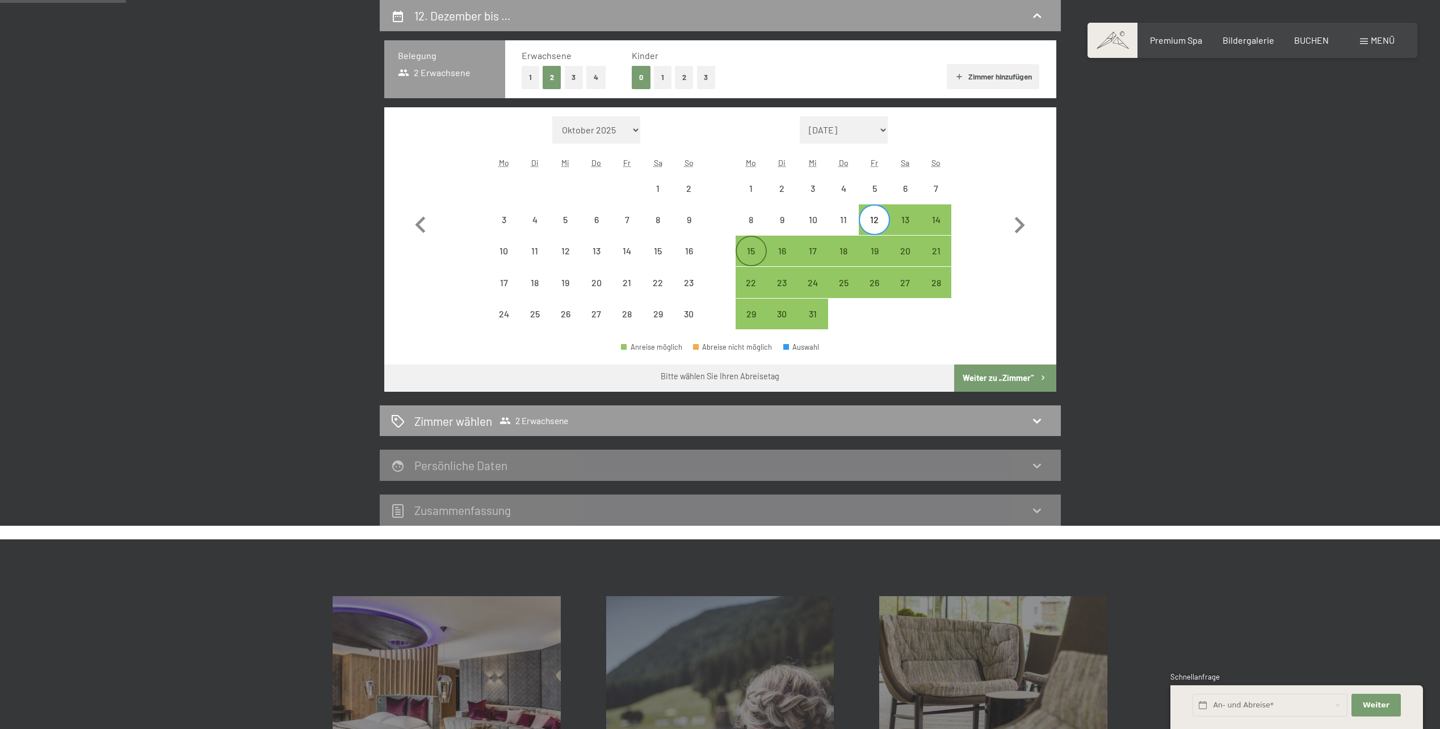
click at [752, 249] on div "15" at bounding box center [751, 260] width 28 height 28
select select "[DATE]"
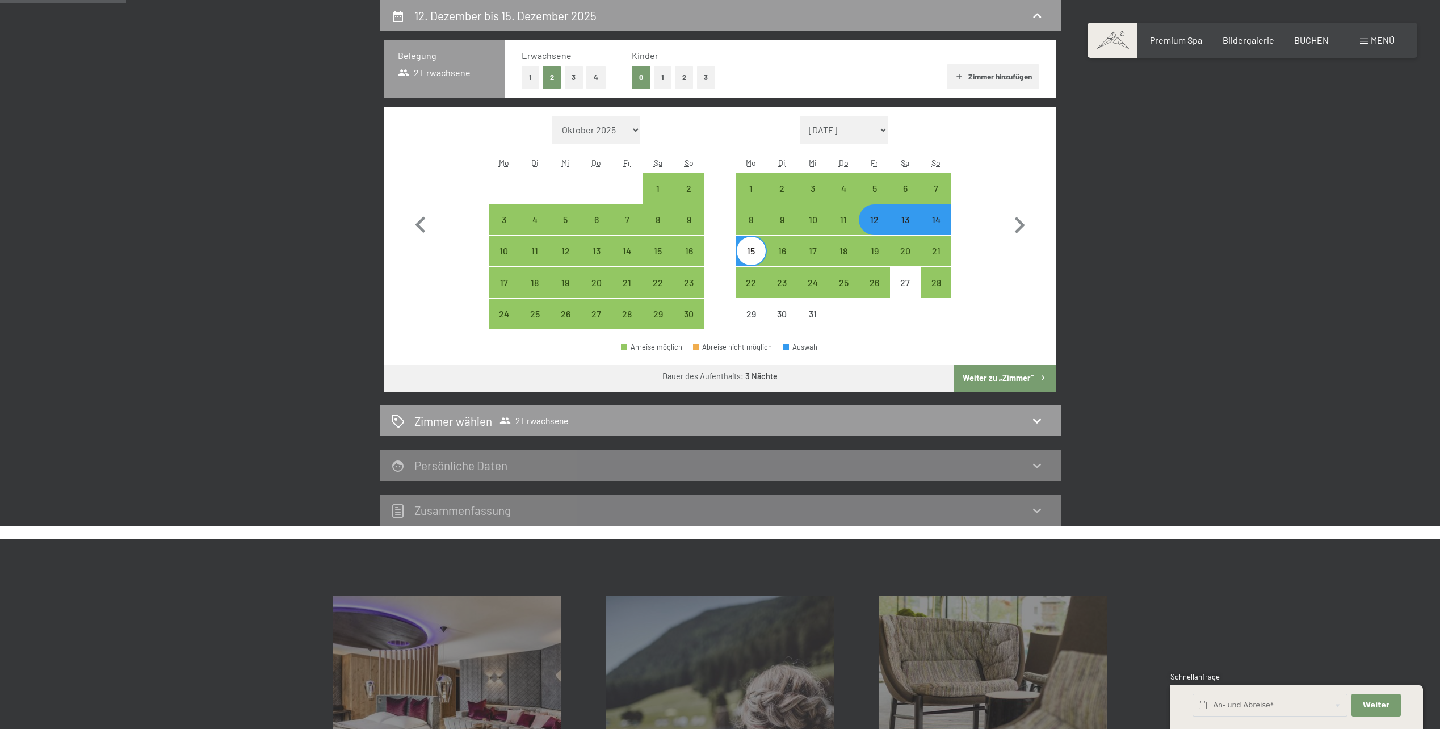
click at [1041, 382] on icon "button" at bounding box center [1043, 378] width 10 height 10
select select "[DATE]"
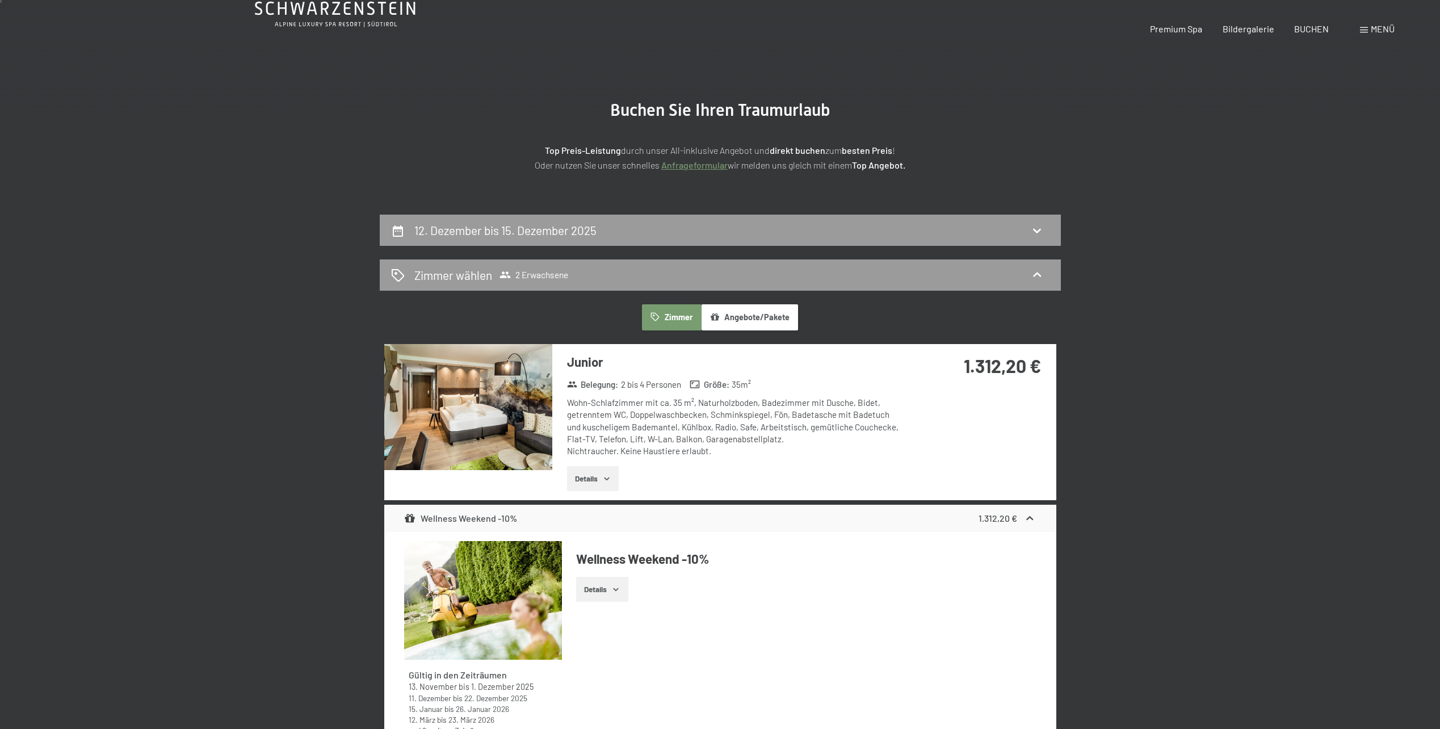
scroll to position [0, 0]
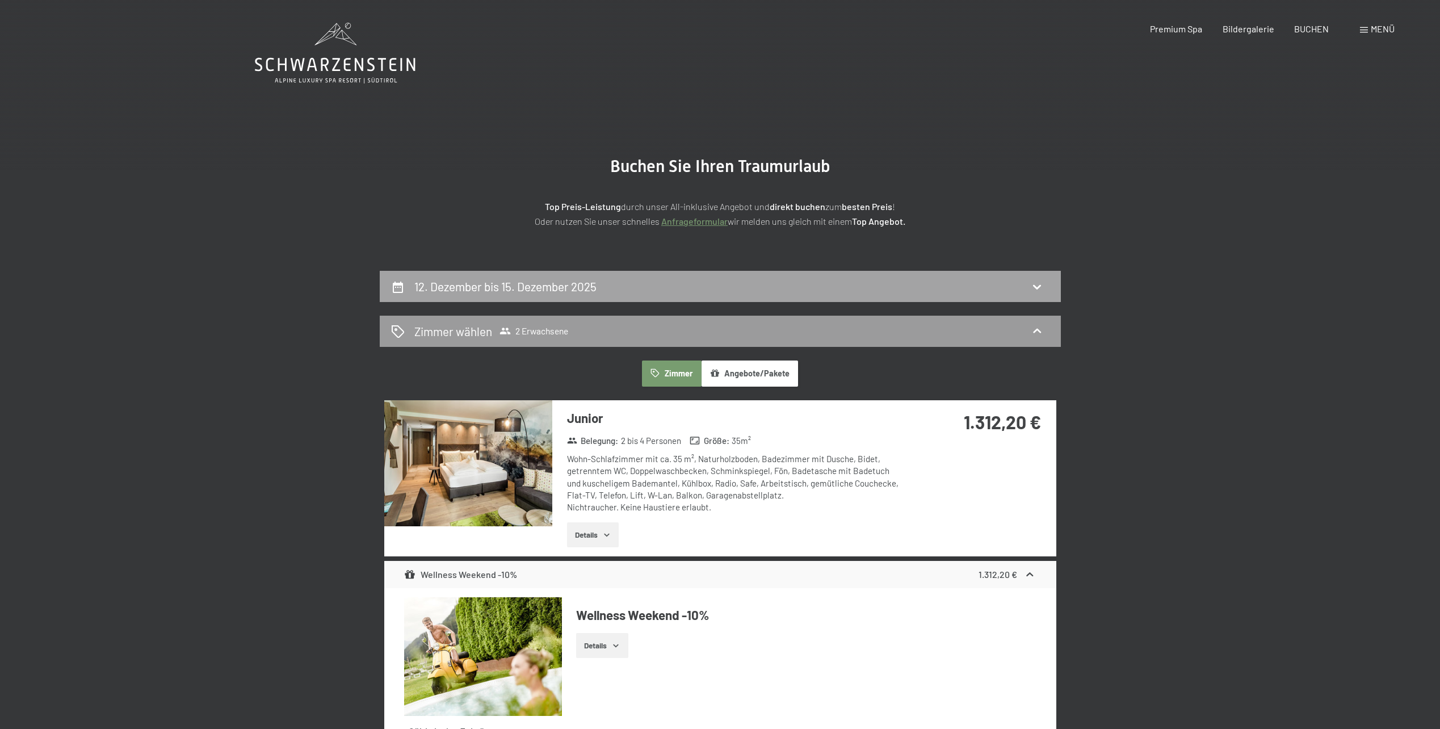
click at [796, 290] on div "12. Dezember bis 15. Dezember 2025" at bounding box center [720, 286] width 659 height 16
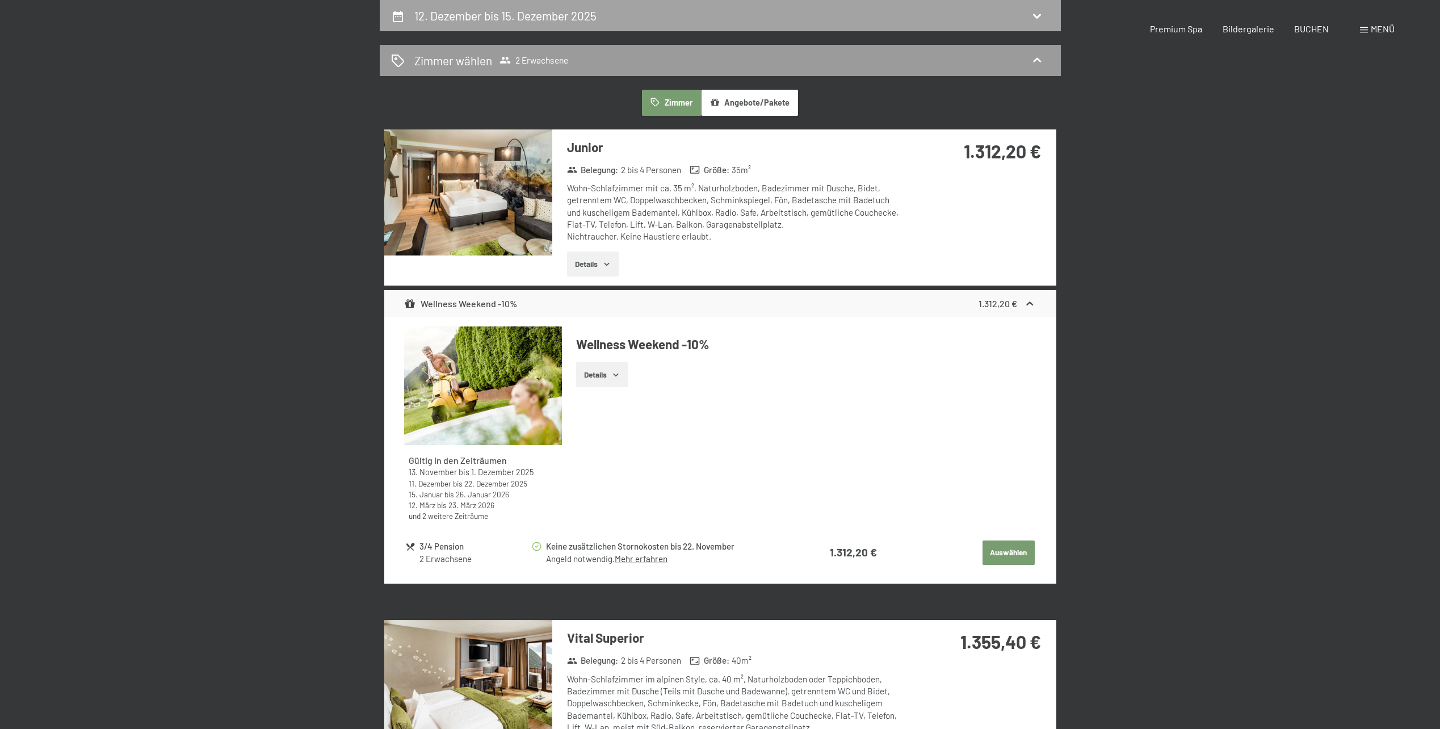
select select "[DATE]"
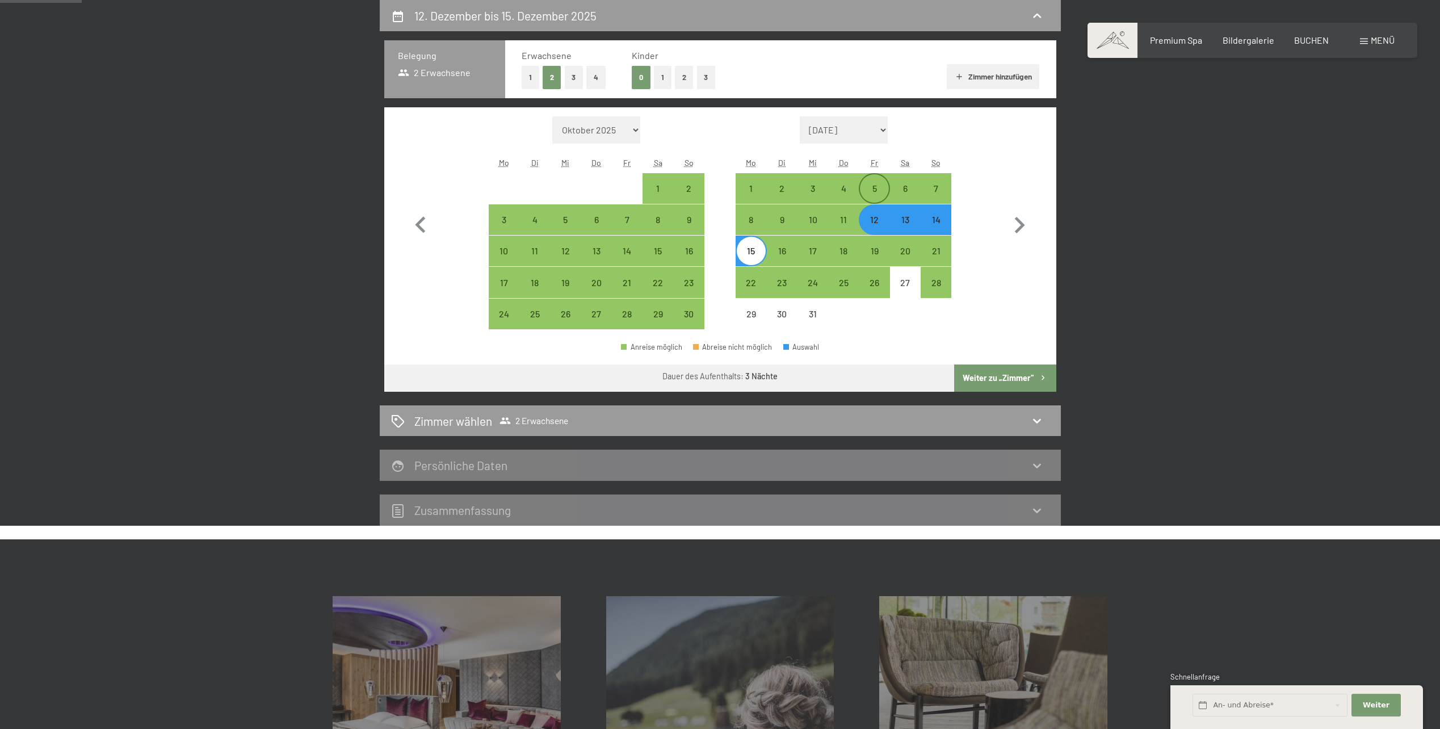
click at [880, 192] on div "5" at bounding box center [874, 198] width 28 height 28
select select "[DATE]"
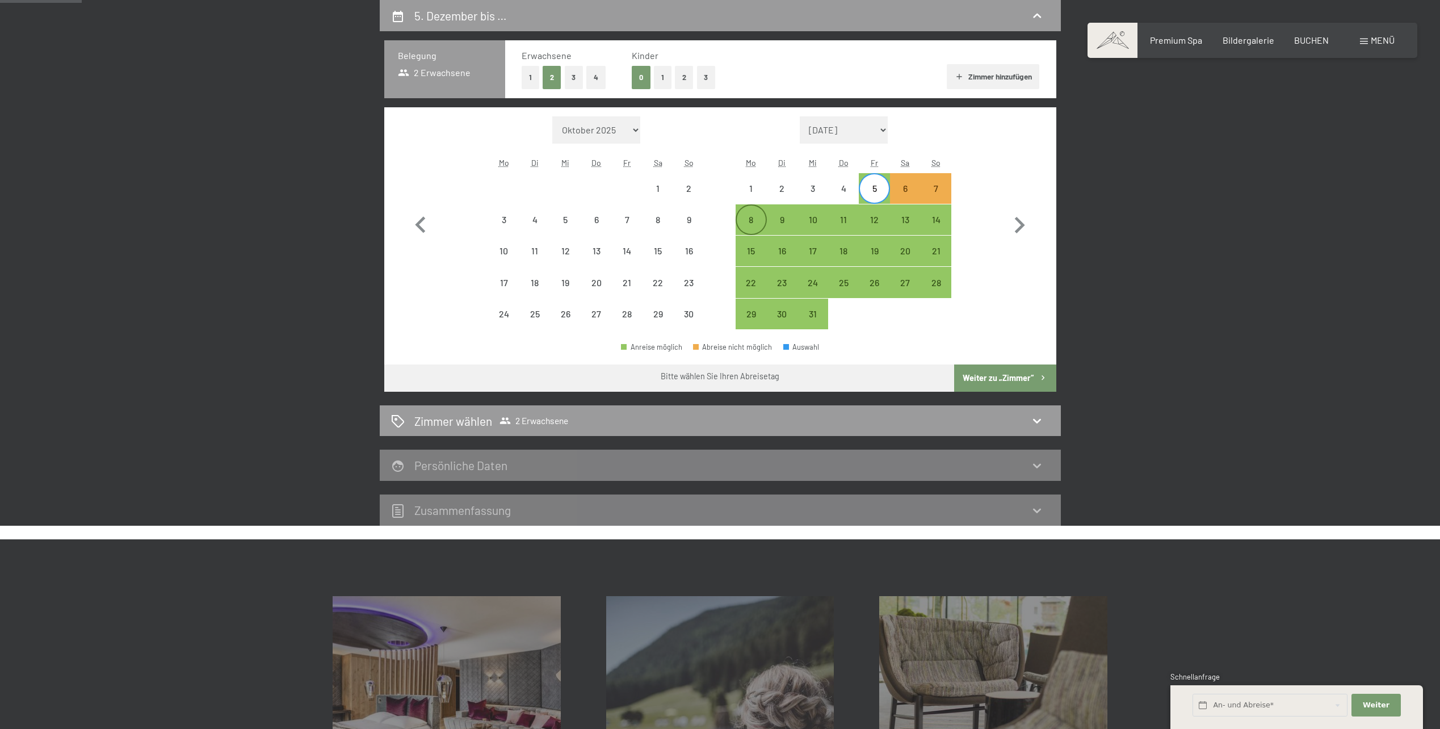
click at [756, 218] on div "8" at bounding box center [751, 229] width 28 height 28
select select "[DATE]"
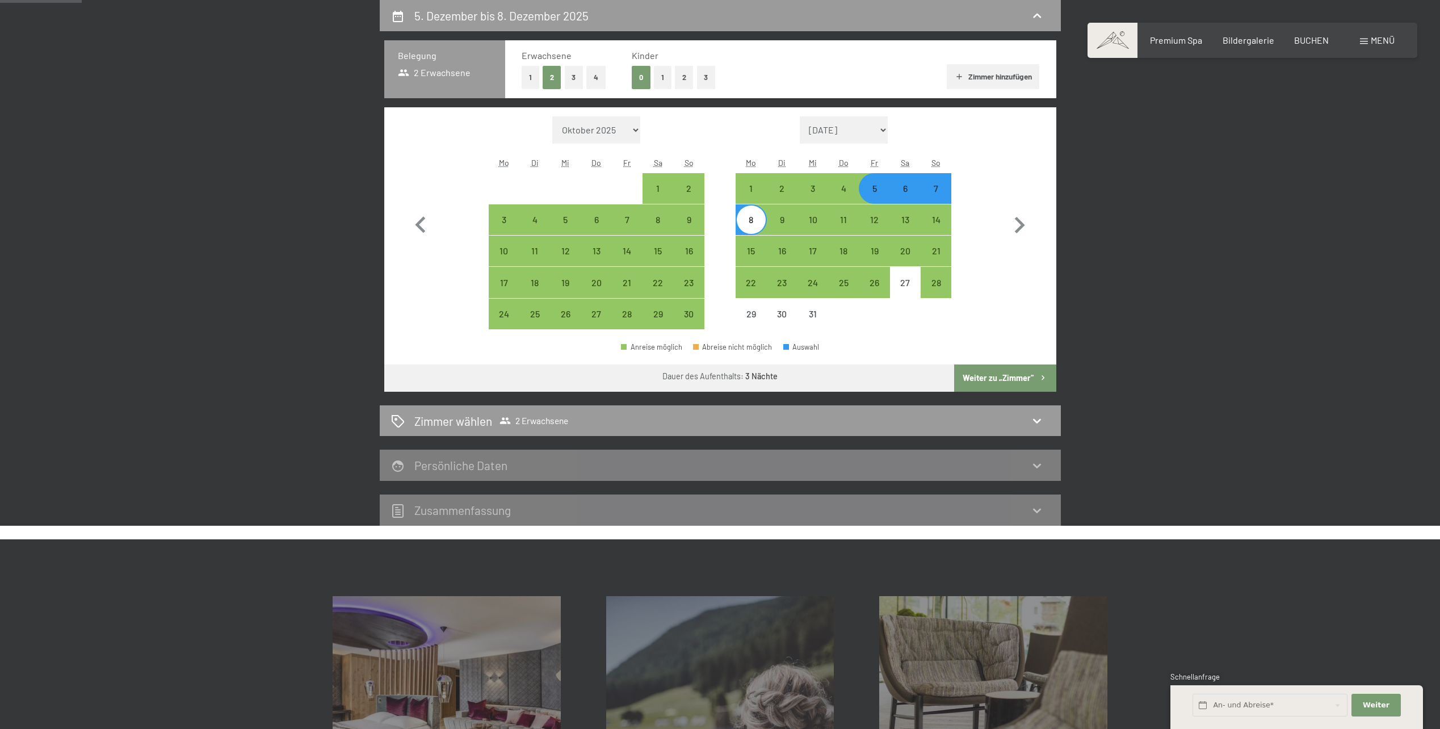
click at [1008, 377] on button "Weiter zu „Zimmer“" at bounding box center [1005, 378] width 102 height 27
select select "[DATE]"
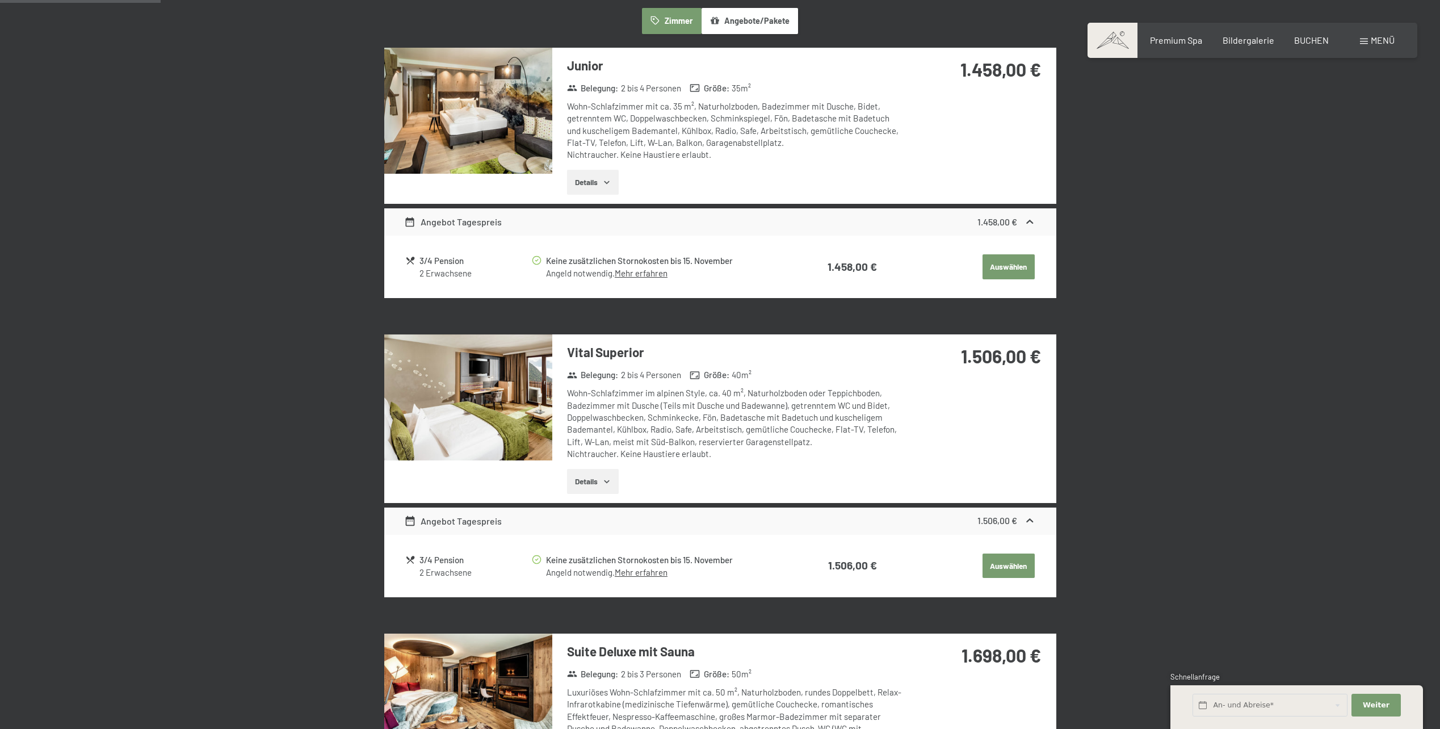
scroll to position [214, 0]
